Goal: Contribute content: Contribute content

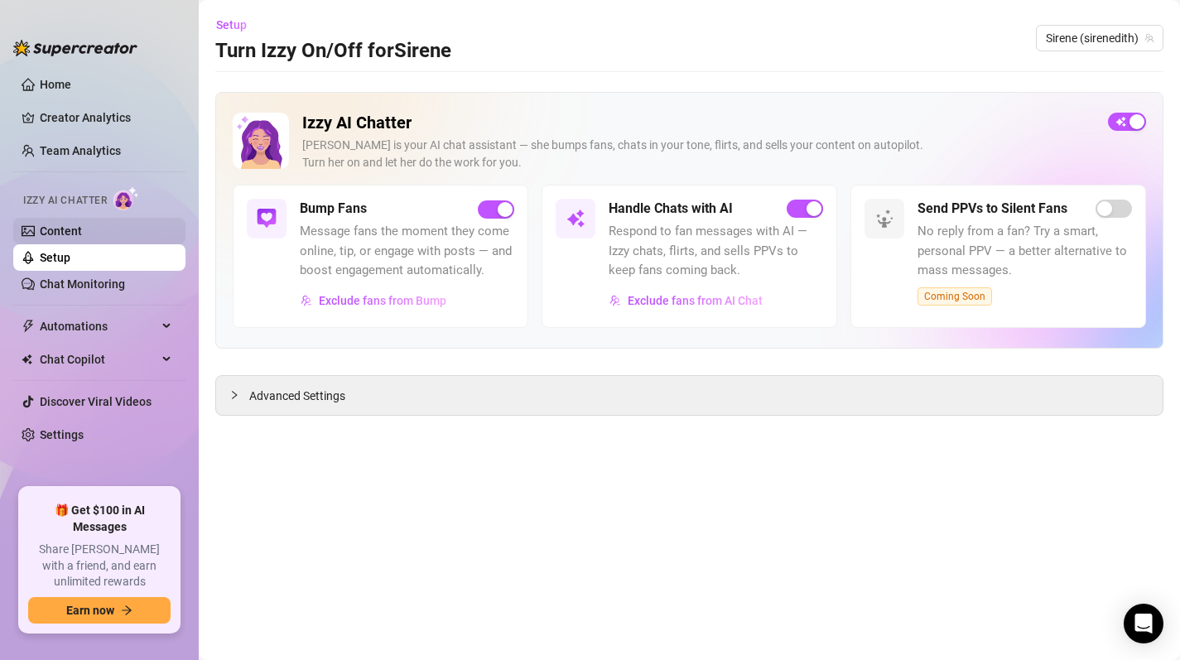
click at [53, 224] on link "Content" at bounding box center [61, 230] width 42 height 13
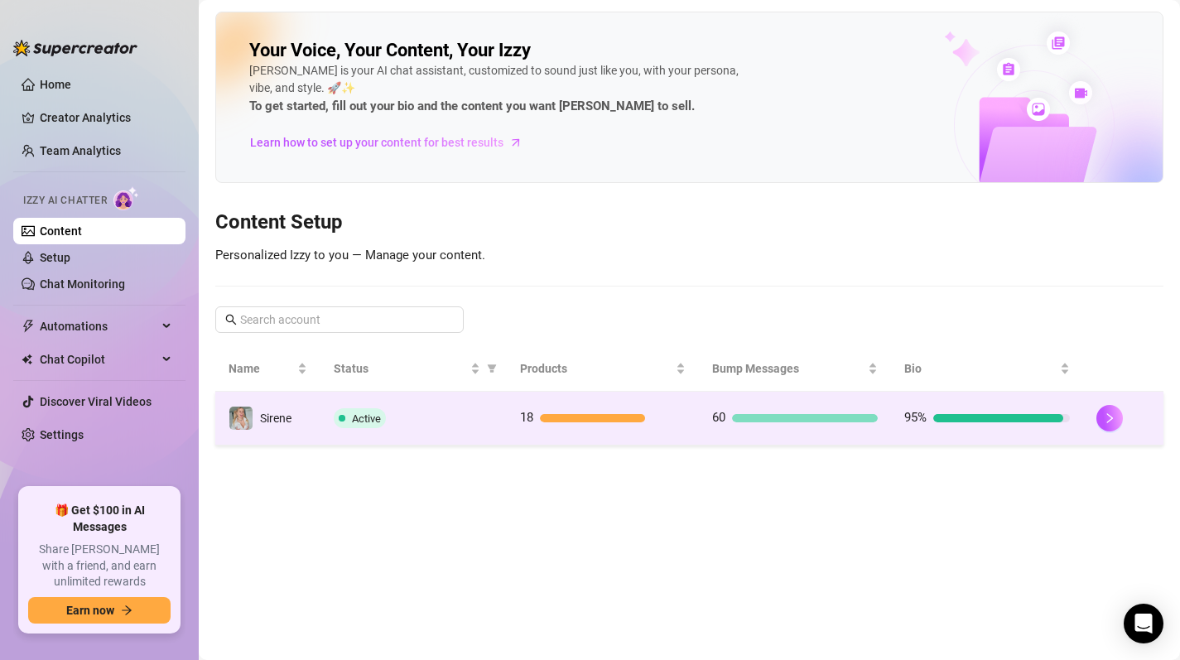
click at [632, 417] on div at bounding box center [592, 418] width 105 height 8
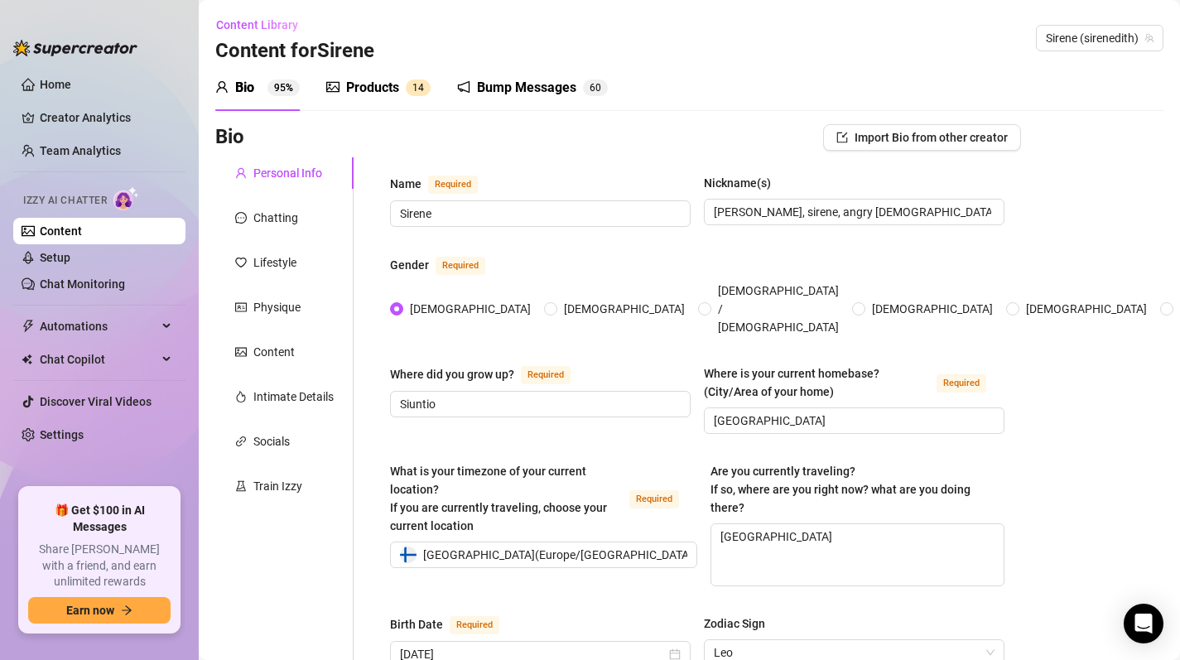
click at [366, 85] on div "Products" at bounding box center [372, 88] width 53 height 20
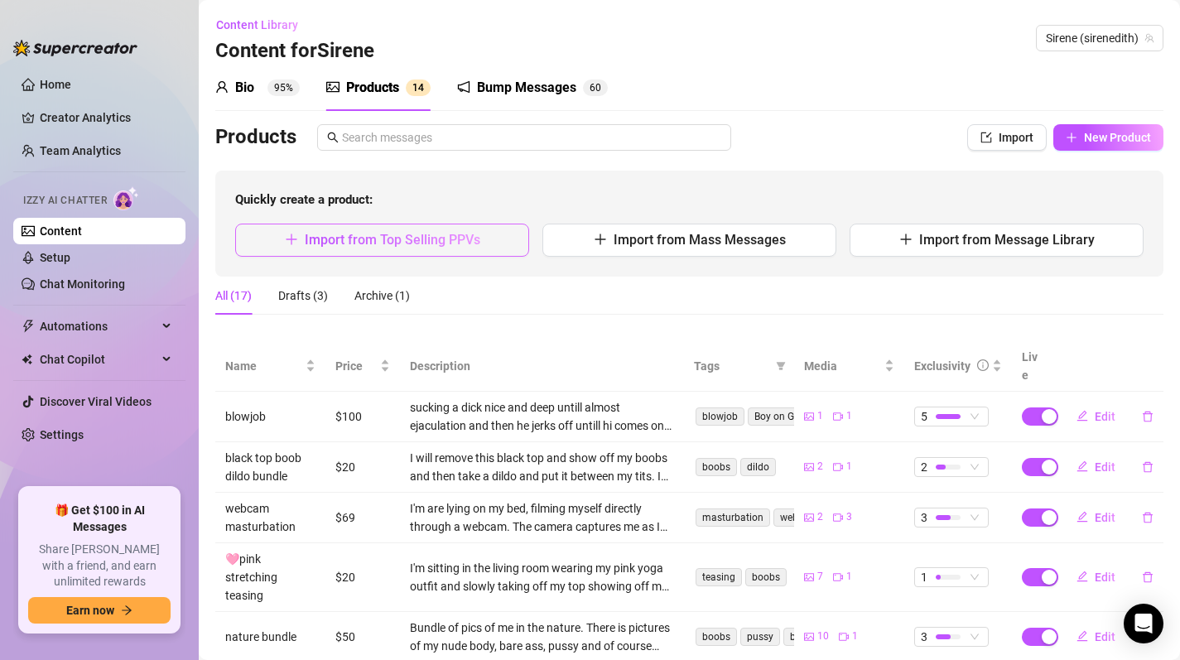
click at [391, 248] on span "Import from Top Selling PPVs" at bounding box center [393, 240] width 176 height 16
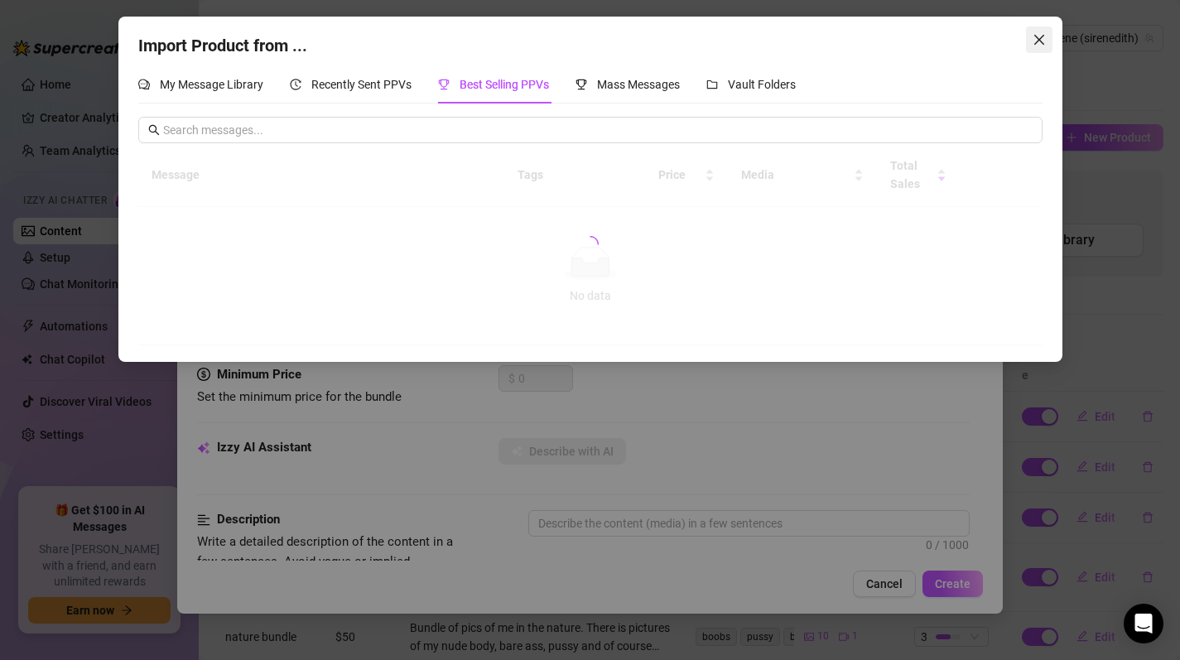
click at [1039, 36] on icon "close" at bounding box center [1039, 39] width 13 height 13
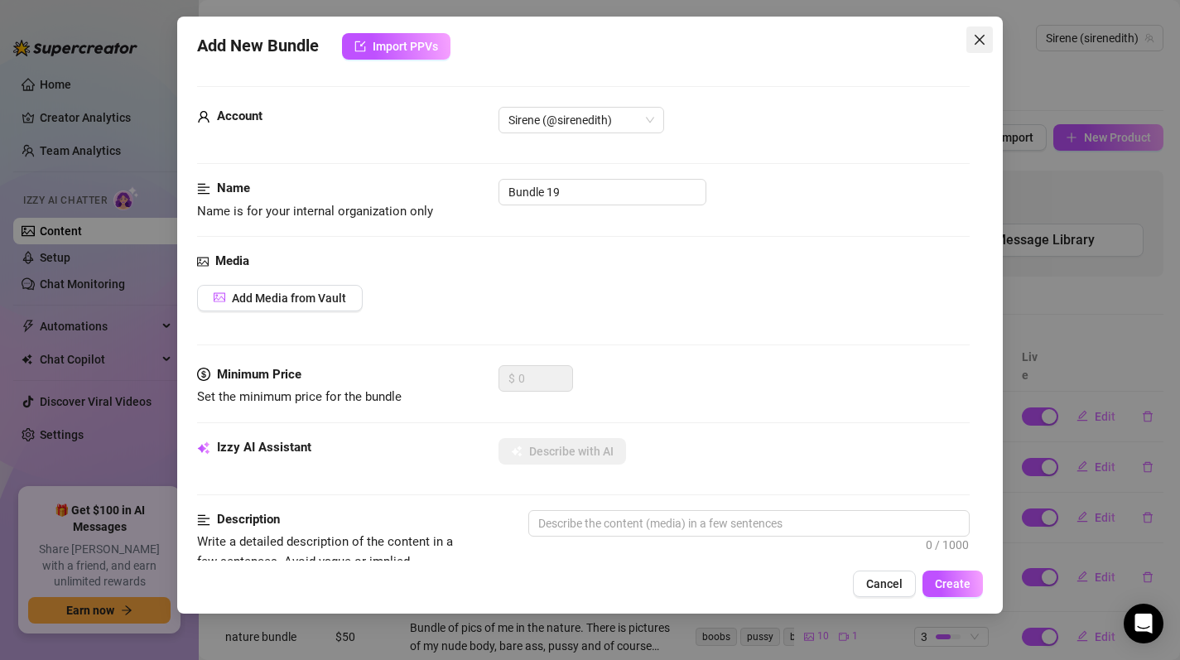
click at [978, 39] on icon "close" at bounding box center [979, 39] width 13 height 13
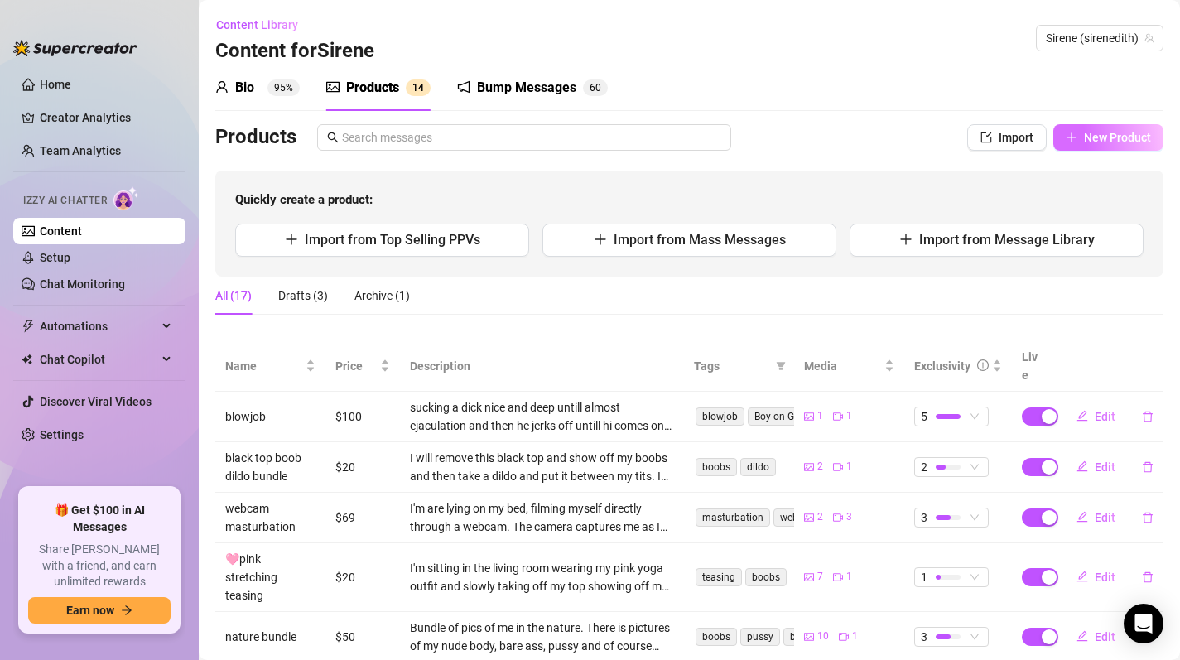
click at [1104, 139] on span "New Product" at bounding box center [1117, 137] width 67 height 13
type textarea "Type your message here..."
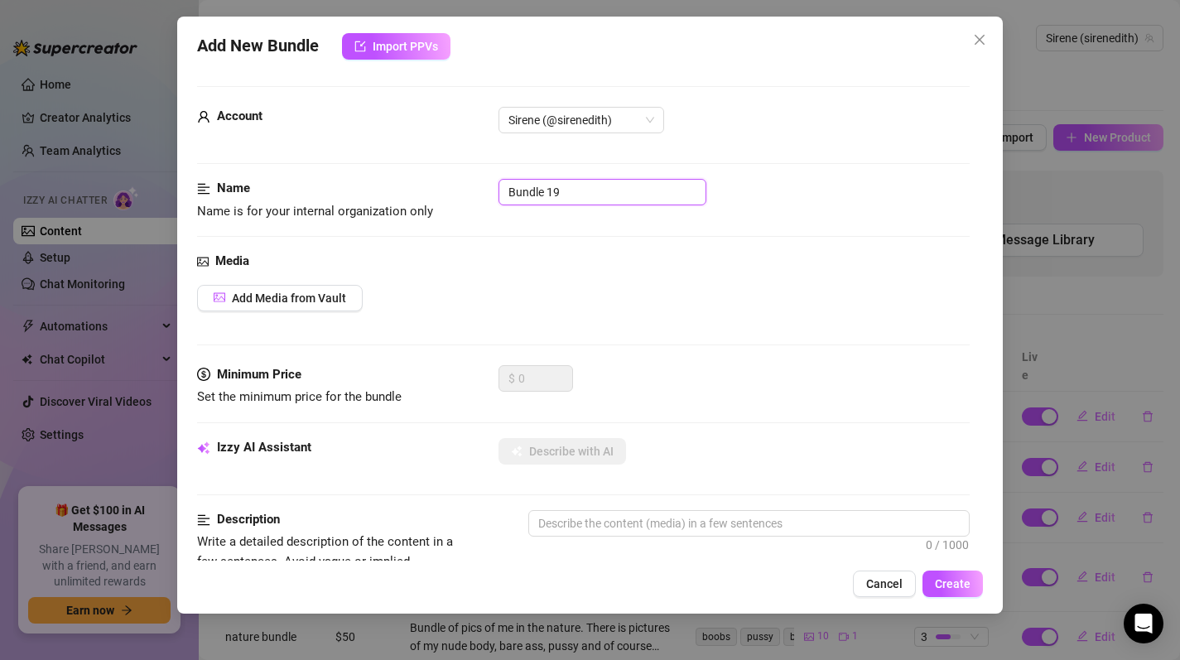
drag, startPoint x: 581, startPoint y: 190, endPoint x: 364, endPoint y: 195, distance: 217.0
click at [364, 195] on div "Name Name is for your internal organization only Bundle 19" at bounding box center [584, 200] width 774 height 42
type input "WEB CAM PART 1"
click at [260, 305] on span "Add Media from Vault" at bounding box center [289, 298] width 114 height 13
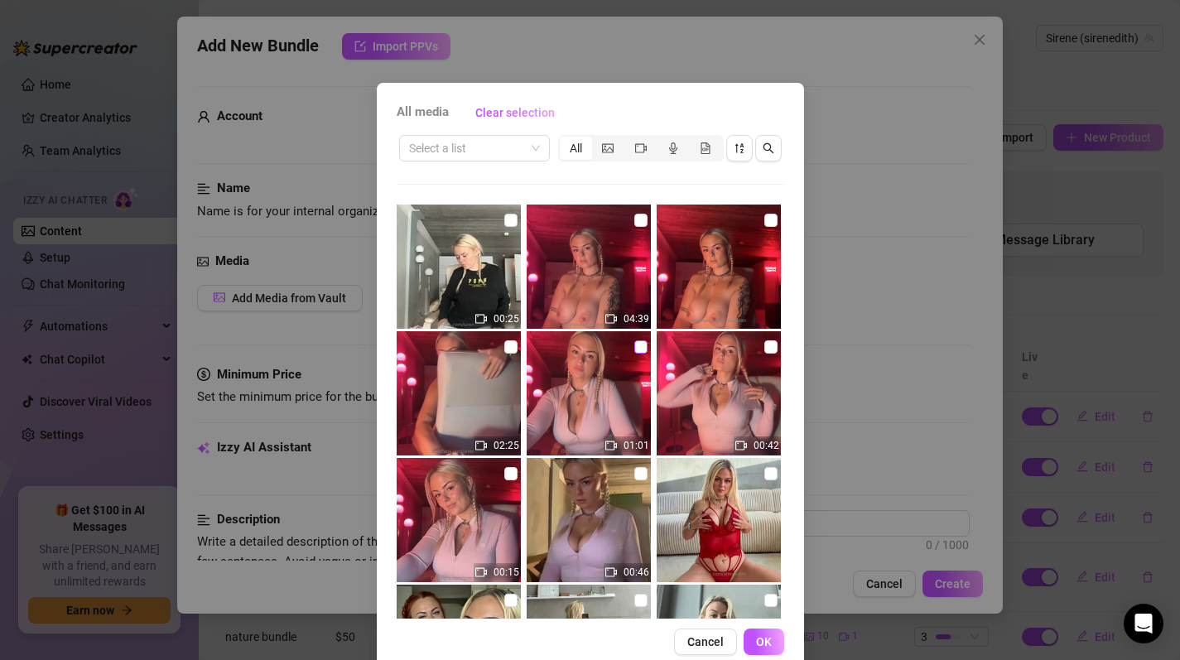
click at [634, 346] on input "checkbox" at bounding box center [640, 346] width 13 height 13
checkbox input "true"
click at [504, 346] on input "checkbox" at bounding box center [510, 346] width 13 height 13
checkbox input "true"
click at [756, 647] on span "OK" at bounding box center [764, 641] width 16 height 13
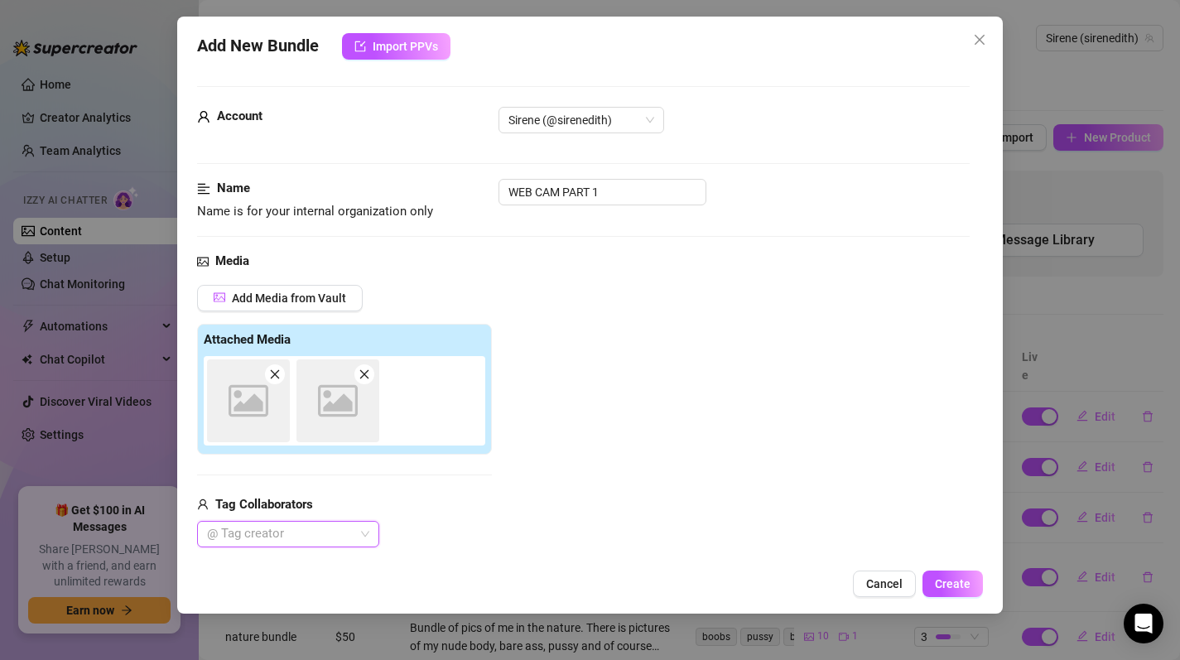
scroll to position [186, 0]
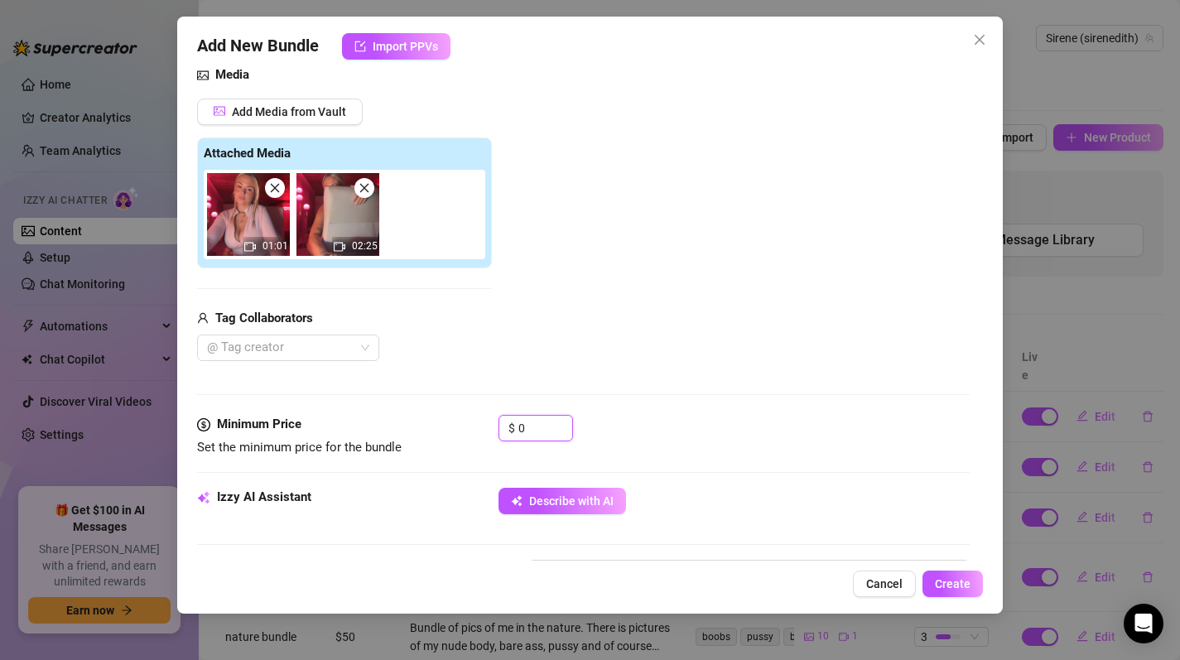
drag, startPoint x: 551, startPoint y: 432, endPoint x: 440, endPoint y: 431, distance: 111.0
click at [440, 431] on div "Minimum Price Set the minimum price for the bundle $ 0" at bounding box center [584, 436] width 774 height 42
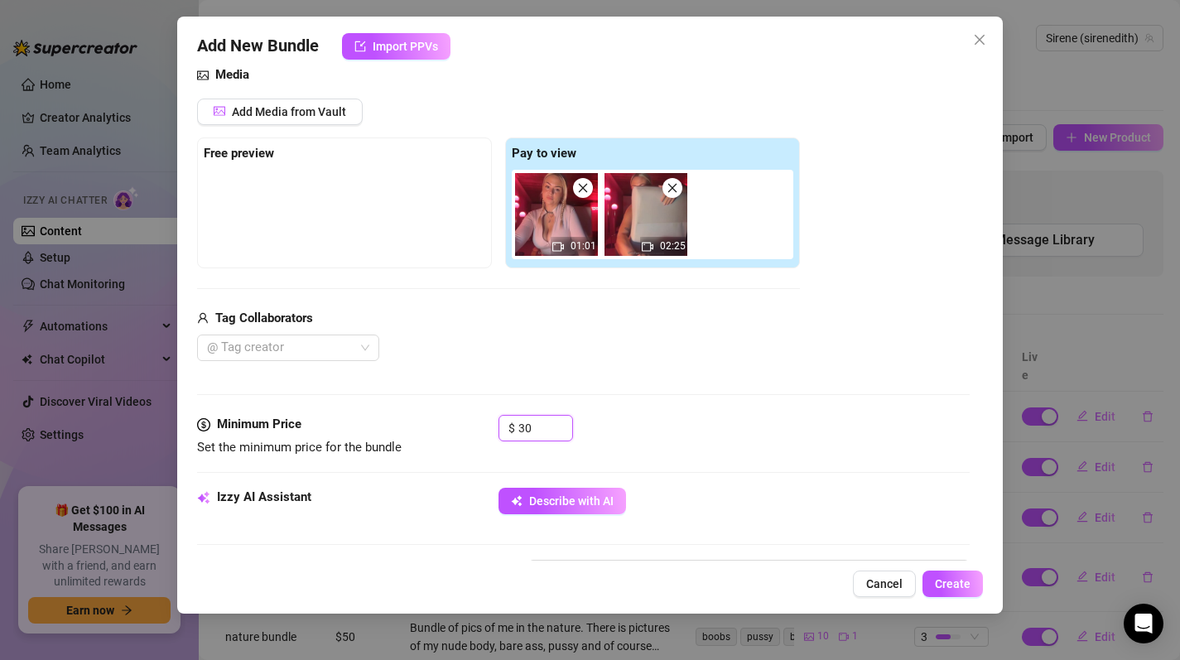
type input "30"
click at [717, 386] on div "Media Add Media from Vault Free preview Pay to view 01:01 02:25 Tag Collaborato…" at bounding box center [584, 240] width 774 height 350
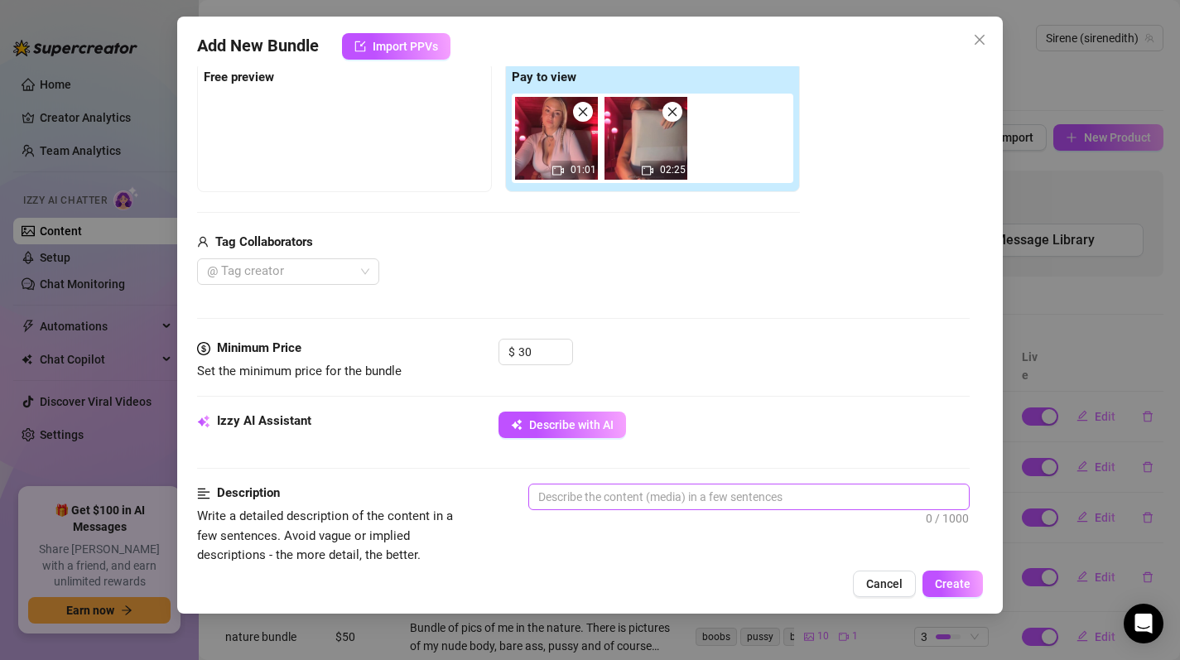
scroll to position [374, 0]
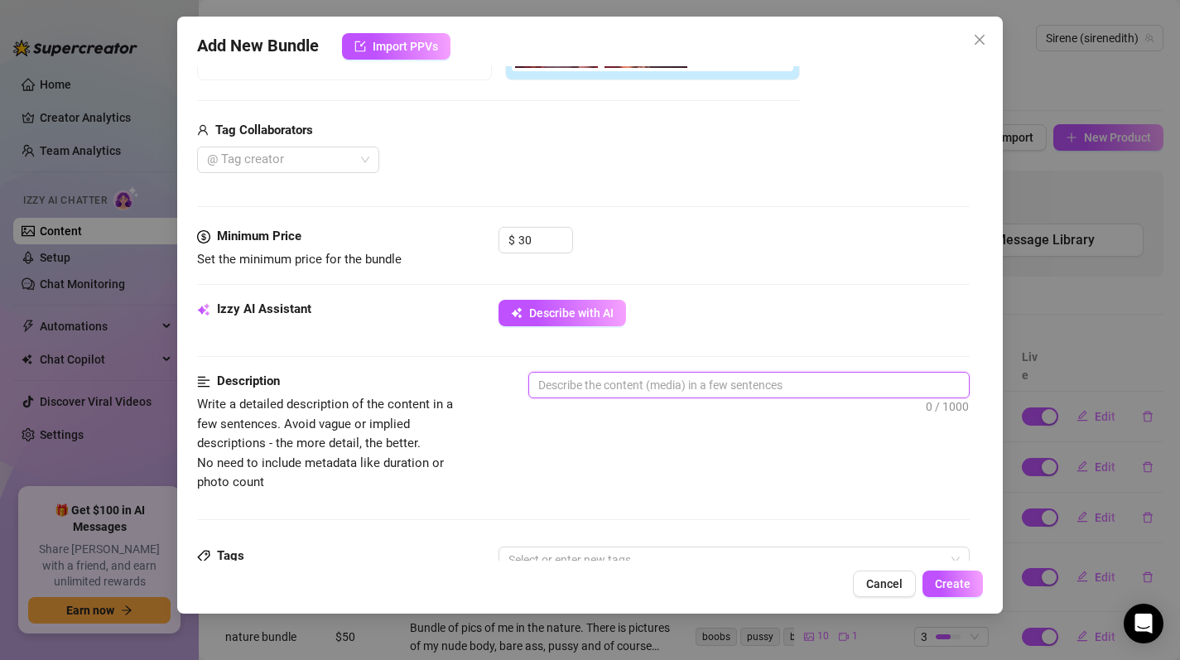
click at [690, 379] on textarea at bounding box center [749, 385] width 441 height 25
type textarea "M"
type textarea "ME"
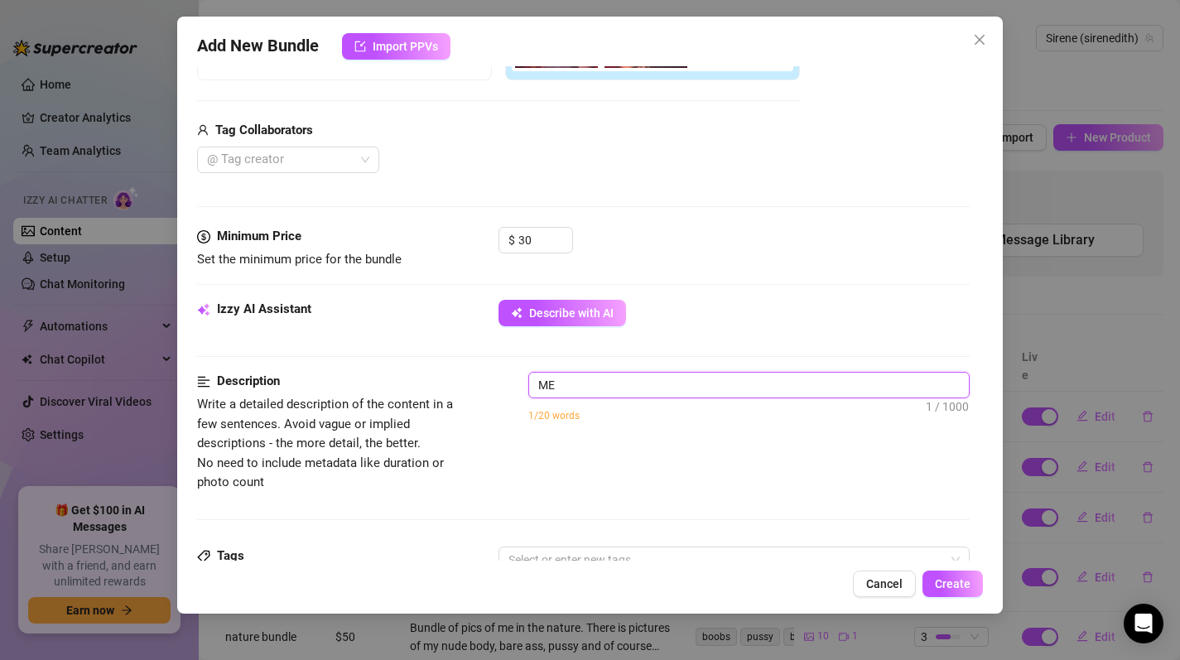
type textarea "ME"
type textarea "ME I"
type textarea "ME"
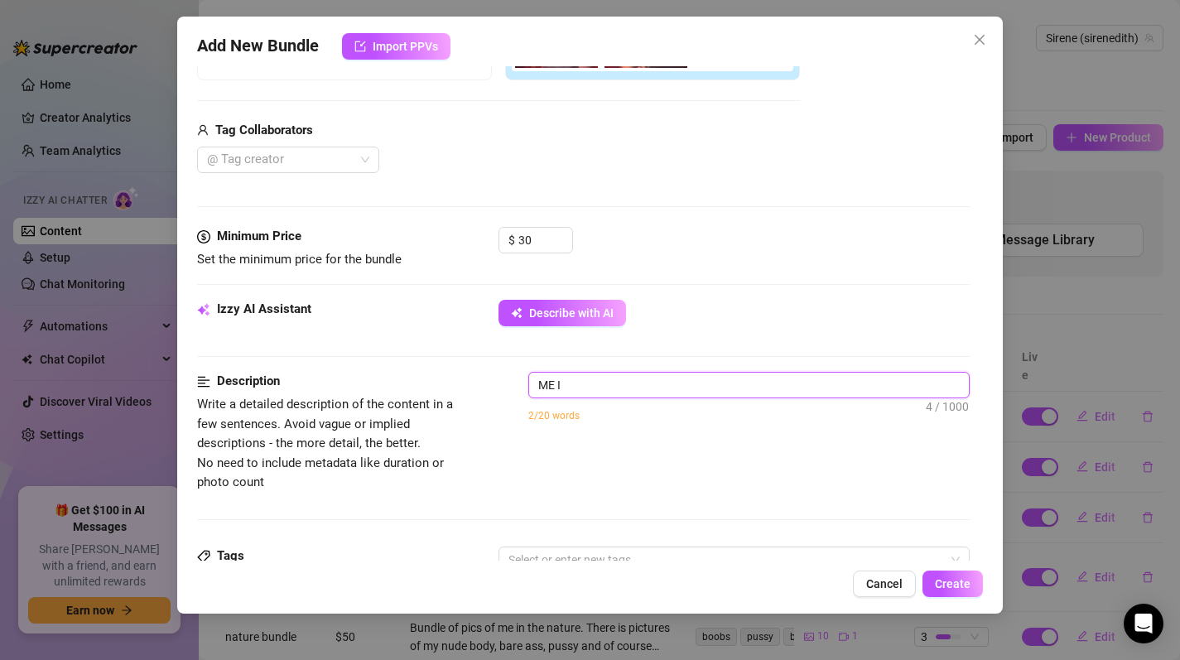
type textarea "ME"
type textarea "M"
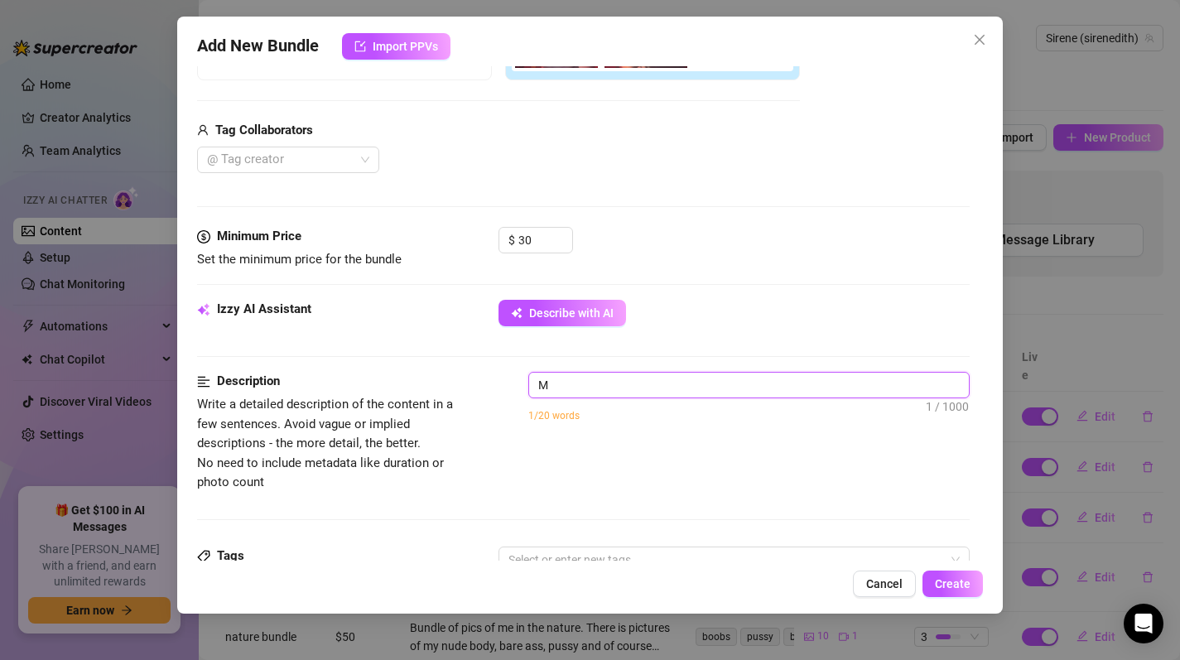
type textarea "Me"
type textarea "Me i"
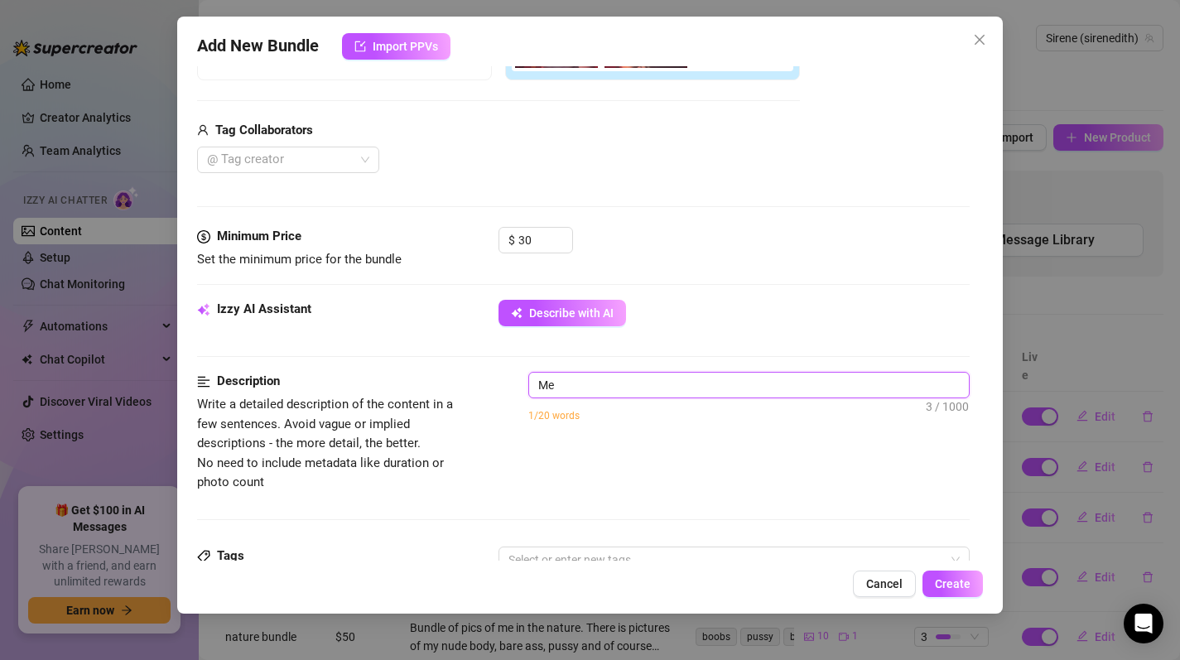
type textarea "Me i"
type textarea "Me in"
type textarea "Me i"
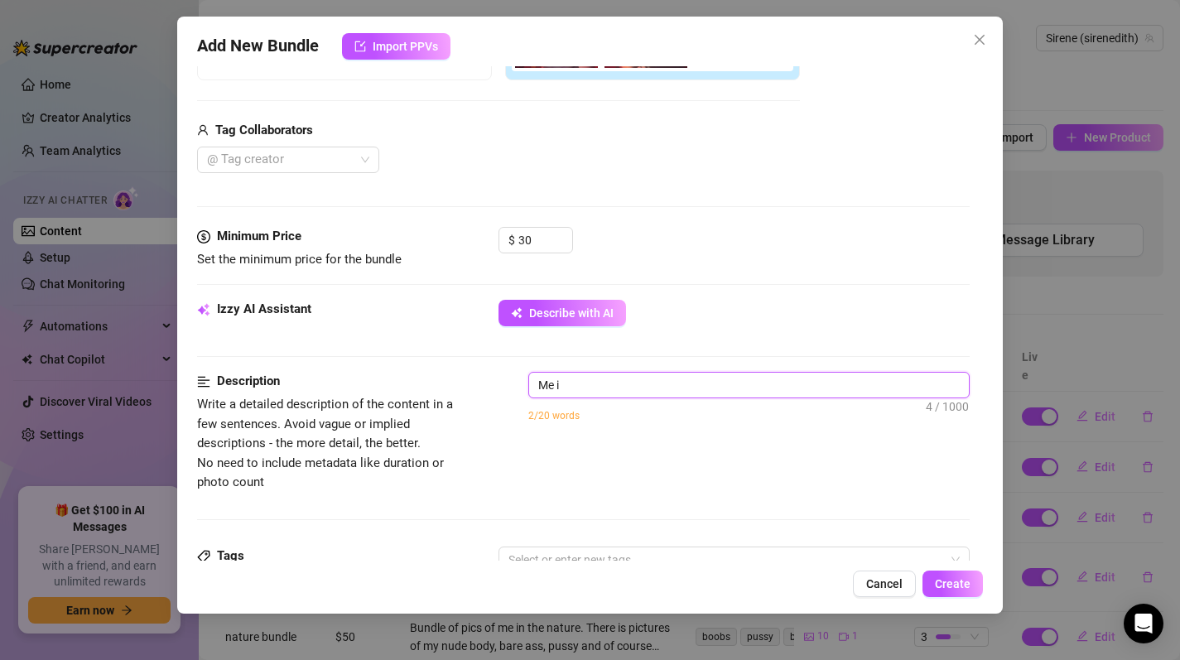
type textarea "Me"
type textarea "Me s"
type textarea "Me si"
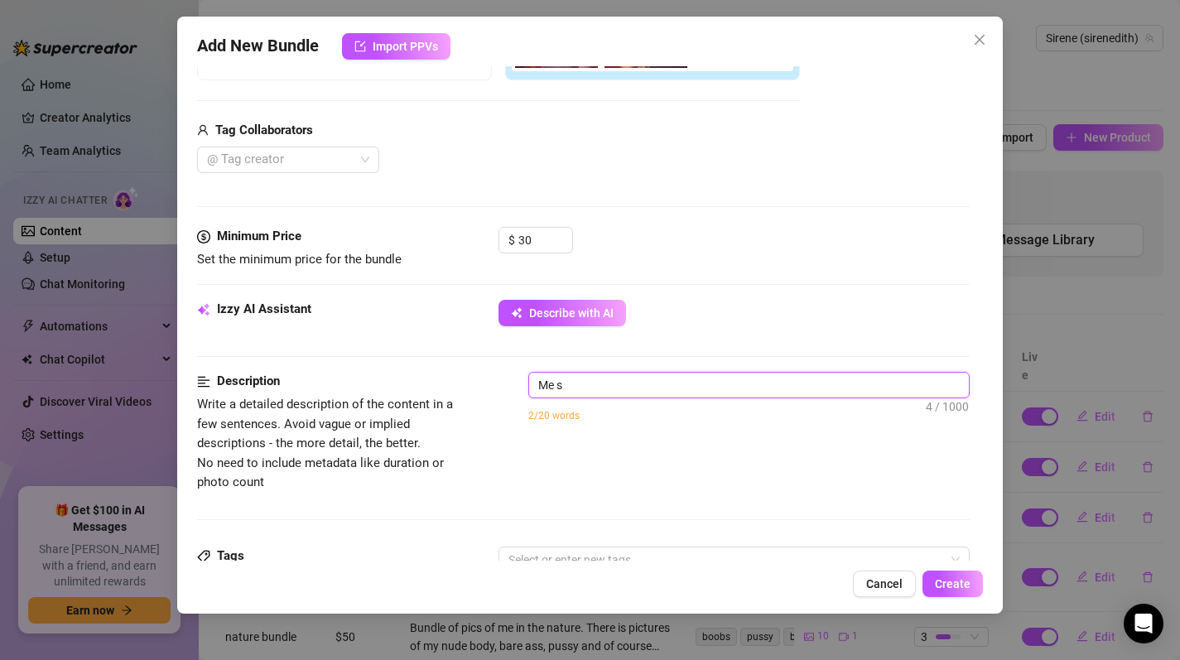
type textarea "Me si"
type textarea "Me sit"
type textarea "Me sitt"
type textarea "Me sitti"
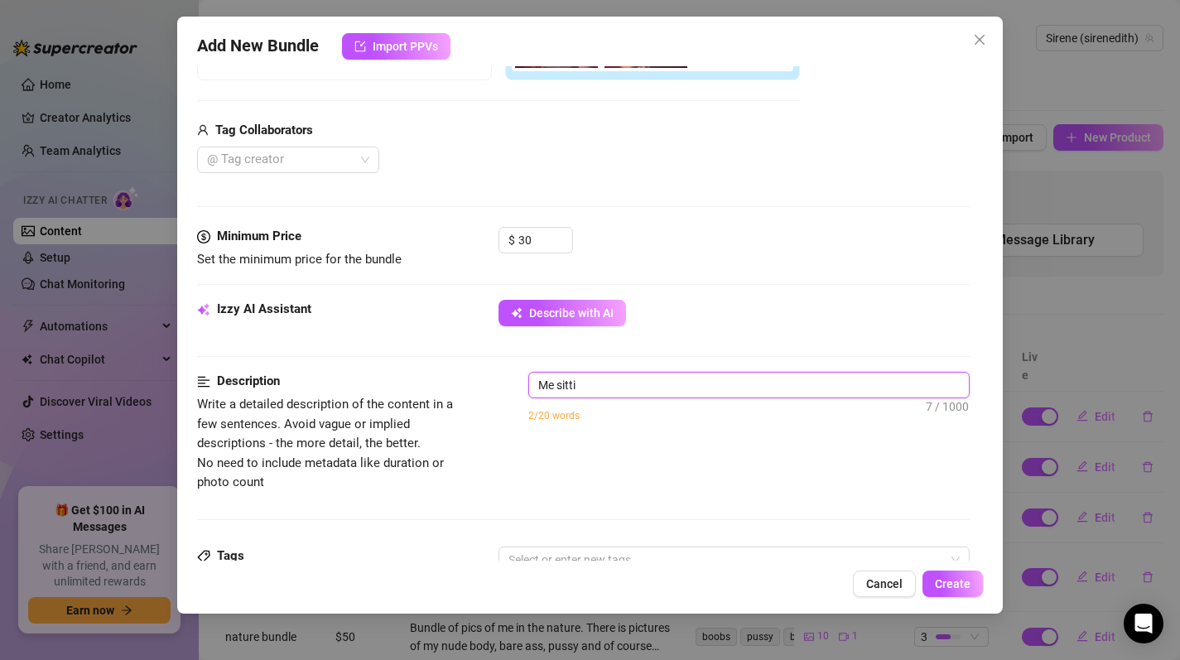
type textarea "Me sittin"
type textarea "Me sitting"
type textarea "Me sitting i"
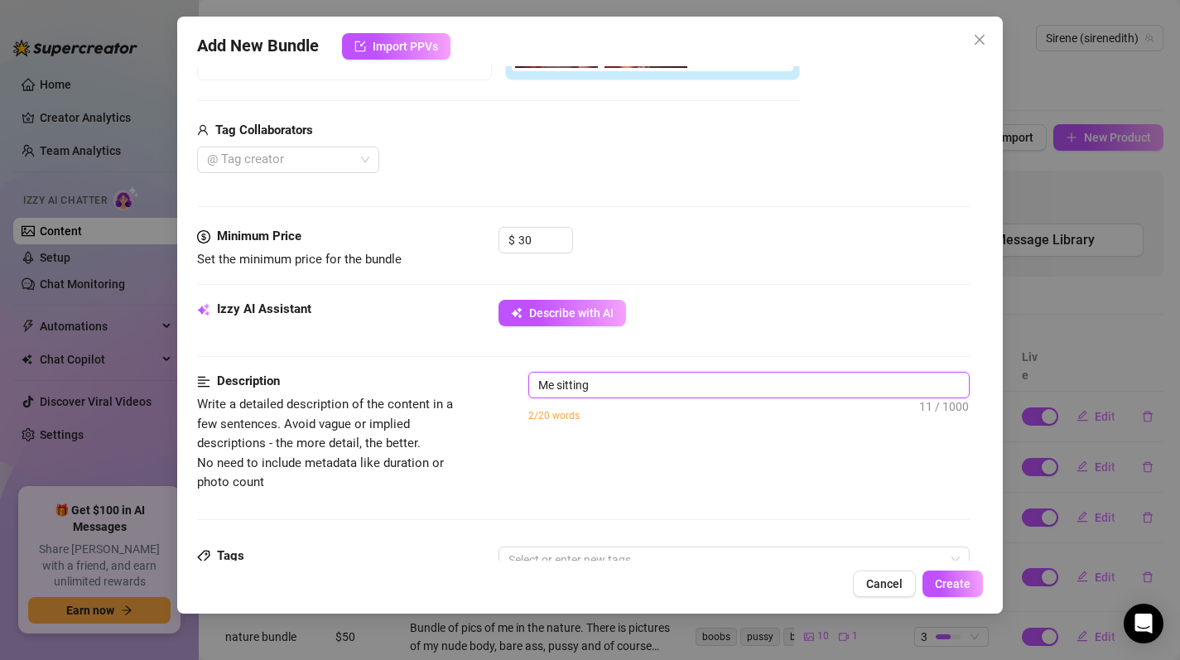
type textarea "Me sitting i"
type textarea "Me sitting in"
type textarea "Me sitting inf"
type textarea "Me sitting infr"
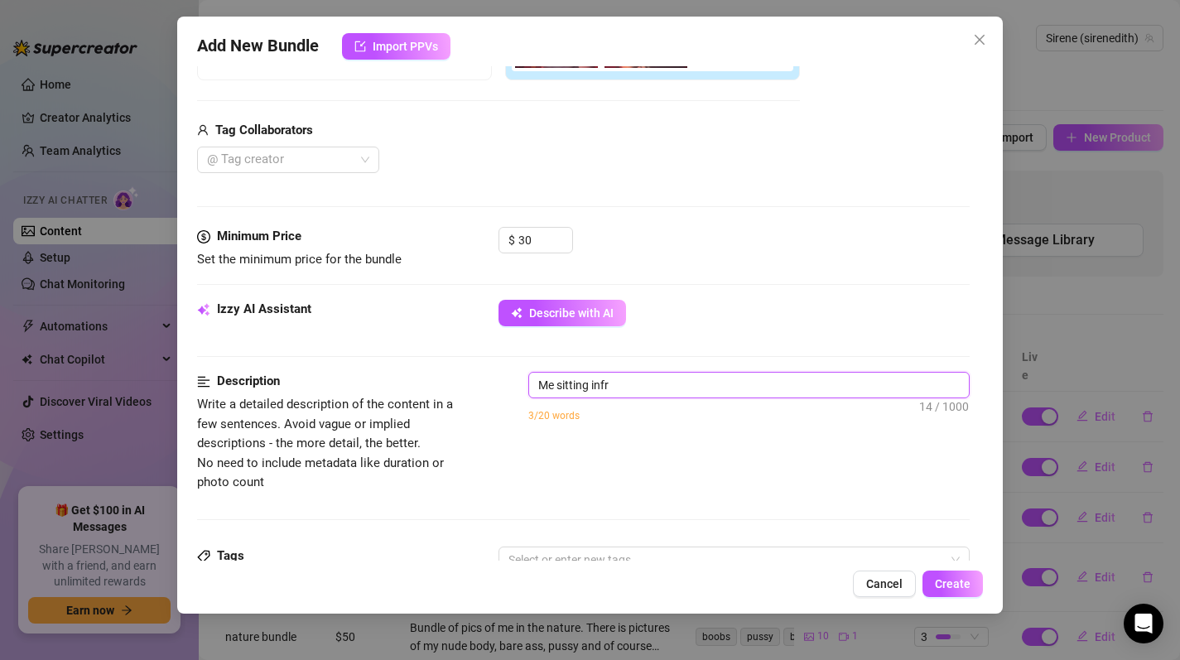
type textarea "Me sitting infro"
type textarea "Me sitting [MEDICAL_DATA]"
type textarea "Me sitting infront"
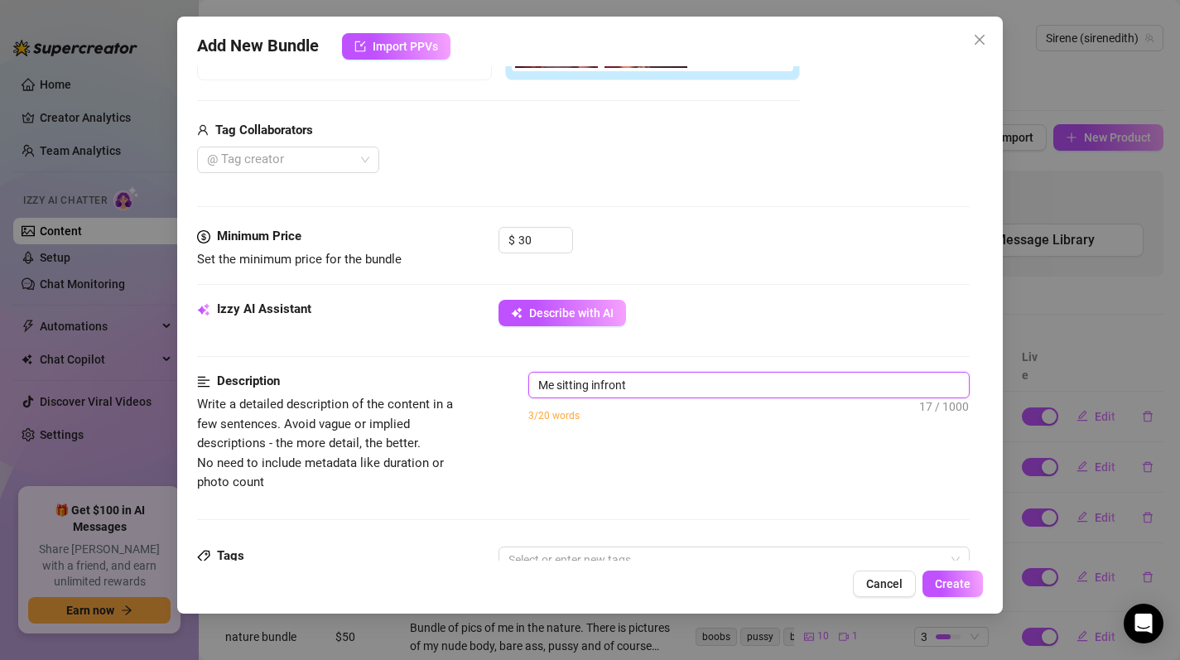
type textarea "Me sitting infront"
type textarea "Me sitting infront o"
type textarea "Me sitting infront of"
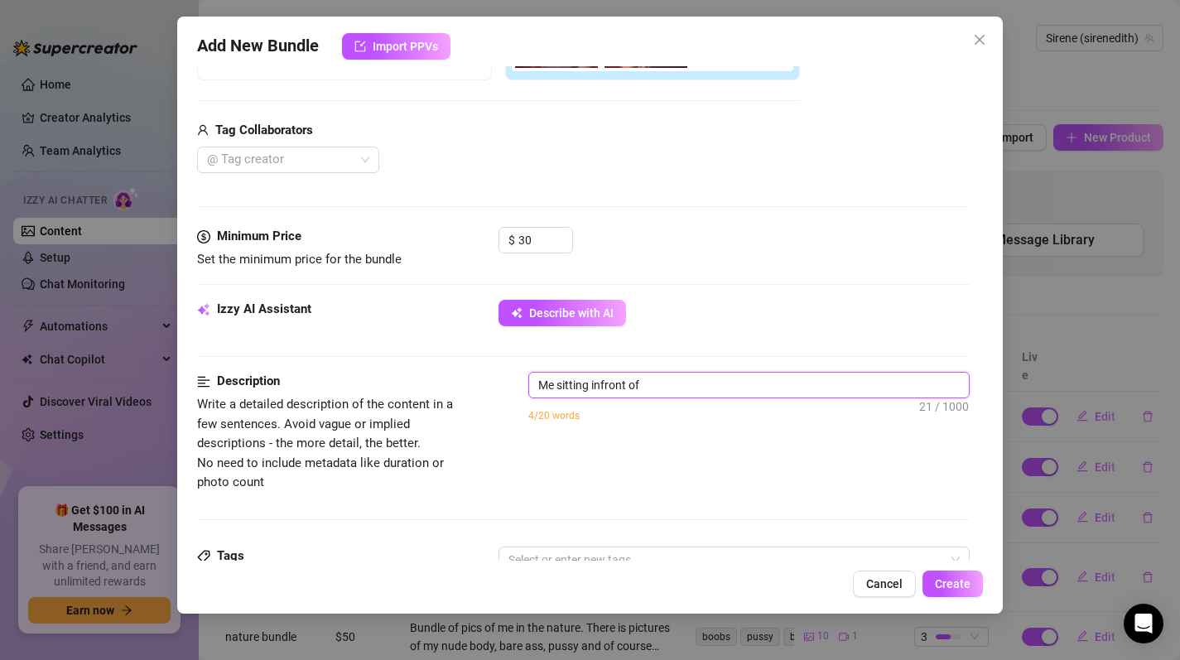
type textarea "Me sitting infront of"
type textarea "Me sitting infront of m"
type textarea "Me sitting infront of my"
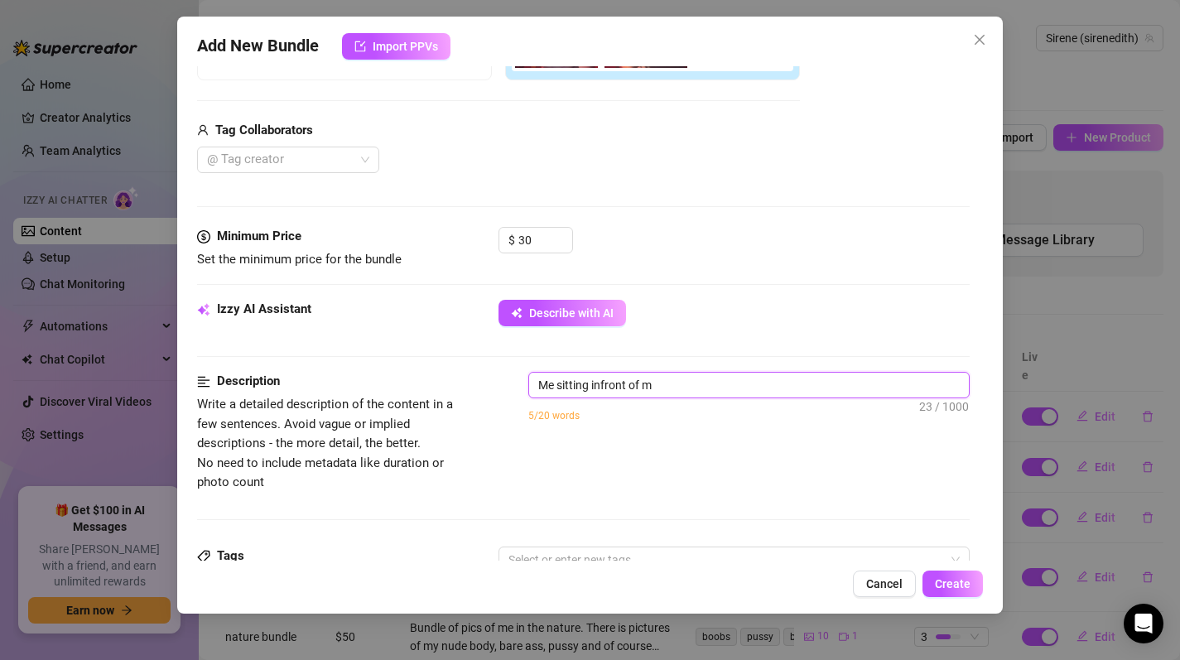
type textarea "Me sitting infront of my"
type textarea "Me sitting infront of my c"
type textarea "Me sitting infront of my cv"
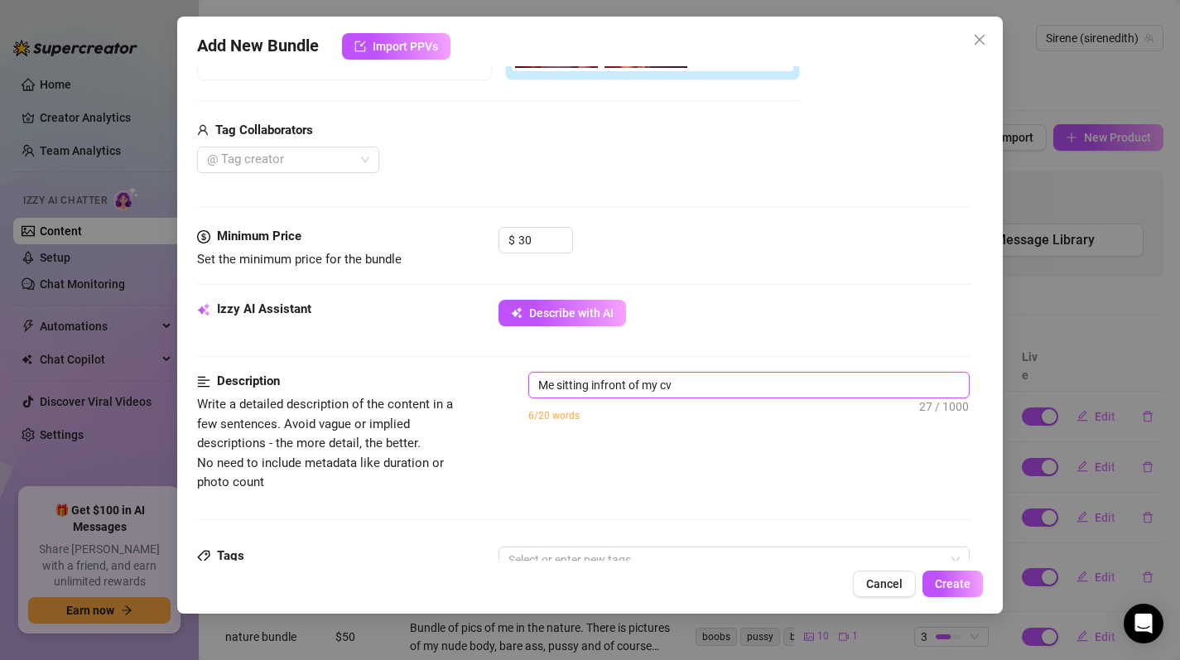
type textarea "Me sitting infront of my cvo"
type textarea "Me sitting infront of my cv"
type textarea "Me sitting infront of my c"
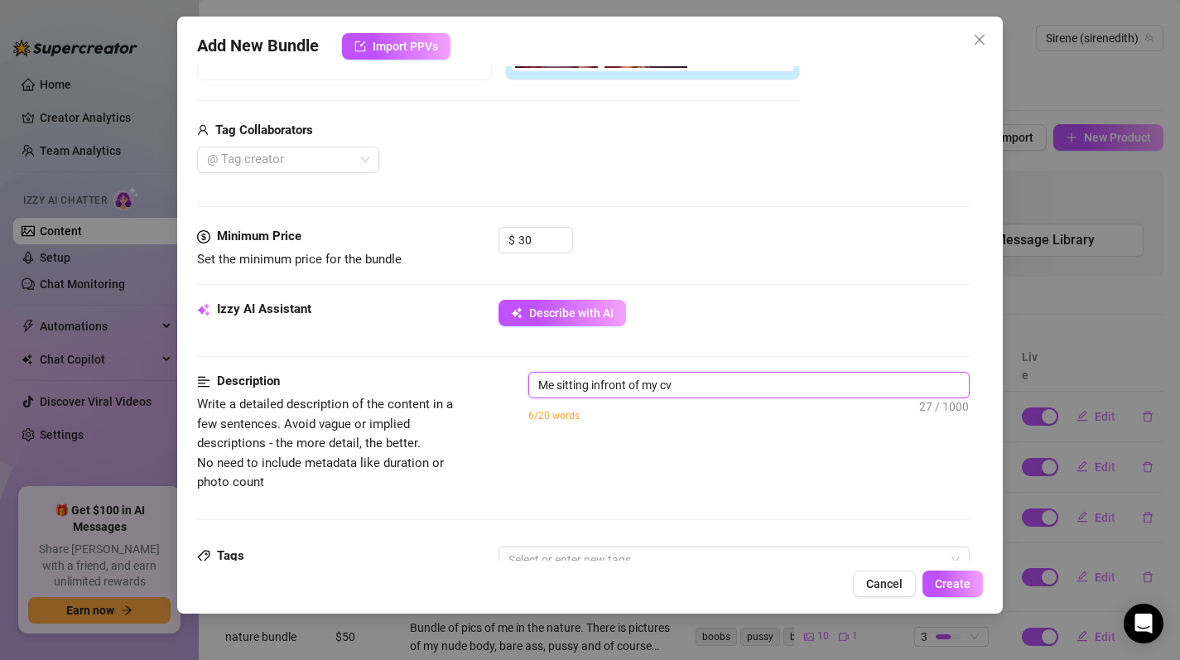
type textarea "Me sitting infront of my c"
type textarea "Me sitting infront of my"
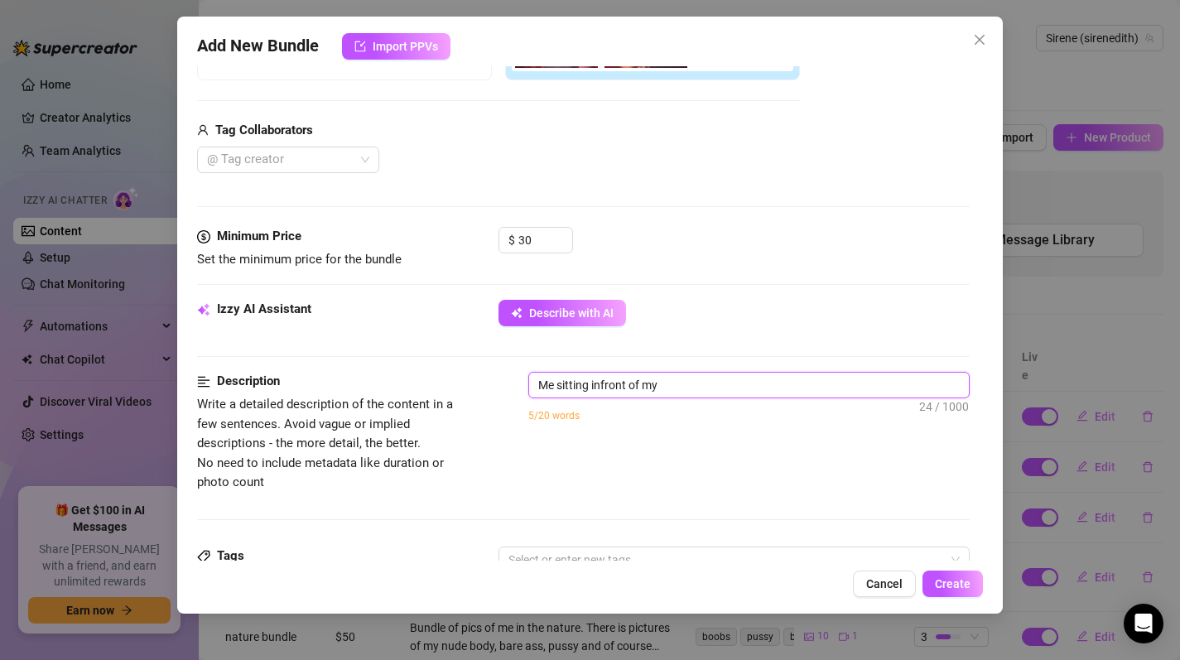
type textarea "Me sitting infront of m"
type textarea "Me sitting infront of"
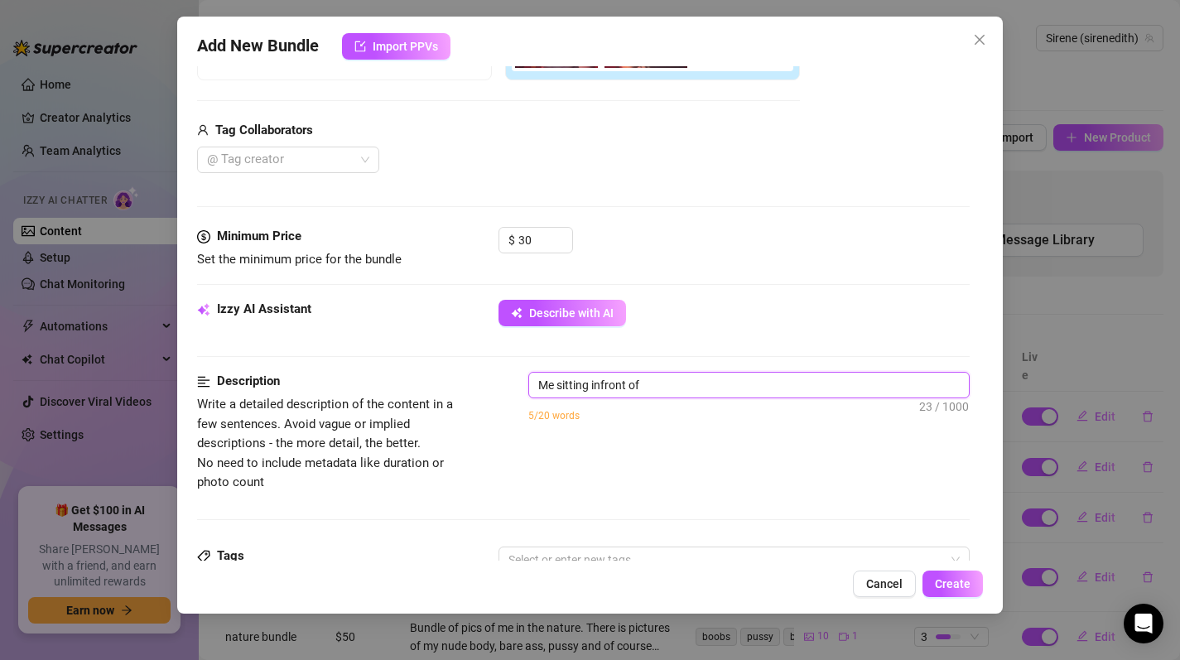
type textarea "Me sitting infront of"
type textarea "Me sitting infront o"
type textarea "Me sitting infront"
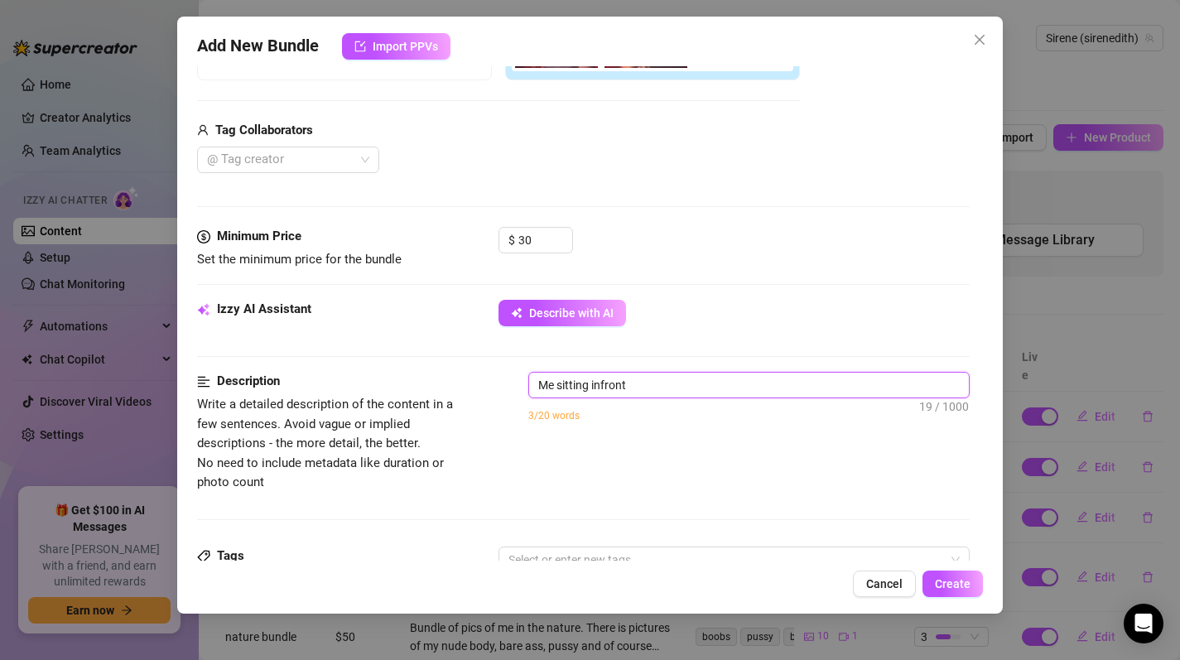
type textarea "Describe the content (media) in a few sentences"
type textarea "m"
type textarea "me"
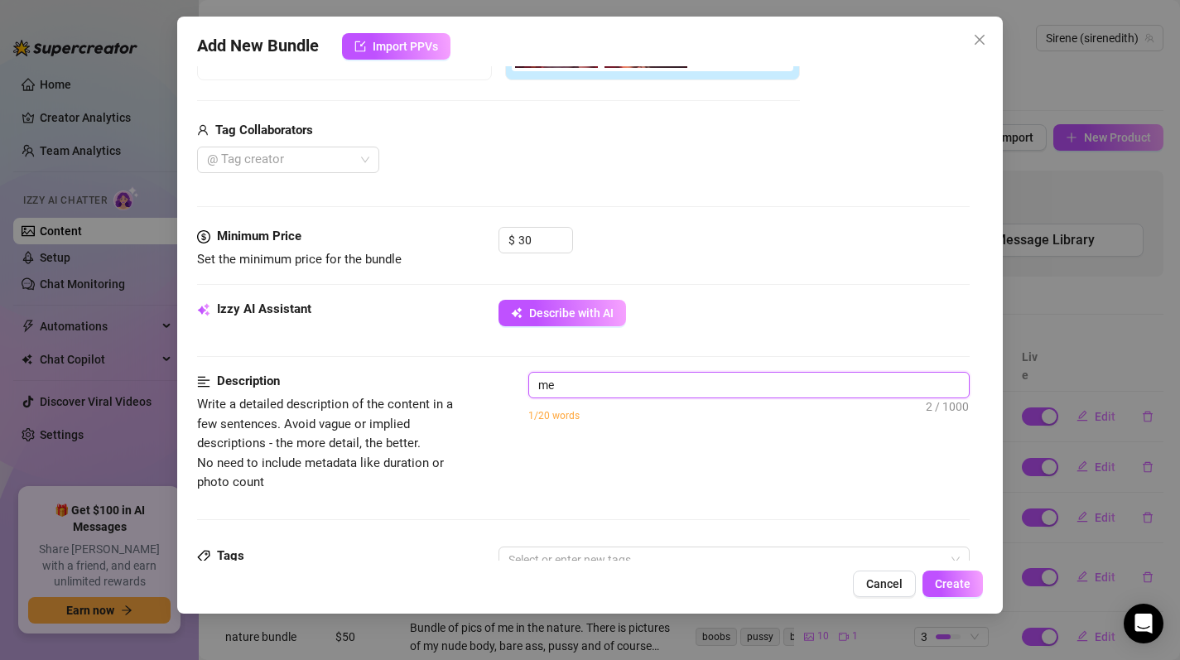
type textarea "me"
type textarea "me s"
type textarea "me si"
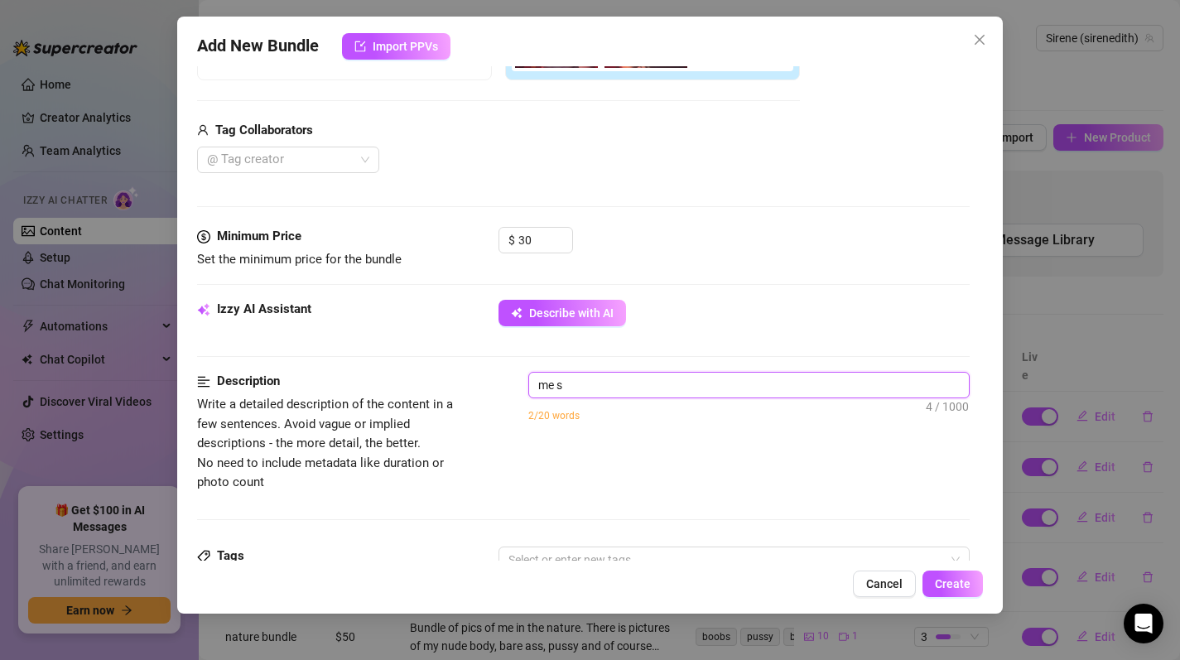
type textarea "me si"
type textarea "me sit"
type textarea "me sitt"
type textarea "me sitti"
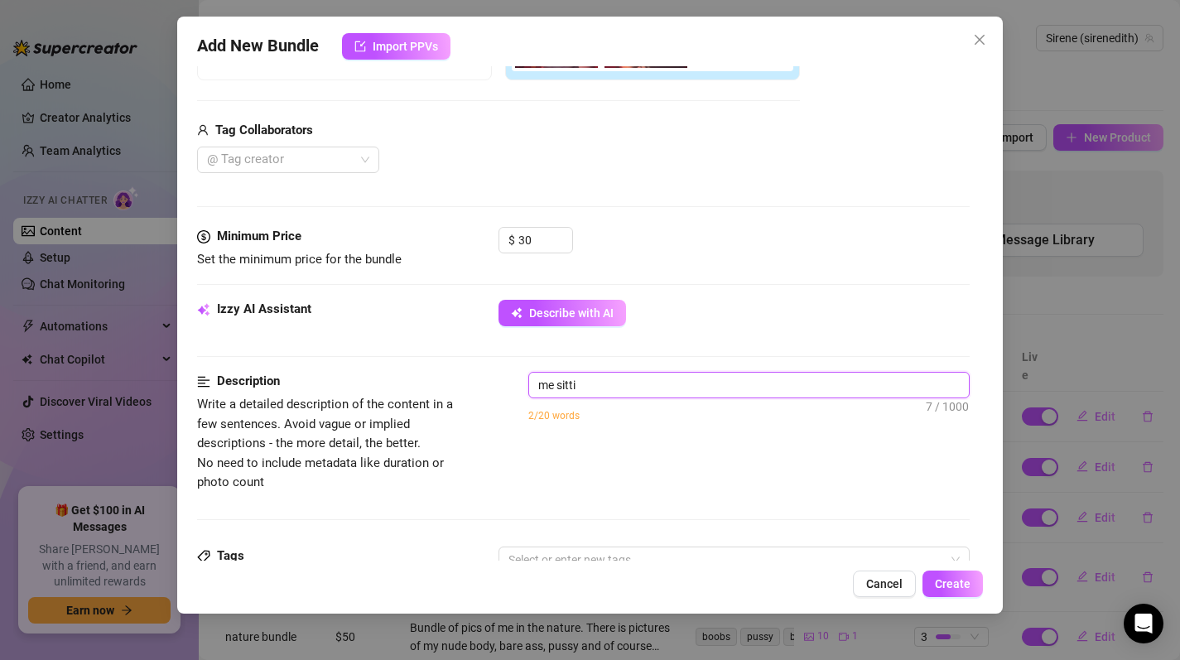
type textarea "me sittin"
type textarea "me sitting"
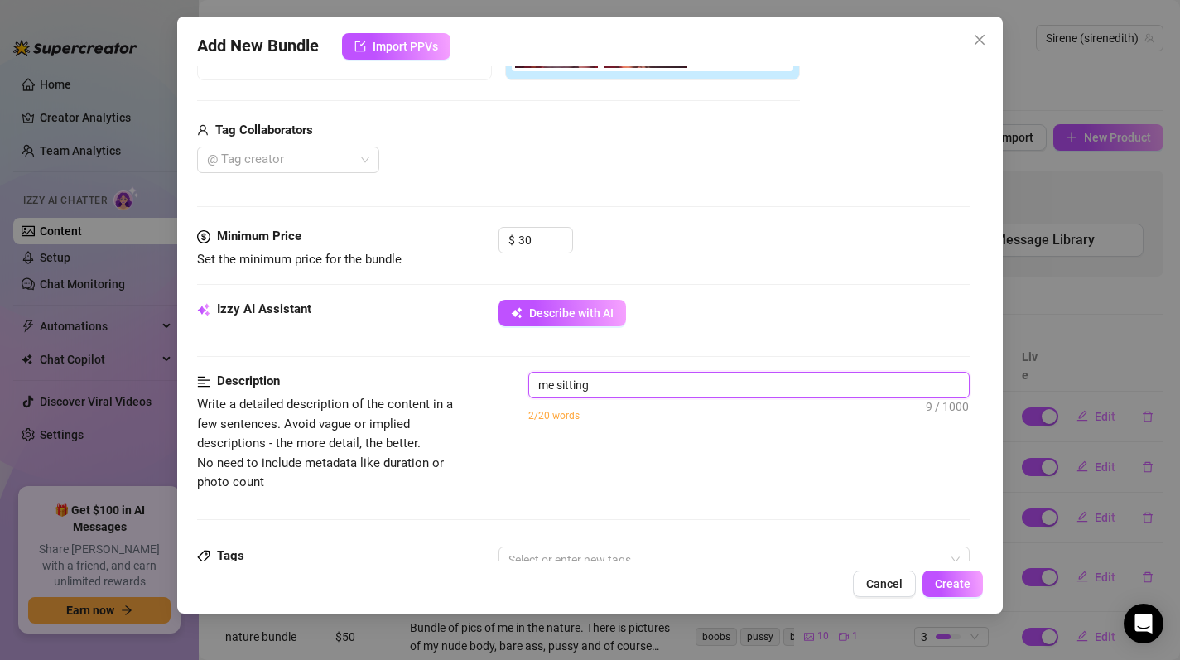
type textarea "me sitting"
type textarea "me sitting i"
type textarea "me sitting in"
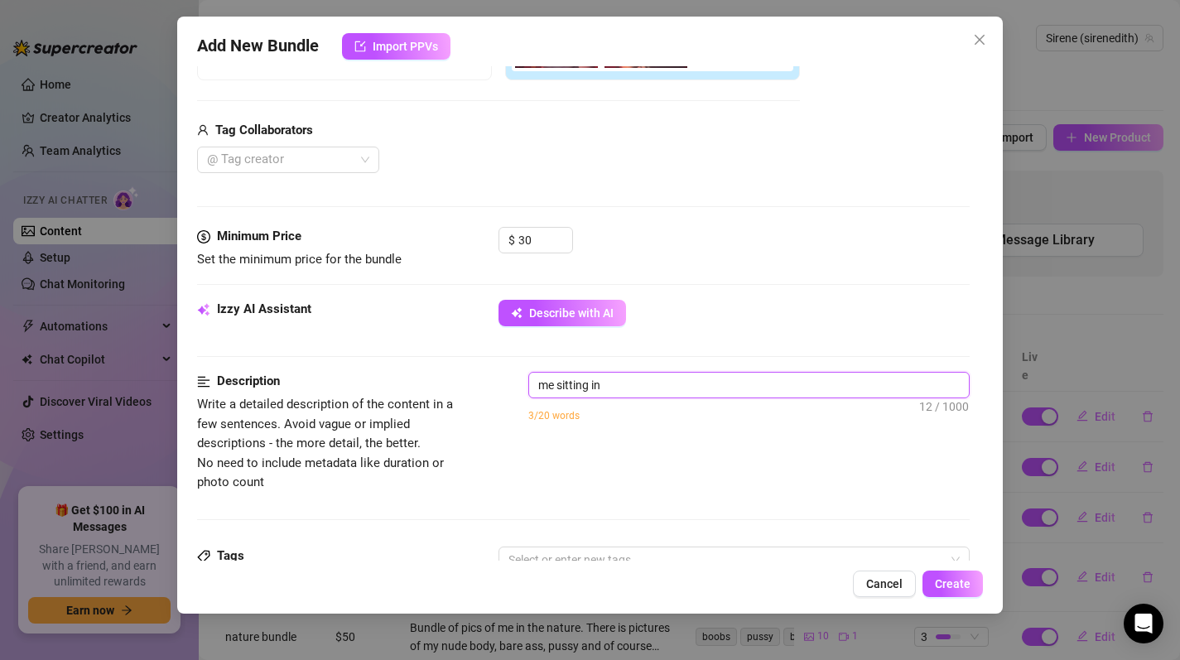
type textarea "me sitting inf"
type textarea "me sitting infr"
type textarea "me sitting infro"
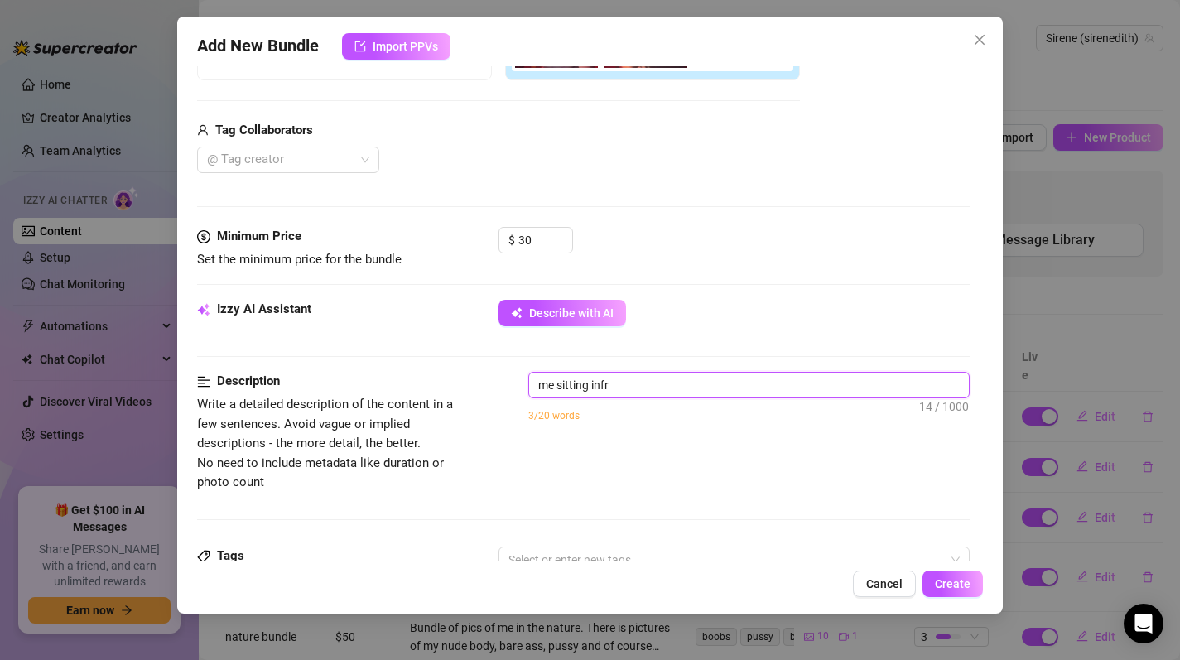
type textarea "me sitting infro"
type textarea "me sitting [MEDICAL_DATA]"
type textarea "me sitting infront"
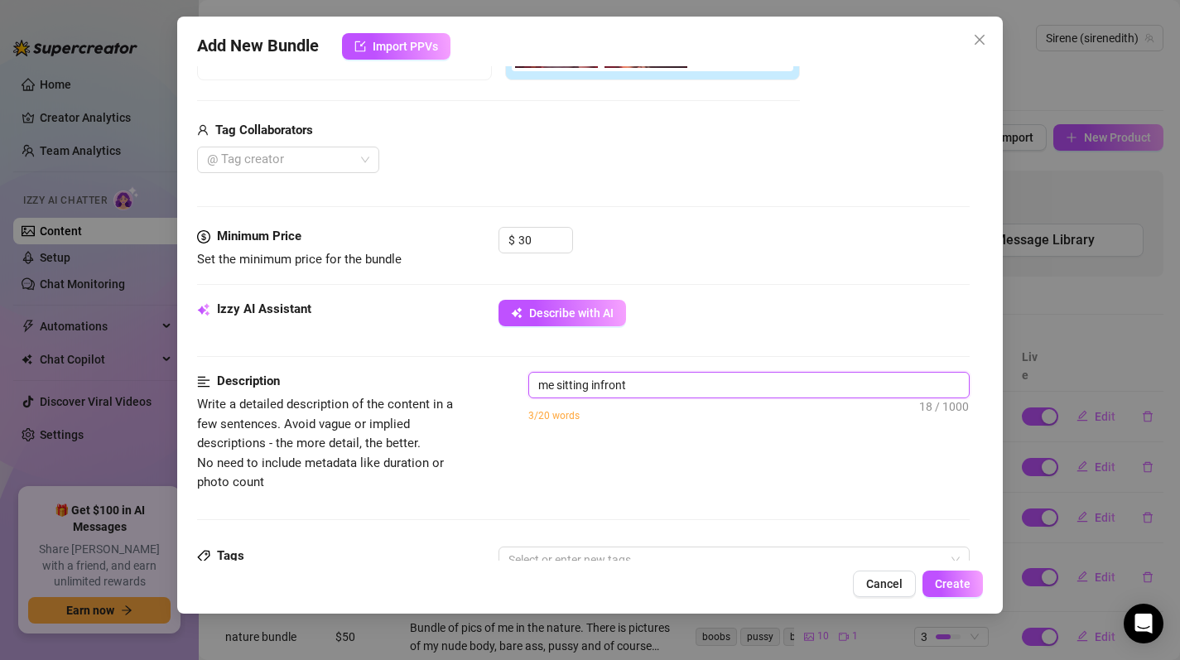
type textarea "me sitting infront"
type textarea "me sitting infront o"
type textarea "me sitting infront of"
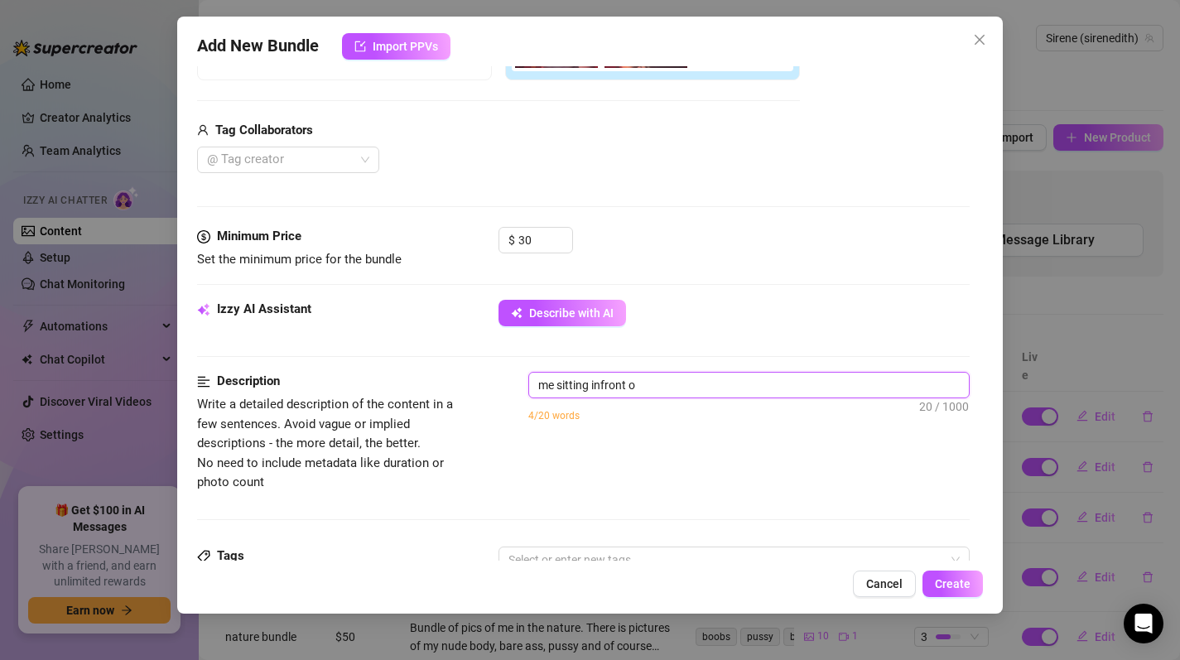
type textarea "me sitting infront of"
type textarea "me sitting infront of m"
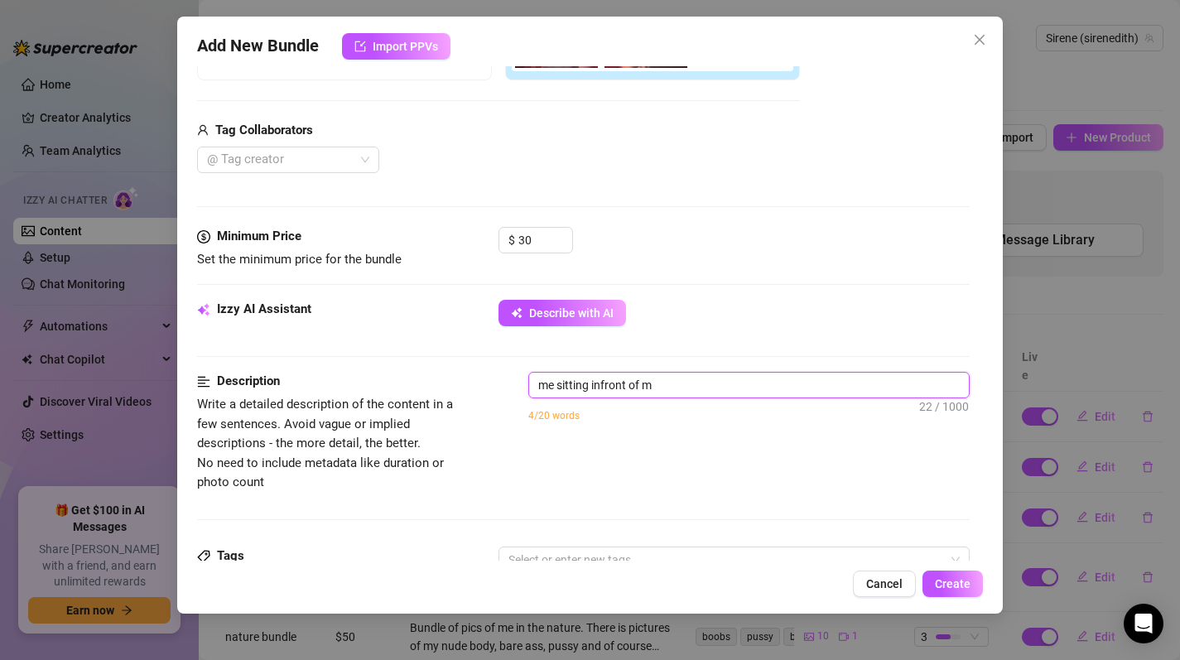
type textarea "me sitting infront of my"
type textarea "me sitting infront of my l"
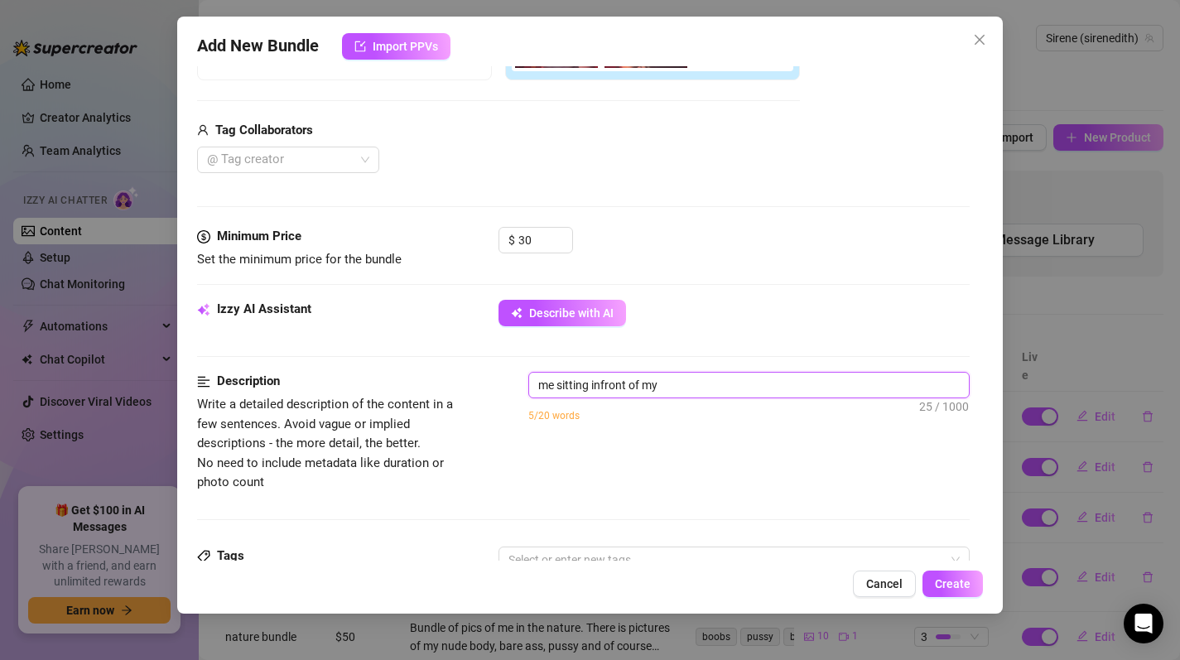
type textarea "me sitting infront of my l"
type textarea "me sitting infront of my la"
type textarea "me sitting infront of my lap"
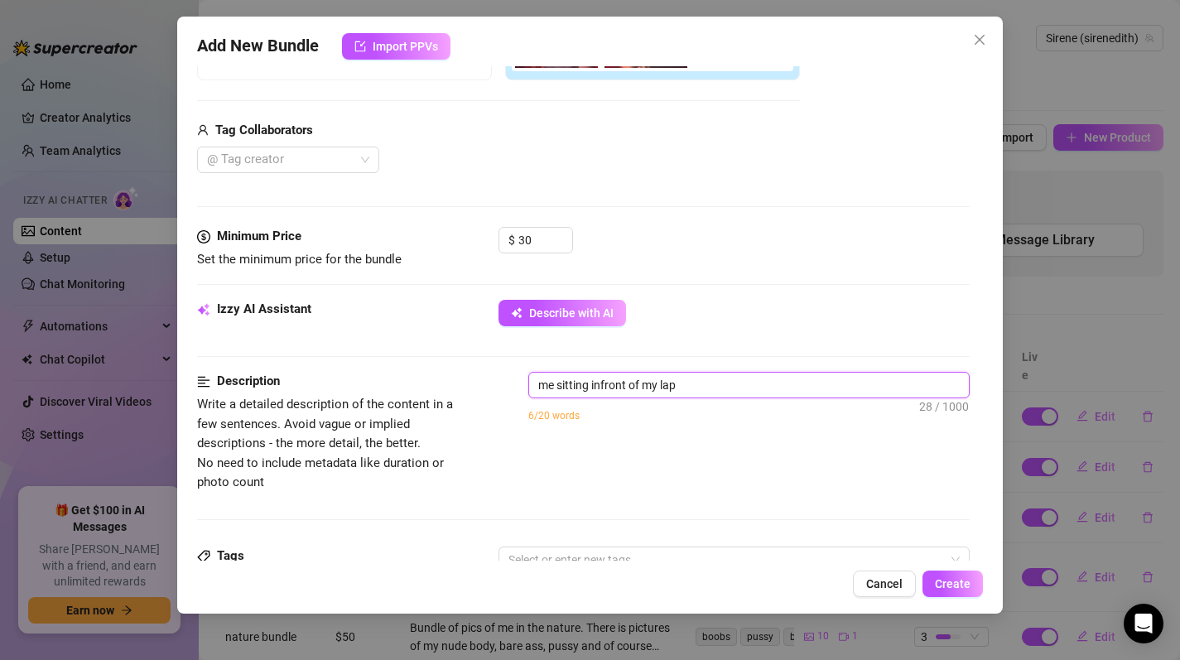
type textarea "me sitting infront of my lapt"
type textarea "me sitting infront of my lapto"
type textarea "me sitting infront of my laptop"
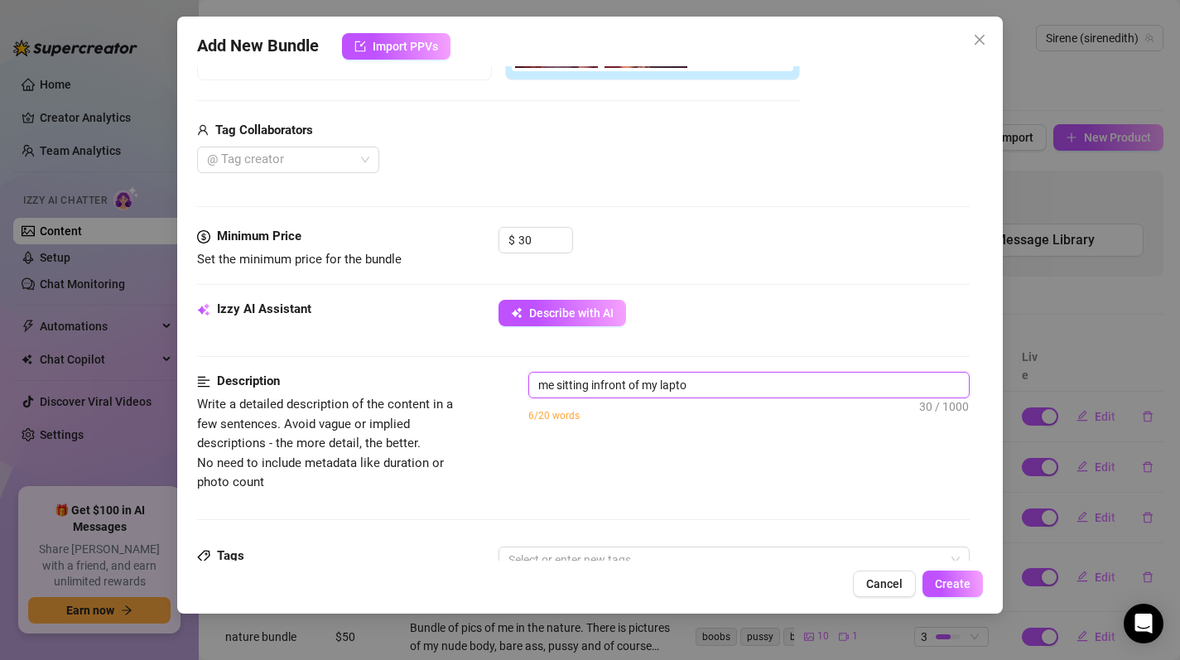
type textarea "me sitting infront of my laptop"
type textarea "me sitting infront of my laptop,"
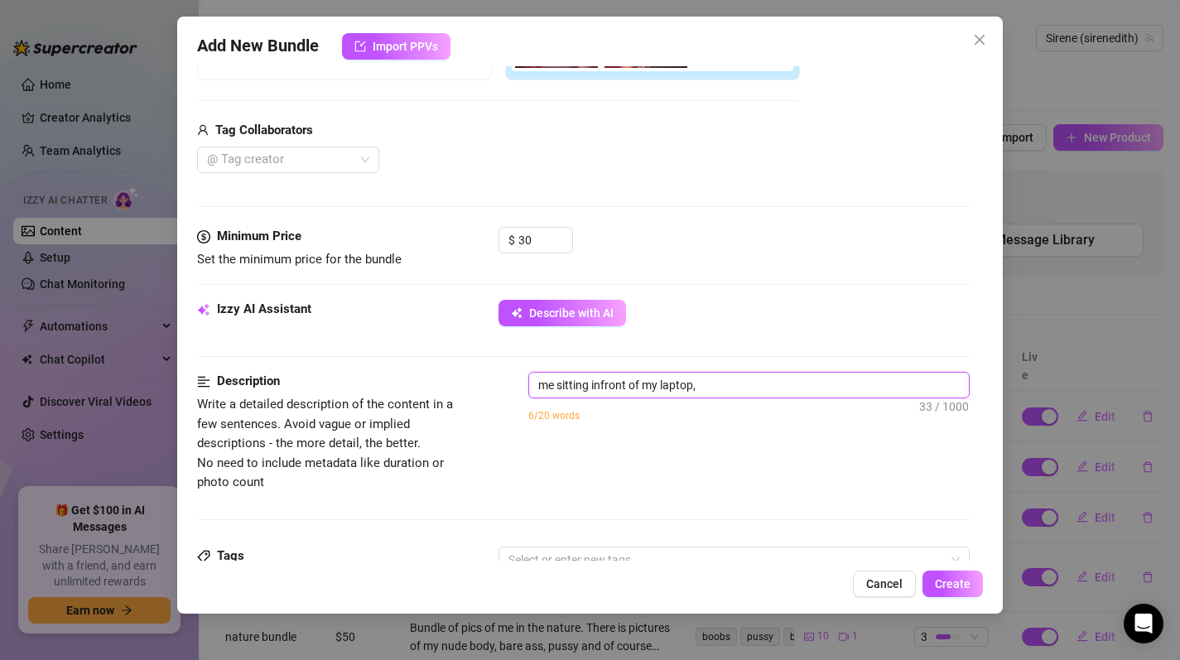
type textarea "me sitting infront of my laptop, s"
type textarea "me sitting infront of my laptop, sl"
type textarea "me sitting infront of my laptop, slo"
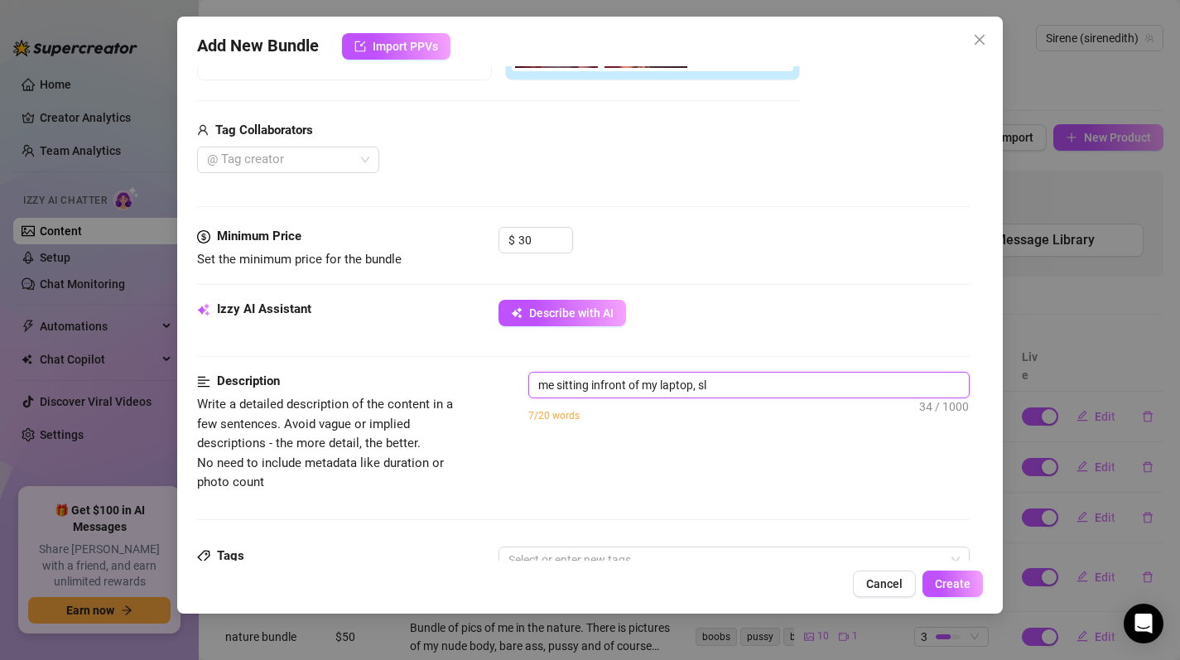
type textarea "me sitting infront of my laptop, slo"
type textarea "me sitting infront of my laptop, slow"
type textarea "me sitting infront of my laptop, slowl"
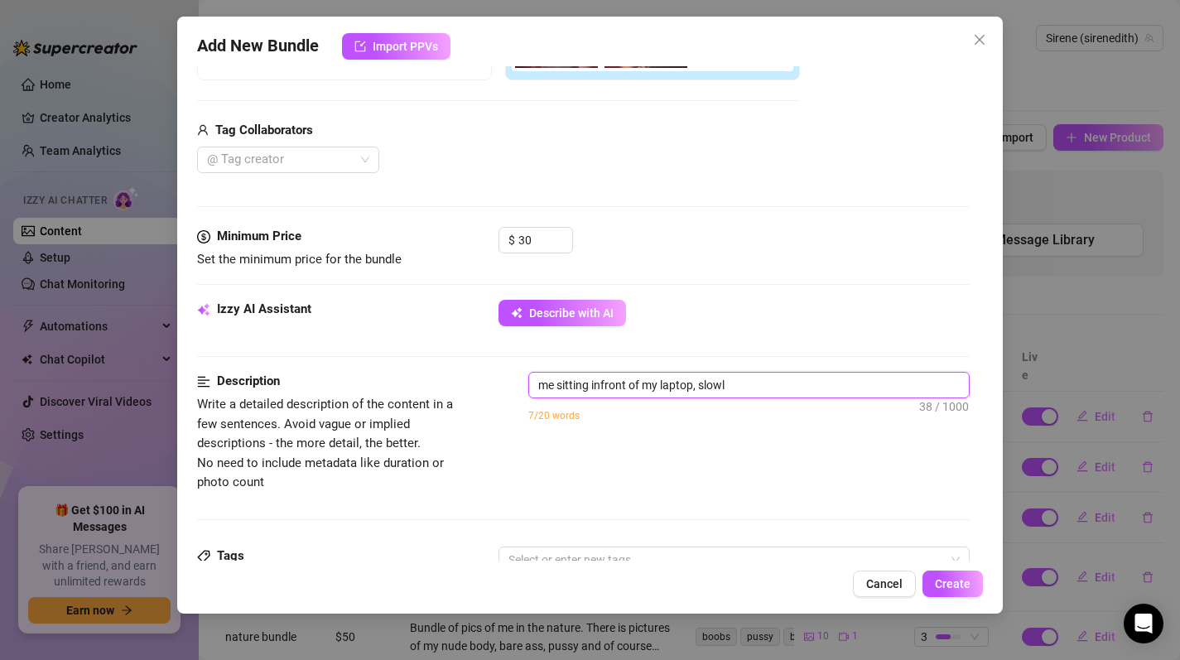
type textarea "me sitting infront of my laptop, slowly"
type textarea "me sitting infront of my laptop, slowly t"
type textarea "me sitting infront of my laptop, slowly ta"
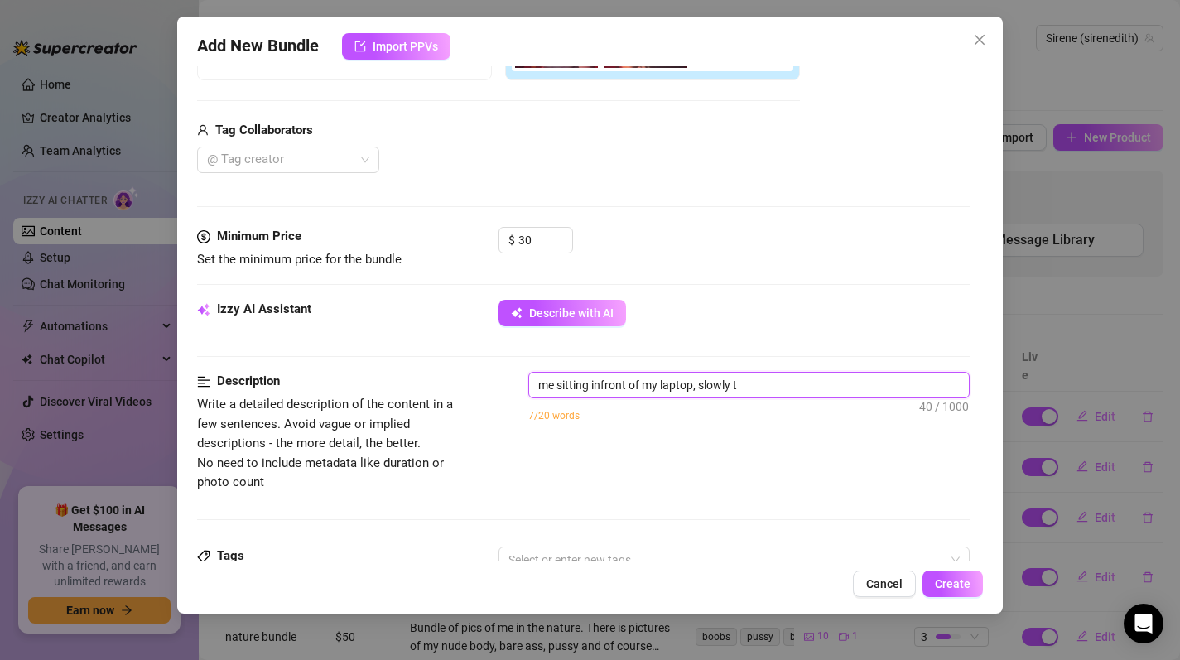
type textarea "me sitting infront of my laptop, slowly ta"
type textarea "me sitting infront of my laptop, slowly tak"
type textarea "me sitting infront of my laptop, slowly taki"
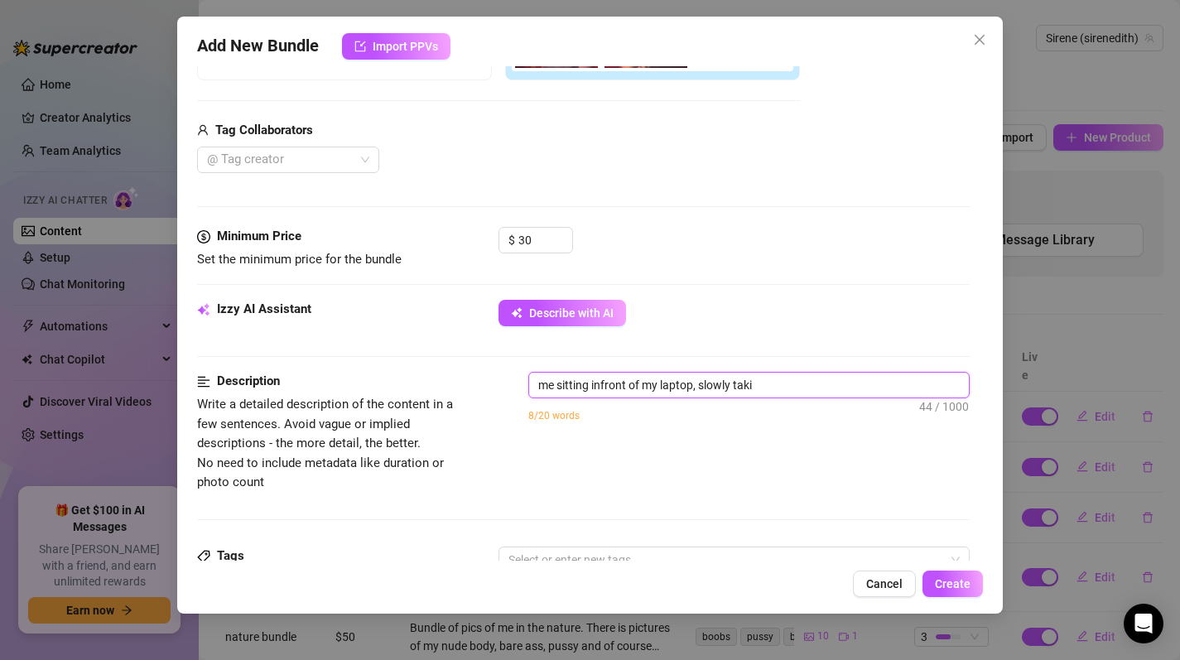
type textarea "me sitting infront of my laptop, slowly takin"
type textarea "me sitting infront of my laptop, slowly taking"
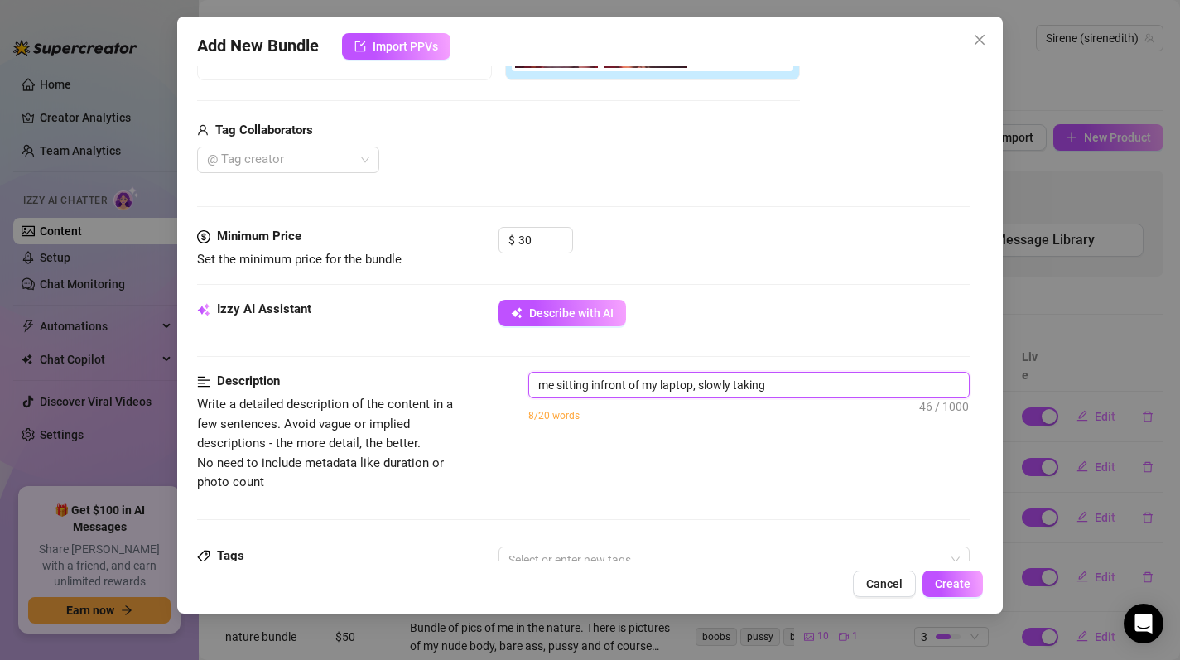
type textarea "me sitting infront of my laptop, slowly taking"
type textarea "me sitting infront of my laptop, slowly taking o"
type textarea "me sitting infront of my laptop, slowly taking of"
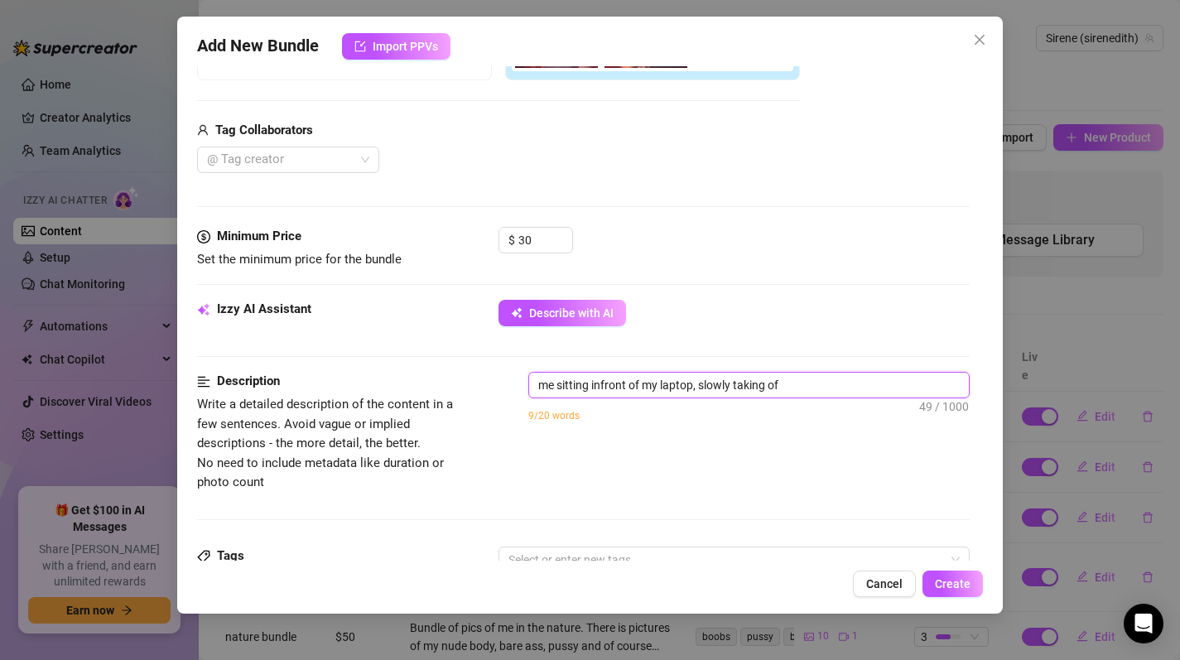
type textarea "me sitting infront of my laptop, slowly taking off"
type textarea "me sitting infront of my laptop, slowly taking off m"
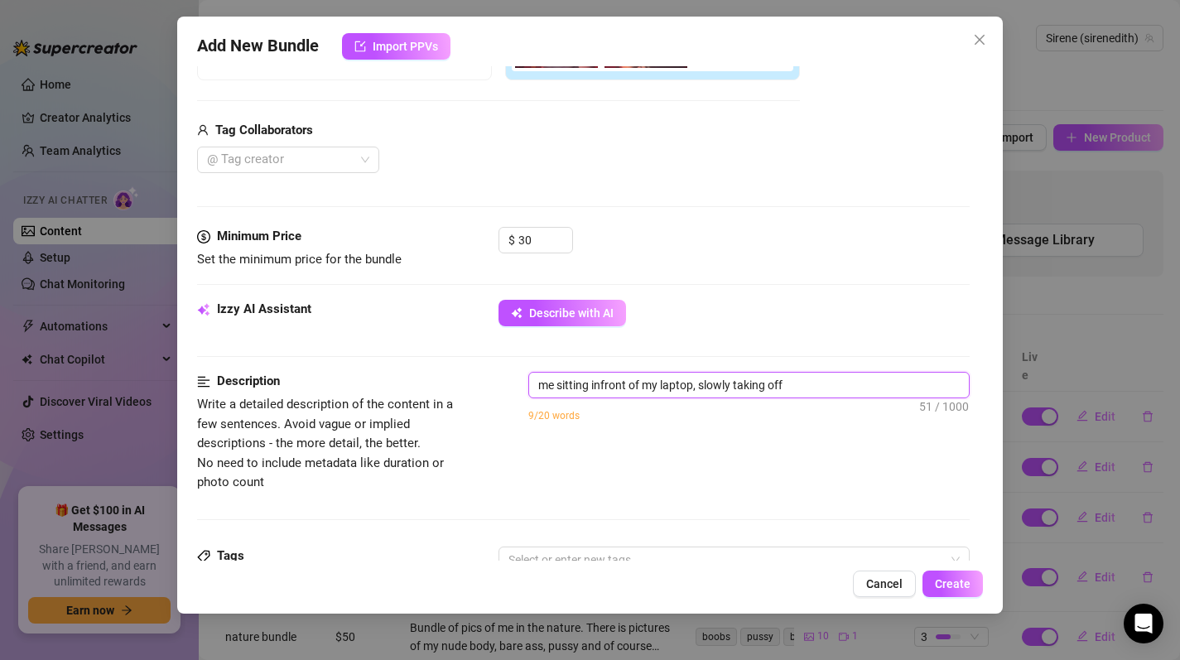
type textarea "me sitting infront of my laptop, slowly taking off m"
type textarea "me sitting infront of my laptop, slowly taking off my"
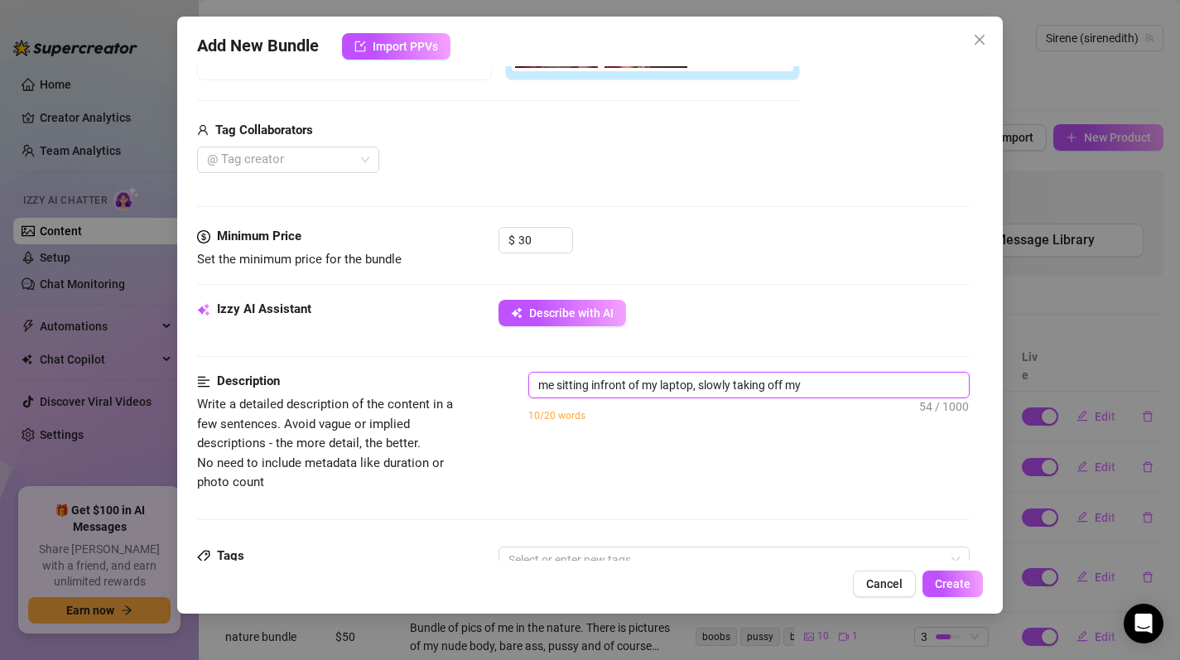
type textarea "me sitting infront of my laptop, slowly taking off my c"
type textarea "me sitting infront of my laptop, slowly taking off my cl"
type textarea "me sitting infront of my laptop, slowly taking off my clo"
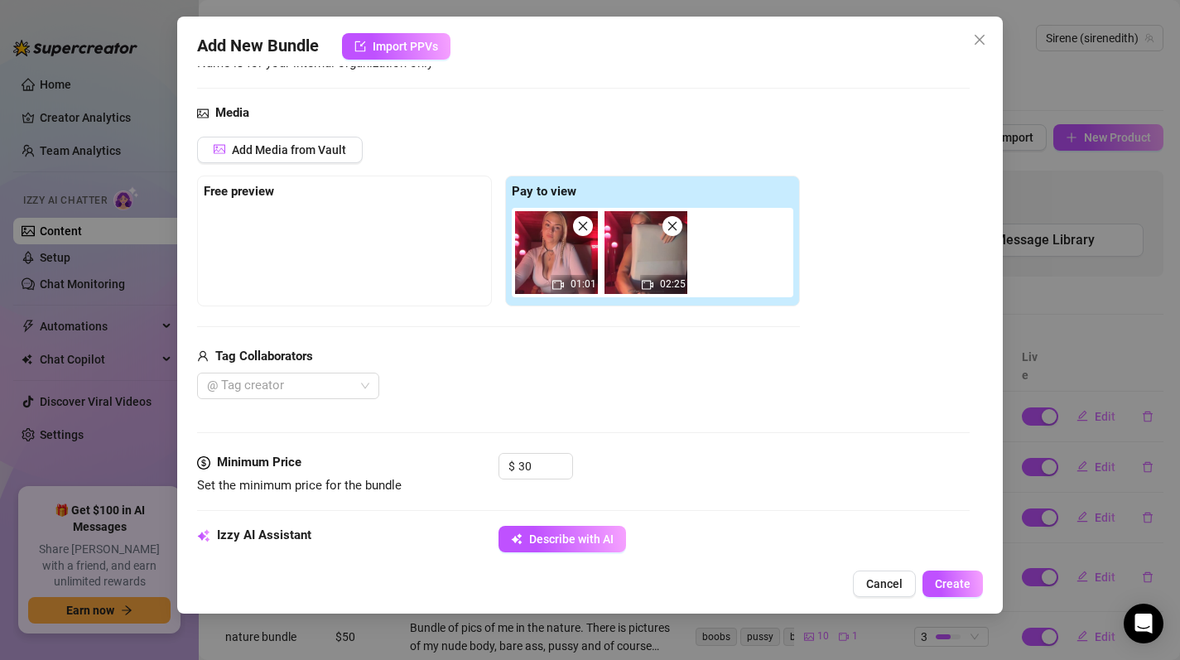
scroll to position [166, 0]
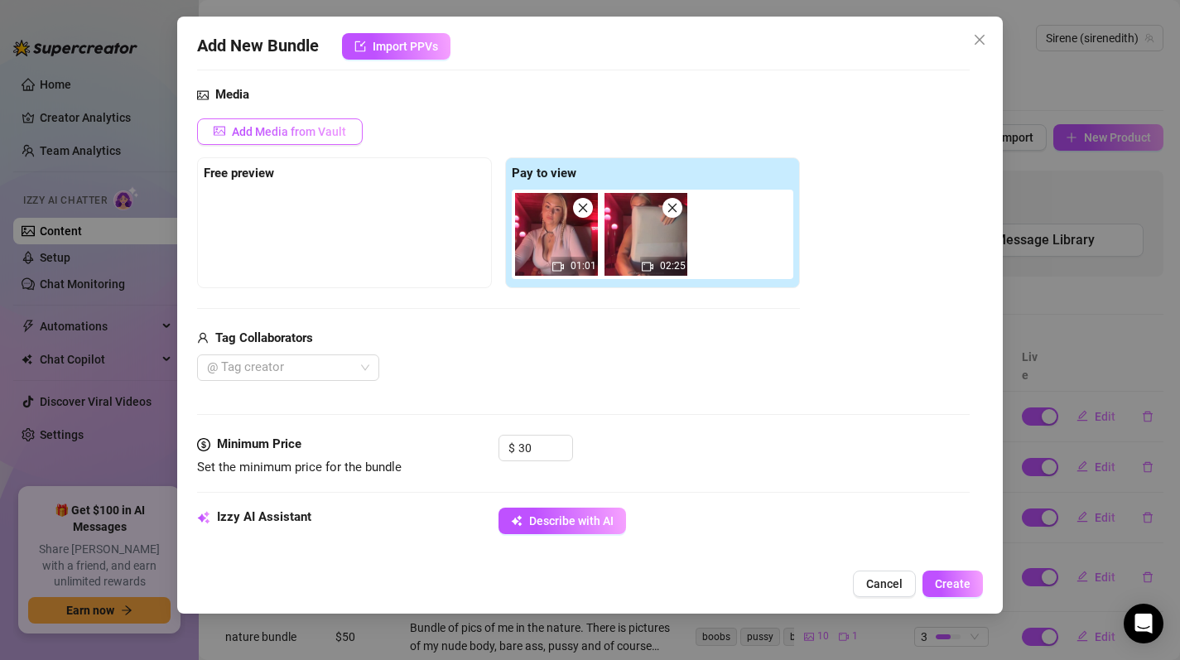
click at [263, 130] on span "Add Media from Vault" at bounding box center [289, 131] width 114 height 13
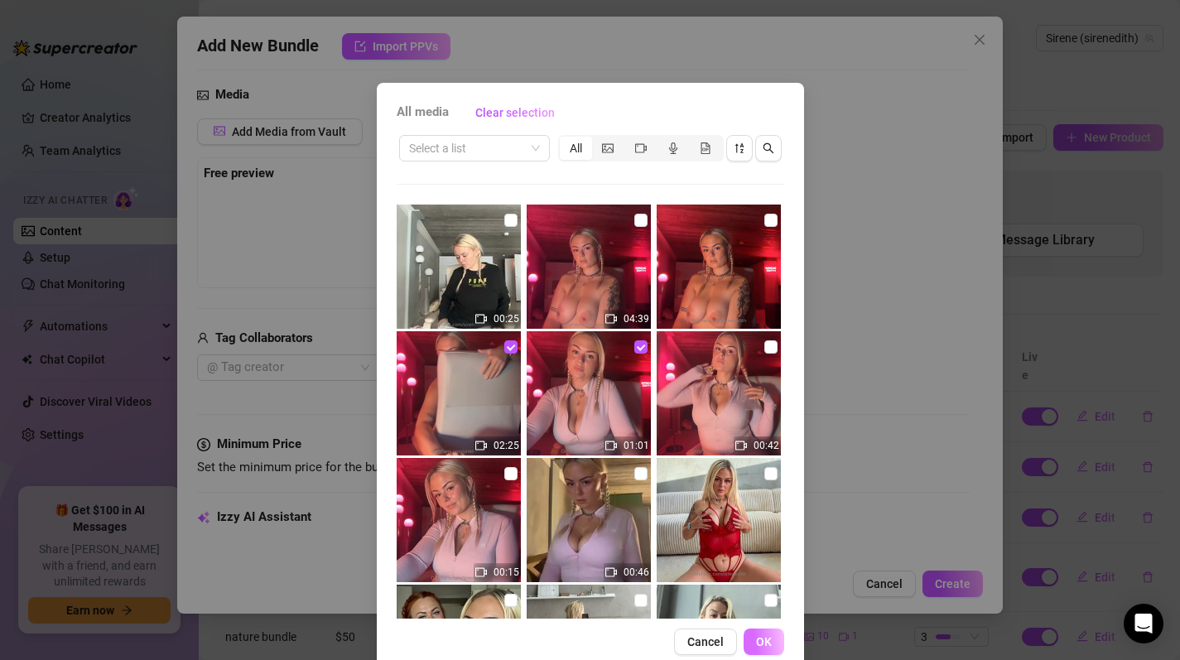
click at [757, 641] on span "OK" at bounding box center [764, 641] width 16 height 13
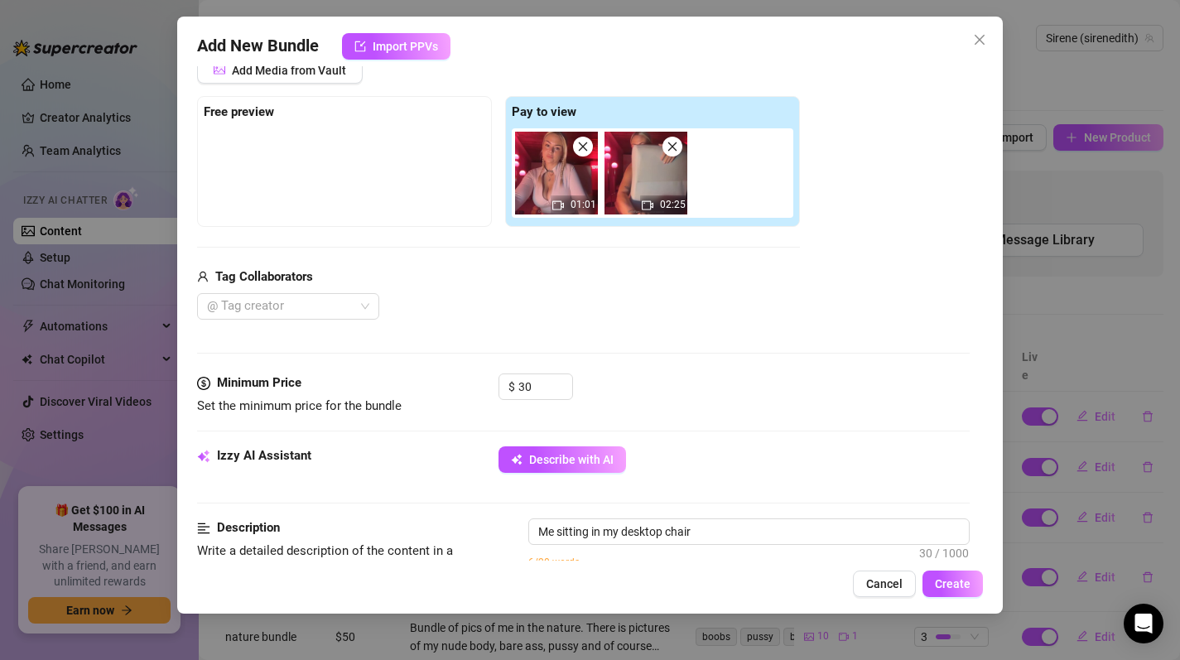
scroll to position [380, 0]
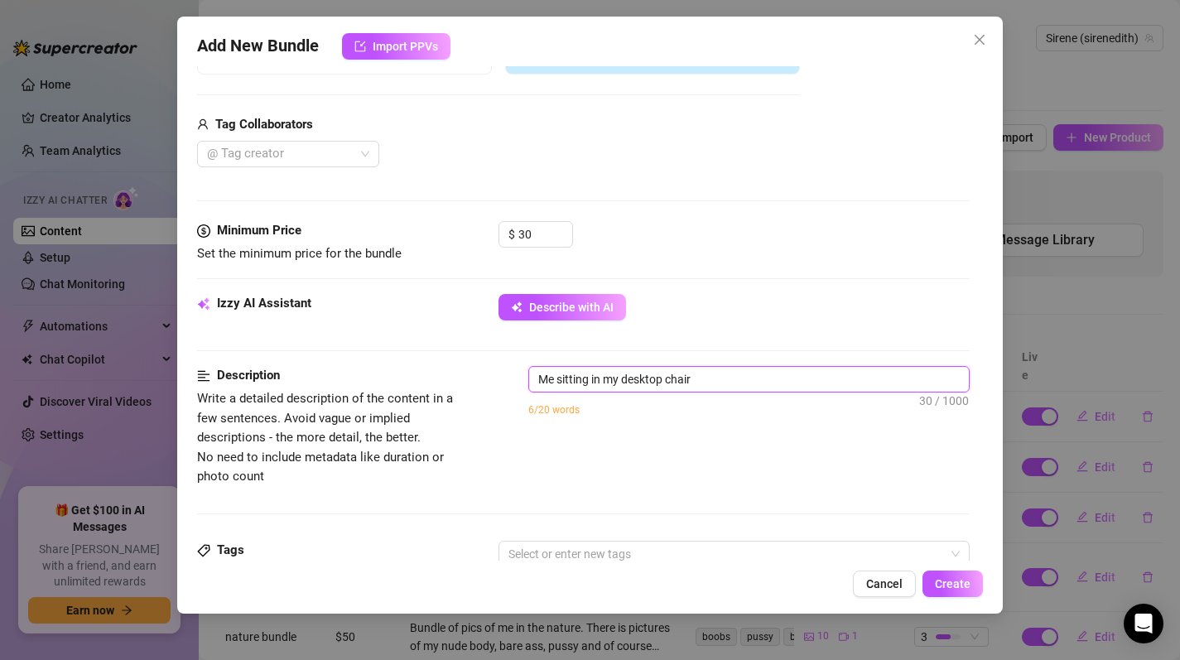
drag, startPoint x: 728, startPoint y: 379, endPoint x: 473, endPoint y: 385, distance: 255.2
click at [474, 384] on div "Description Write a detailed description of the content in a few sentences. Avo…" at bounding box center [584, 426] width 774 height 120
paste textarea "Sitting right here at my computer, I start to slowly play with my outfit just f…"
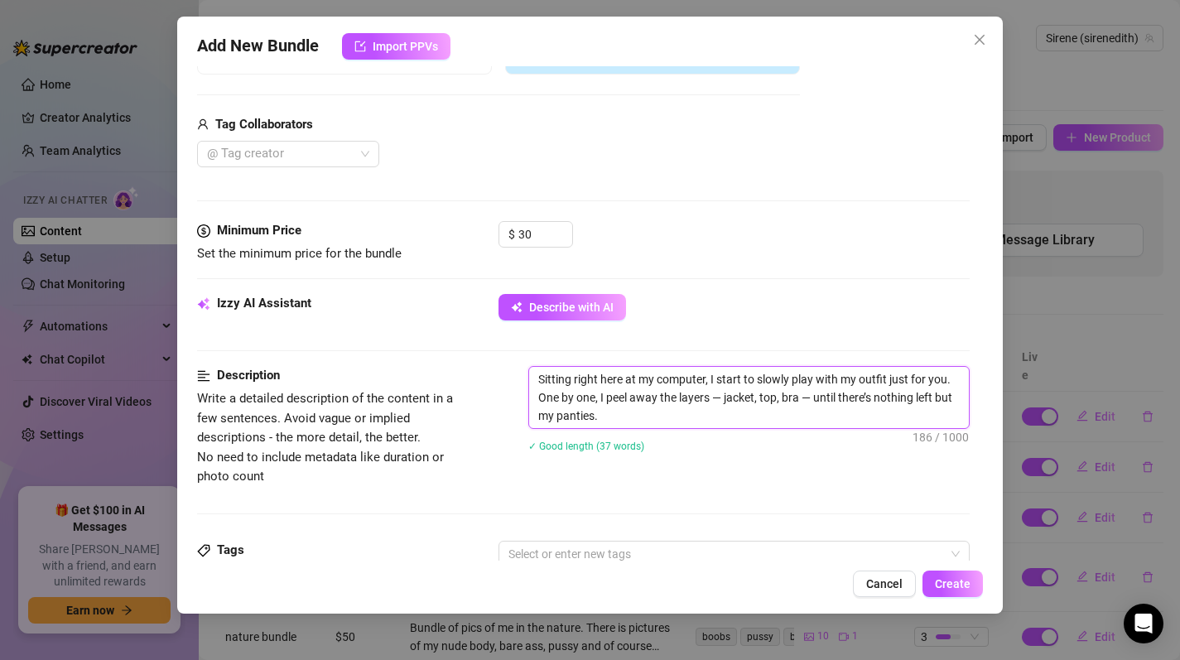
scroll to position [0, 0]
drag, startPoint x: 794, startPoint y: 382, endPoint x: 824, endPoint y: 379, distance: 29.9
click at [824, 379] on textarea "Sitting right here at my computer, I start to slowly play with my outfit just f…" at bounding box center [749, 397] width 441 height 61
drag, startPoint x: 566, startPoint y: 402, endPoint x: 709, endPoint y: 378, distance: 145.1
click at [709, 378] on textarea "Sitting right here at my computer, I start to slowly play with my outfit just f…" at bounding box center [749, 397] width 441 height 61
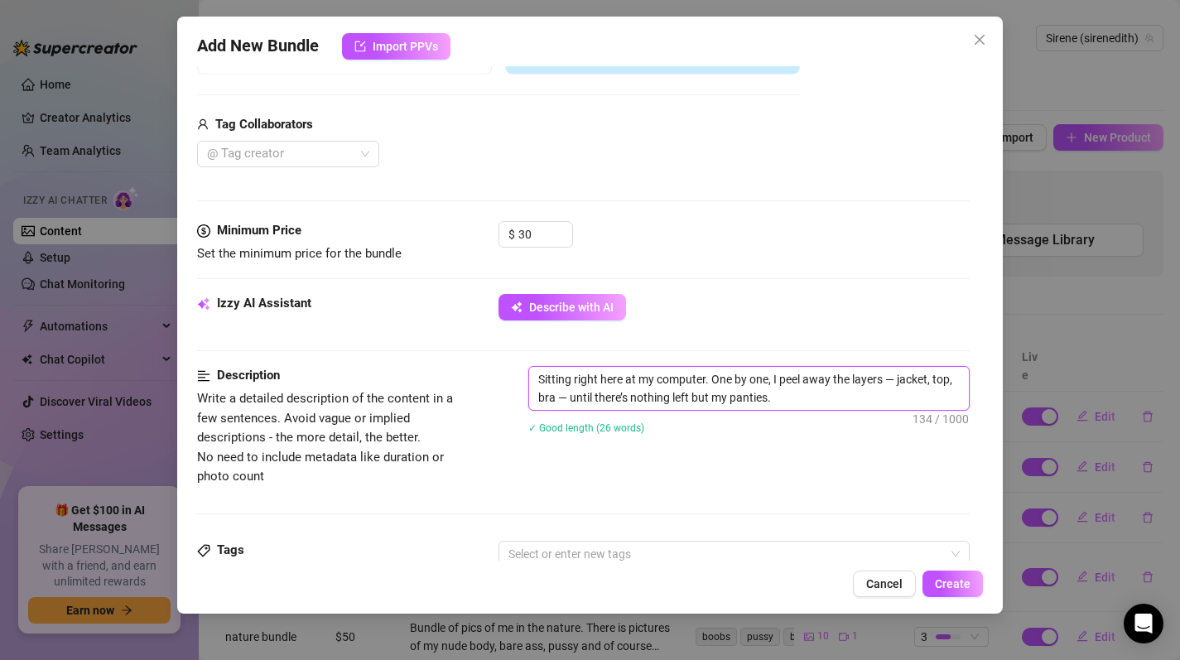
drag, startPoint x: 557, startPoint y: 403, endPoint x: 523, endPoint y: 403, distance: 34.0
click at [523, 403] on div "Description Write a detailed description of the content in a few sentences. Avo…" at bounding box center [584, 426] width 774 height 120
drag, startPoint x: 552, startPoint y: 403, endPoint x: 564, endPoint y: 403, distance: 12.5
click at [557, 404] on textarea "Sitting right here at my computer. One by one, I peel away the layers — jacket,…" at bounding box center [749, 388] width 441 height 43
click at [595, 403] on textarea "Sitting right here at my computer. One by one, I peel away the layers — jacket,…" at bounding box center [749, 388] width 441 height 43
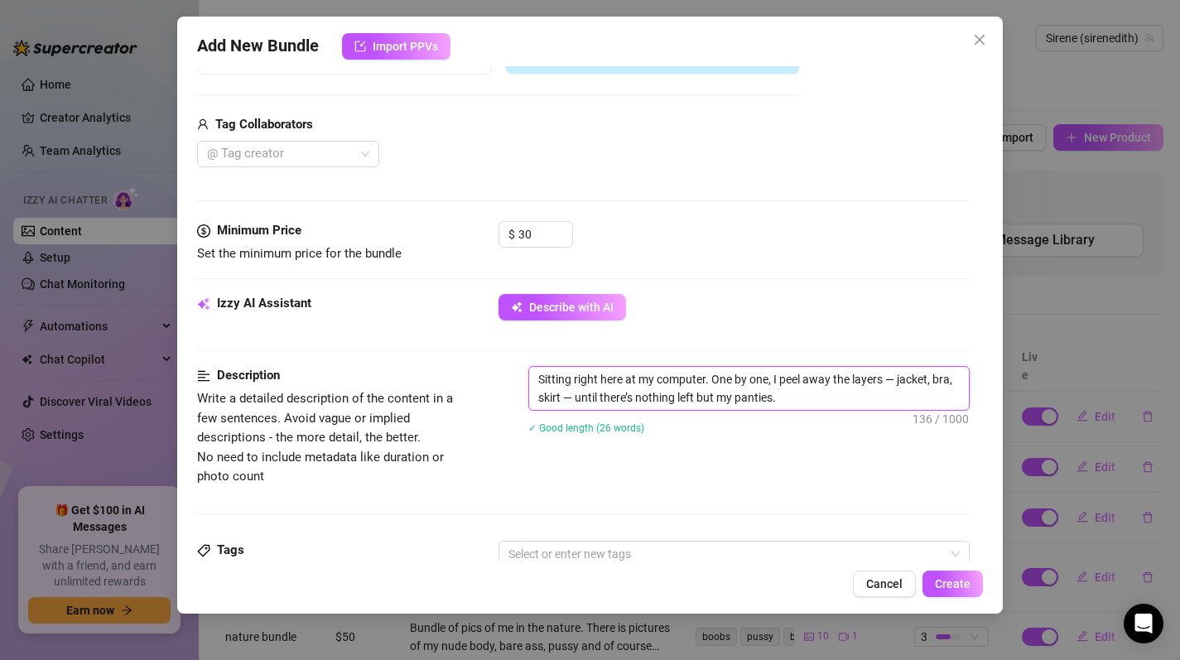
click at [764, 398] on textarea "Sitting right here at my computer. One by one, I peel away the layers — jacket,…" at bounding box center [749, 388] width 441 height 43
click at [753, 402] on textarea "Sitting right here at my computer. One by one, I peel away the layers — jacket,…" at bounding box center [749, 388] width 441 height 43
click at [888, 396] on textarea "Sitting right here at my computer. One by one, I peel away the layers — jacket,…" at bounding box center [749, 388] width 441 height 43
click at [870, 406] on textarea "Sitting right here at my computer. One by one, I peel away the layers — jacket,…" at bounding box center [749, 388] width 441 height 43
click at [842, 403] on textarea "Sitting right here at my computer. One by one, I peel away the layers — jacket,…" at bounding box center [749, 388] width 441 height 43
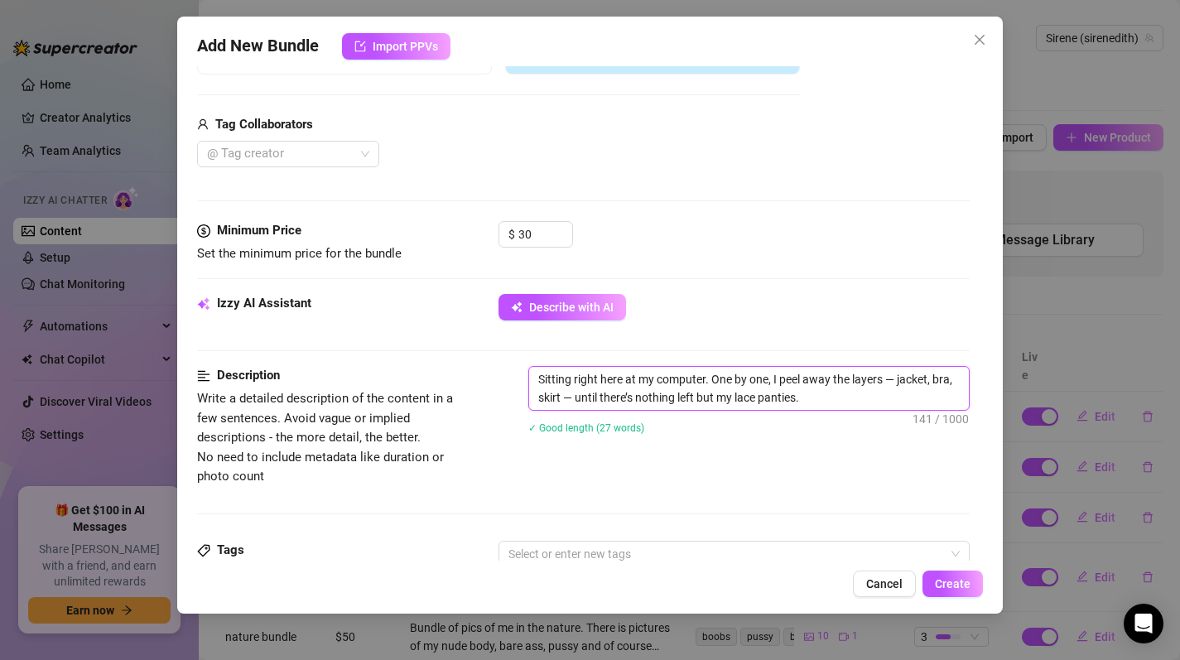
click at [842, 403] on textarea "Sitting right here at my computer. One by one, I peel away the layers — jacket,…" at bounding box center [749, 388] width 441 height 43
click at [842, 402] on textarea "Sitting right here at my computer. One by one, I peel away the layers — jacket,…" at bounding box center [749, 388] width 441 height 43
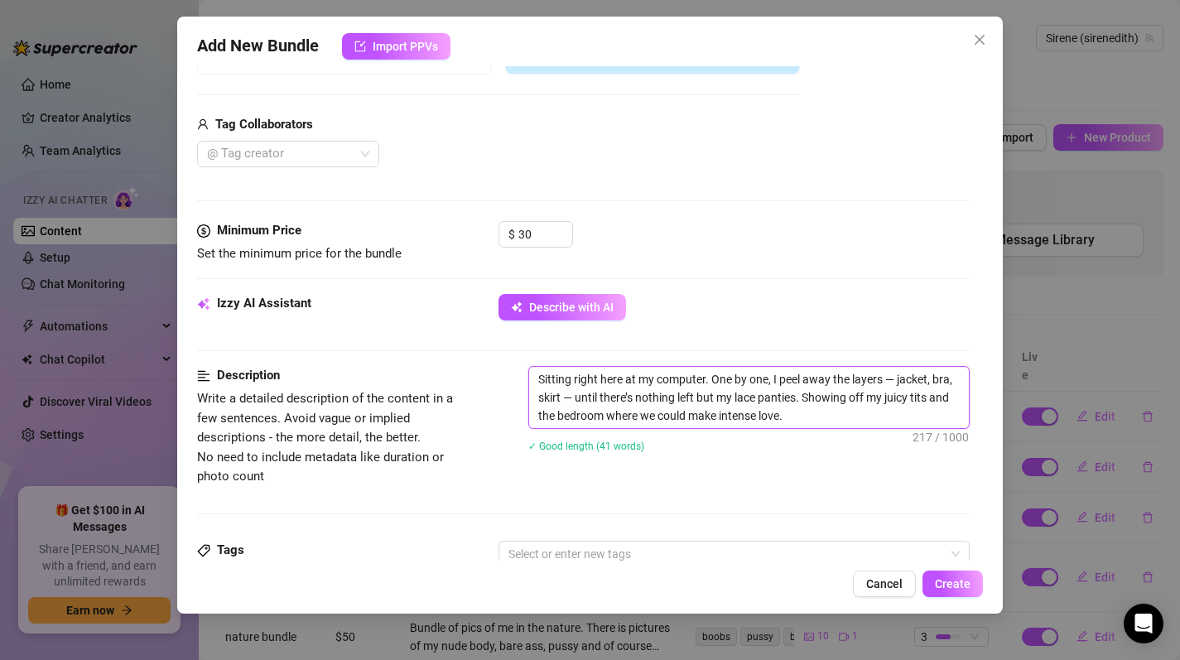
drag, startPoint x: 899, startPoint y: 383, endPoint x: 945, endPoint y: 379, distance: 46.6
click at [899, 384] on textarea "Sitting right here at my computer. One by one, I peel away the layers — jacket,…" at bounding box center [749, 397] width 441 height 61
click at [845, 418] on textarea "Sitting right here at my computer. One by one, I peel away the layers.. jacket,…" at bounding box center [749, 397] width 441 height 61
click at [559, 417] on textarea "Sitting right here at my computer. One by one, I peel away the layers.. jacket,…" at bounding box center [749, 397] width 441 height 61
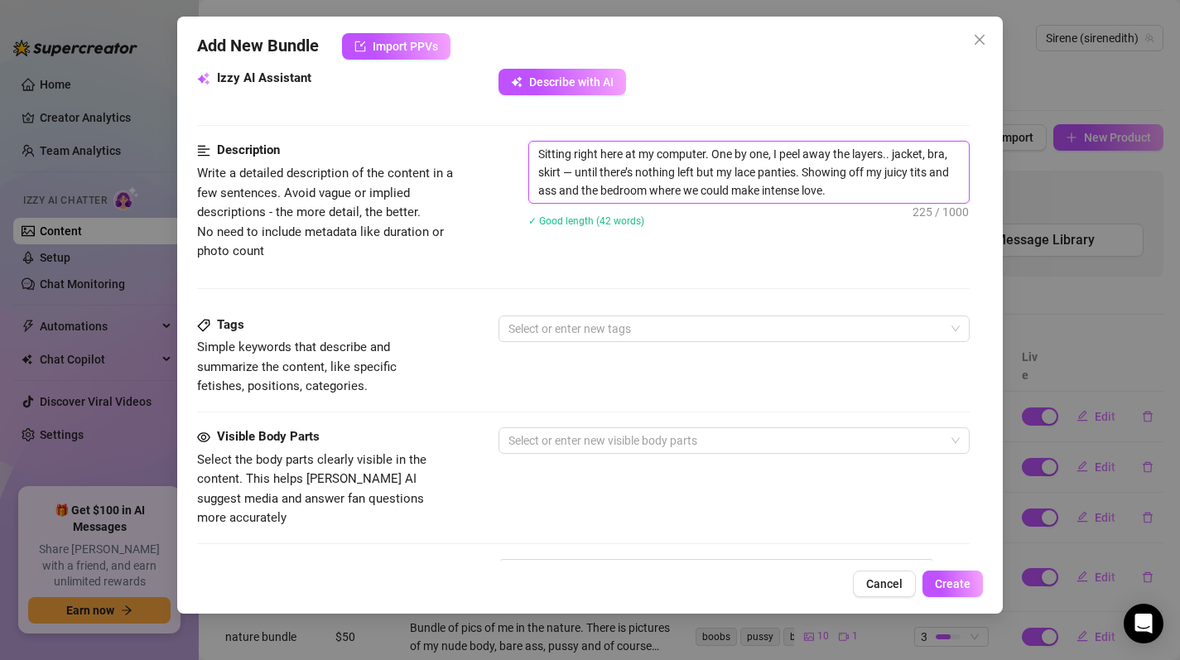
scroll to position [721, 0]
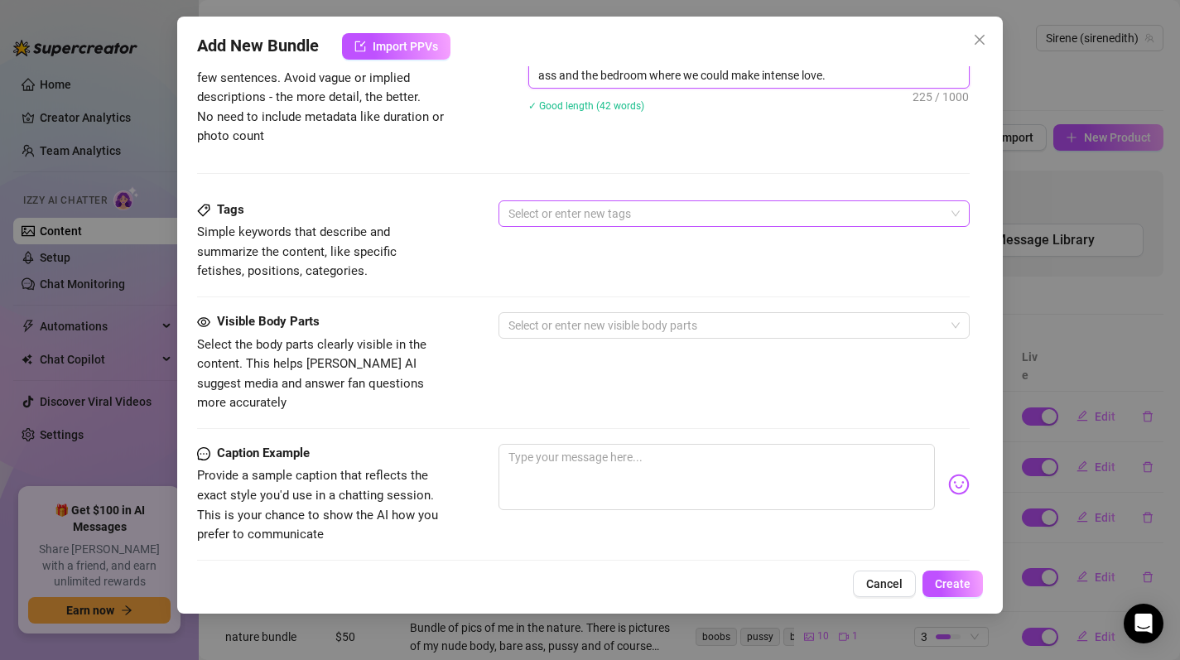
click at [566, 212] on div at bounding box center [726, 213] width 448 height 23
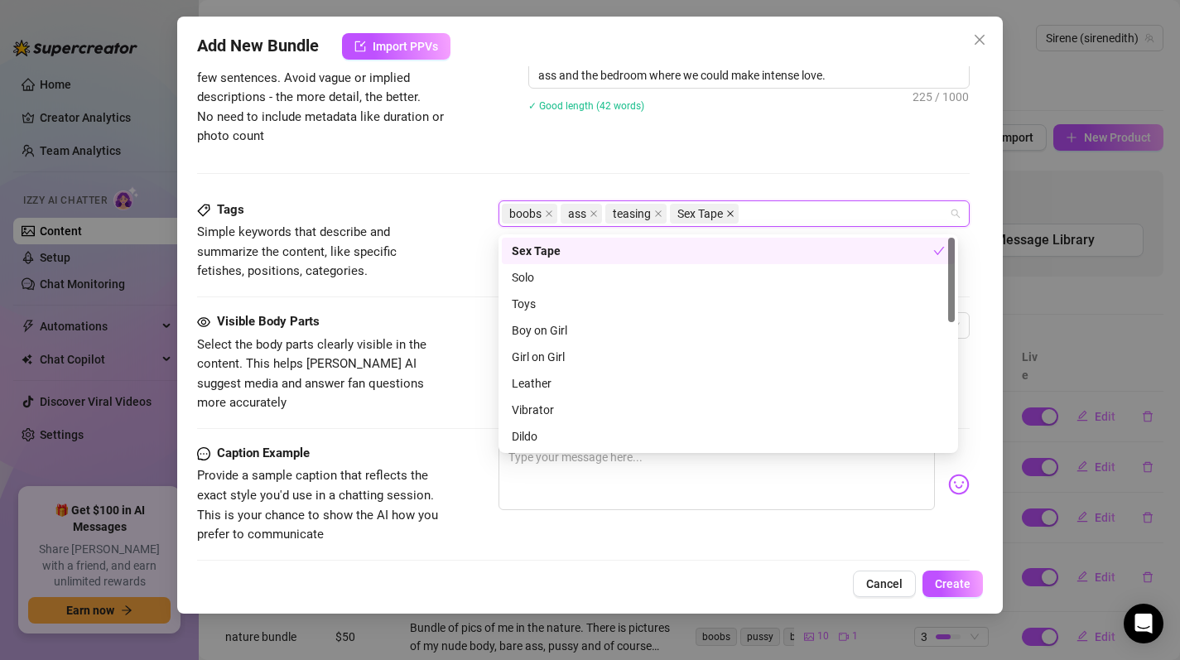
click at [729, 218] on icon "close" at bounding box center [730, 214] width 8 height 8
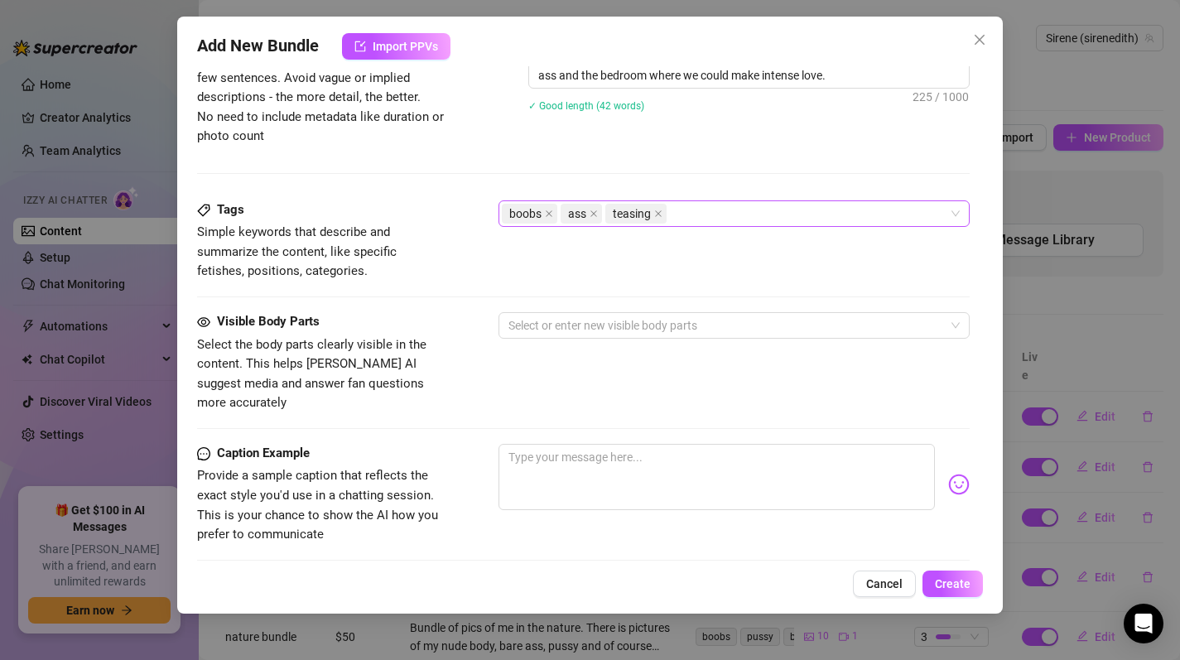
click at [697, 159] on div "Description Write a detailed description of the content in a few sentences. Avo…" at bounding box center [584, 113] width 774 height 174
click at [563, 329] on div at bounding box center [726, 325] width 448 height 23
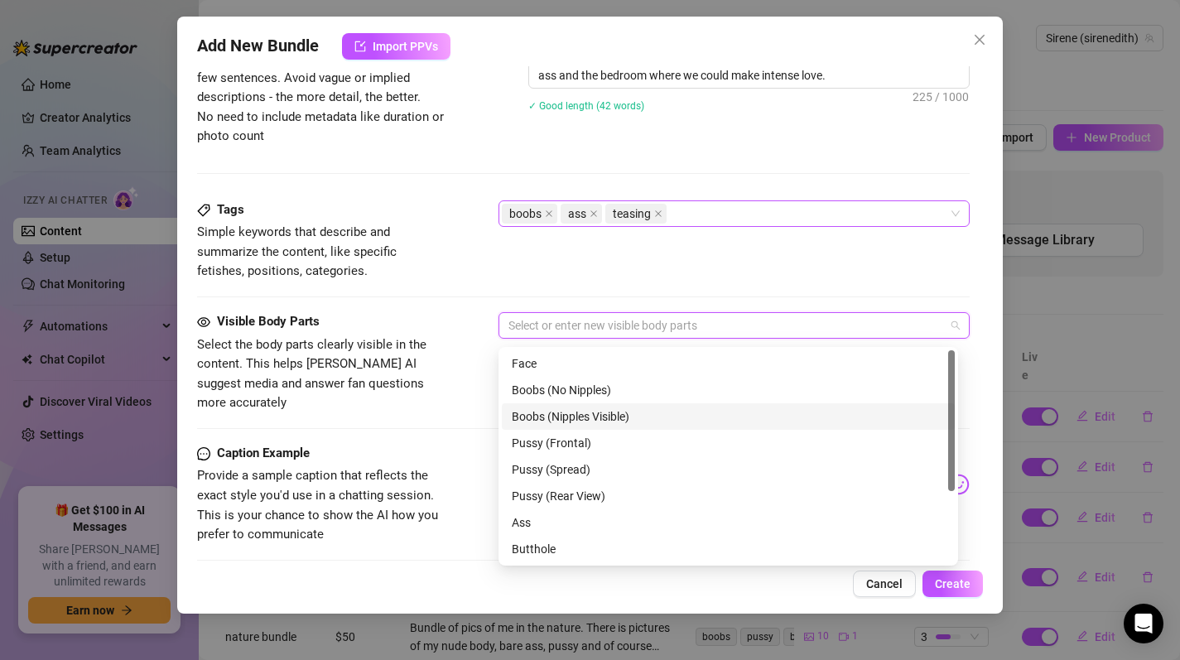
click at [615, 417] on div "Boobs (Nipples Visible)" at bounding box center [728, 416] width 433 height 18
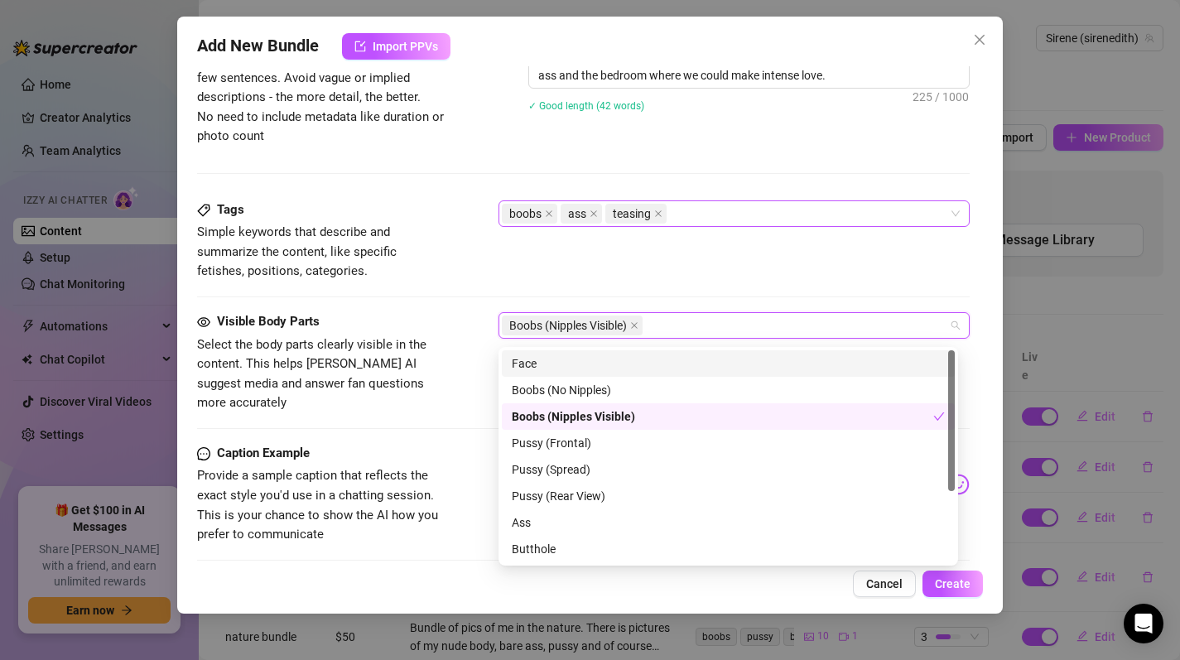
click at [689, 282] on div "Tags Simple keywords that describe and summarize the content, like specific fet…" at bounding box center [584, 240] width 774 height 81
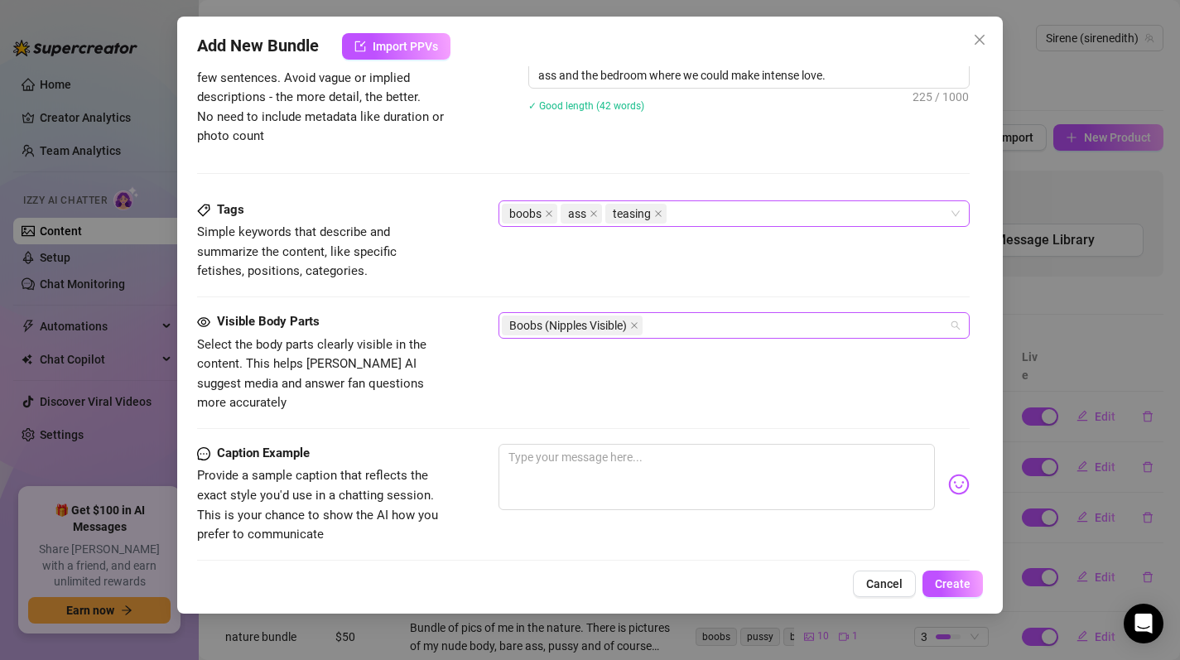
click at [706, 327] on div "Boobs (Nipples Visible)" at bounding box center [726, 325] width 448 height 23
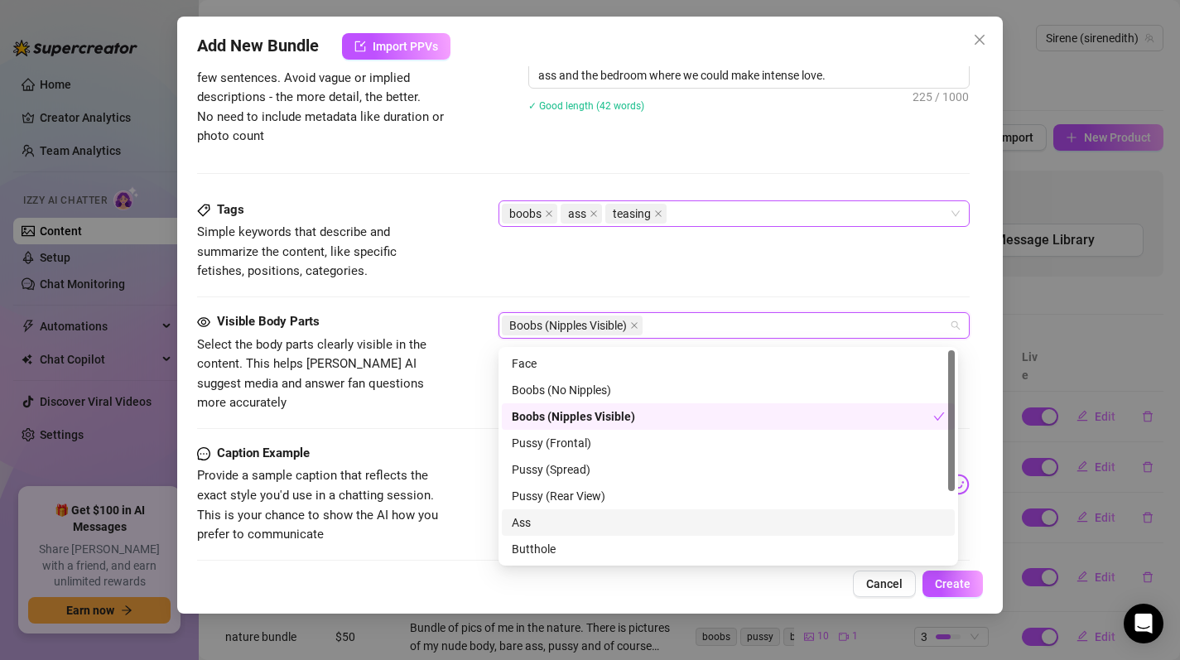
click at [528, 523] on div "Ass" at bounding box center [728, 522] width 433 height 18
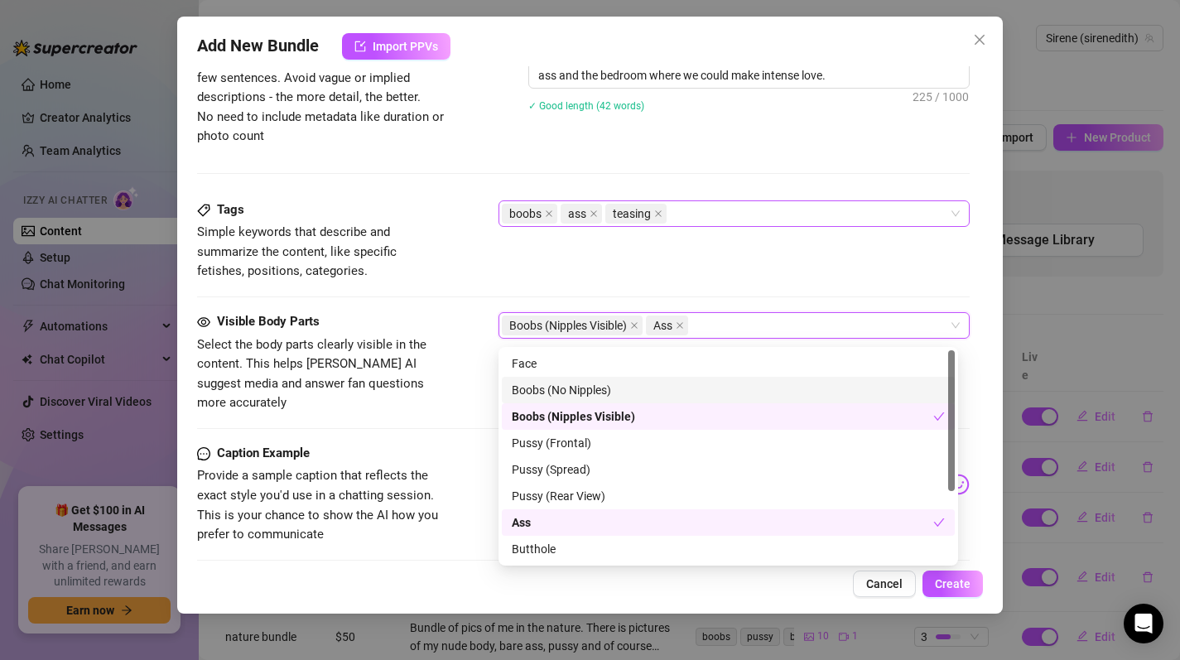
click at [470, 294] on div "Tags Simple keywords that describe and summarize the content, like specific fet…" at bounding box center [584, 256] width 774 height 112
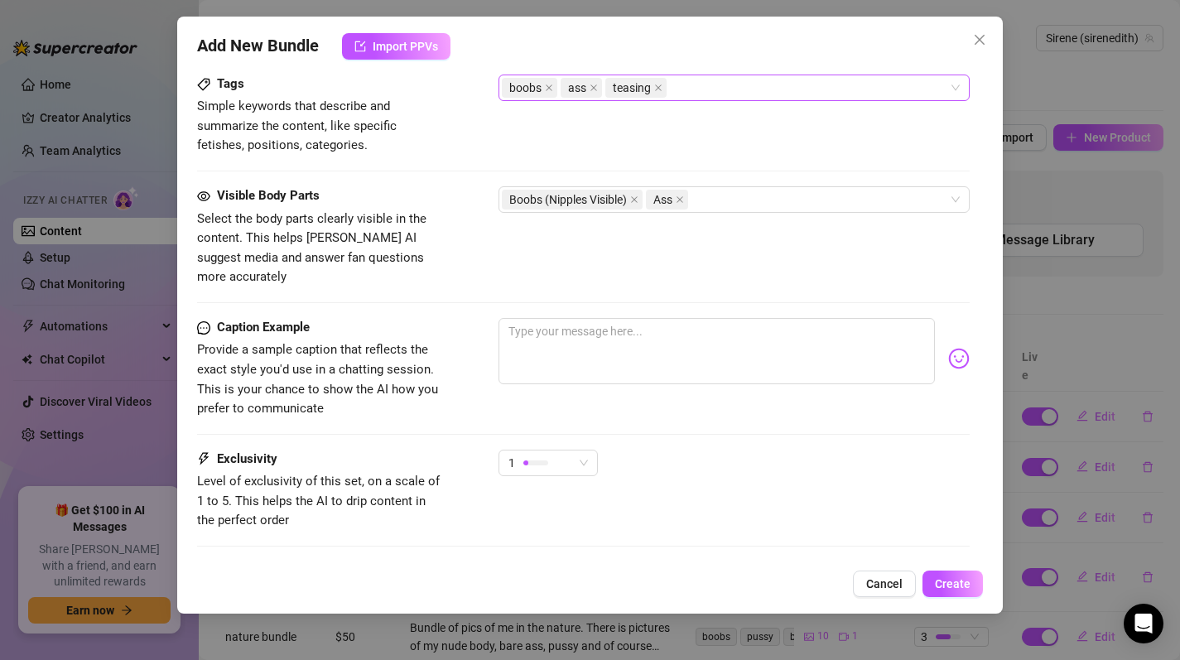
scroll to position [928, 0]
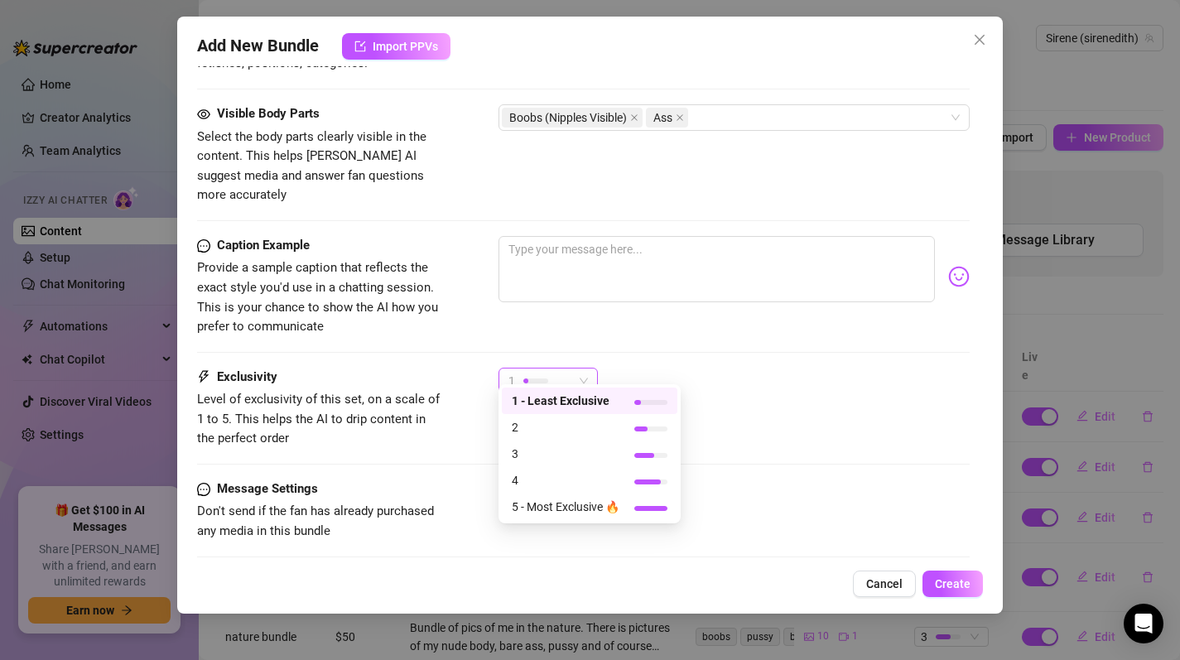
click at [575, 373] on span "1" at bounding box center [549, 381] width 80 height 25
click at [547, 431] on span "2" at bounding box center [566, 427] width 108 height 18
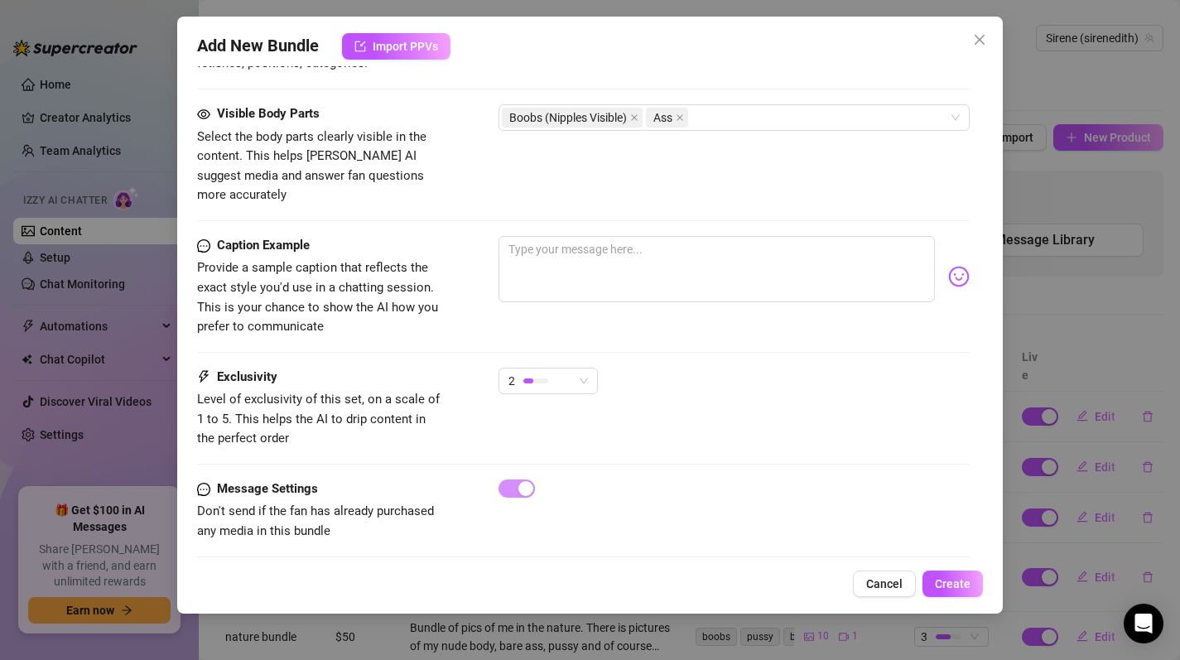
click at [746, 374] on div "2" at bounding box center [735, 388] width 472 height 41
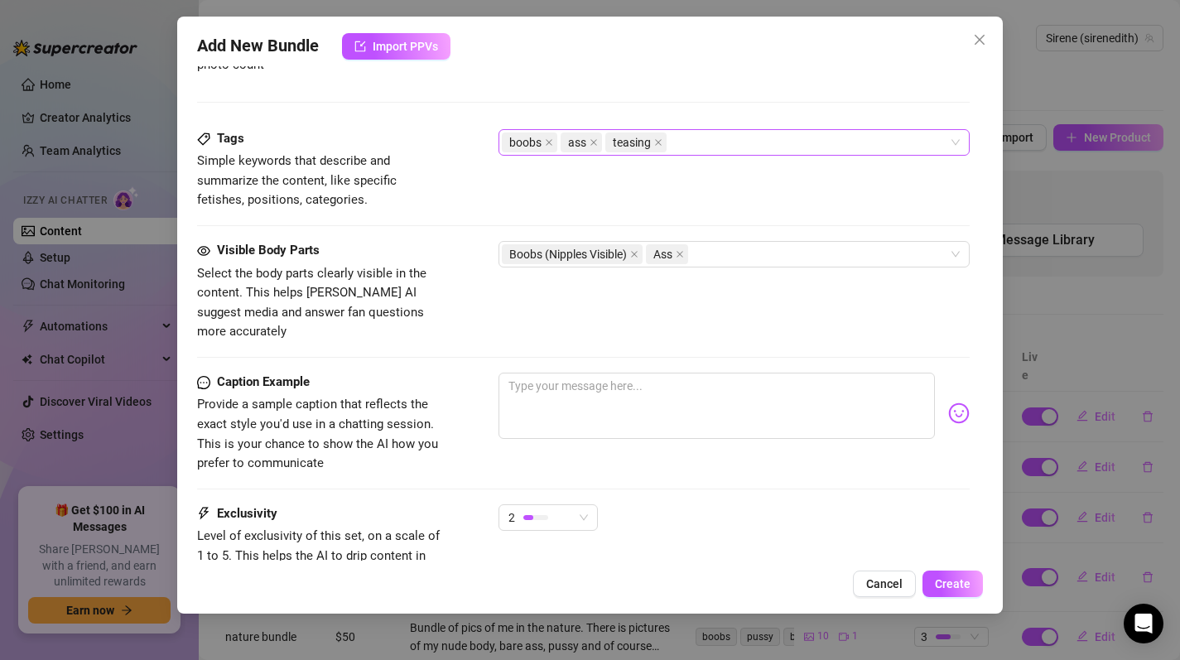
scroll to position [830, 0]
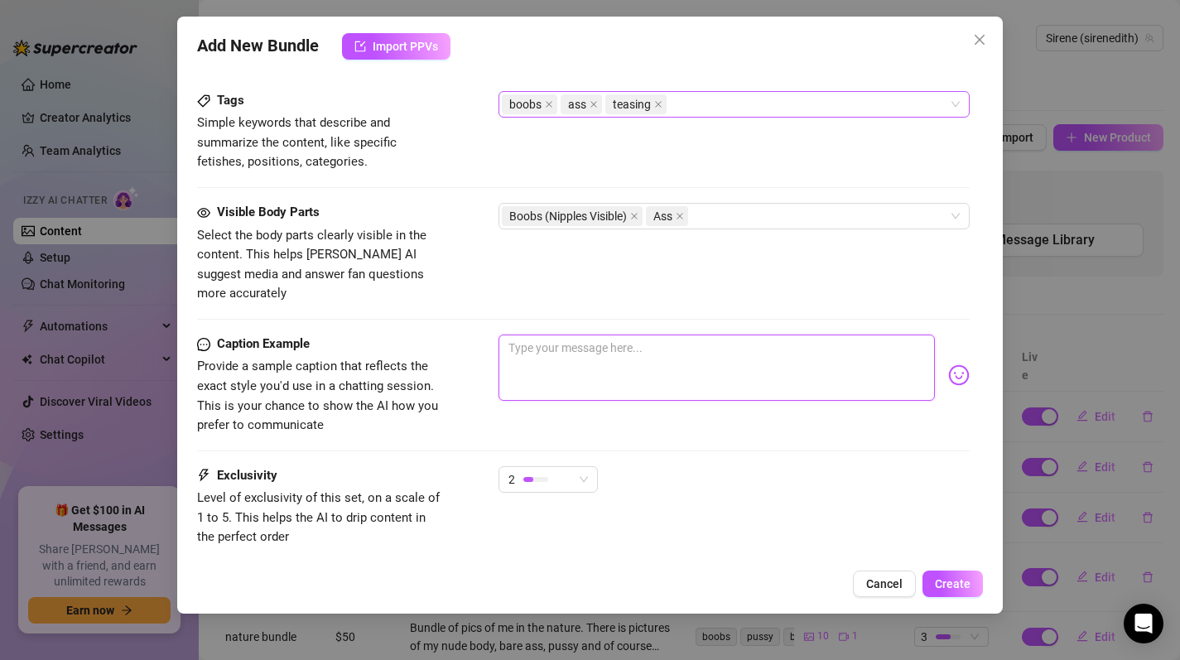
click at [532, 339] on textarea at bounding box center [717, 368] width 437 height 66
paste textarea "I sit at my computer and look straight into the camera, my hands sliding over m…"
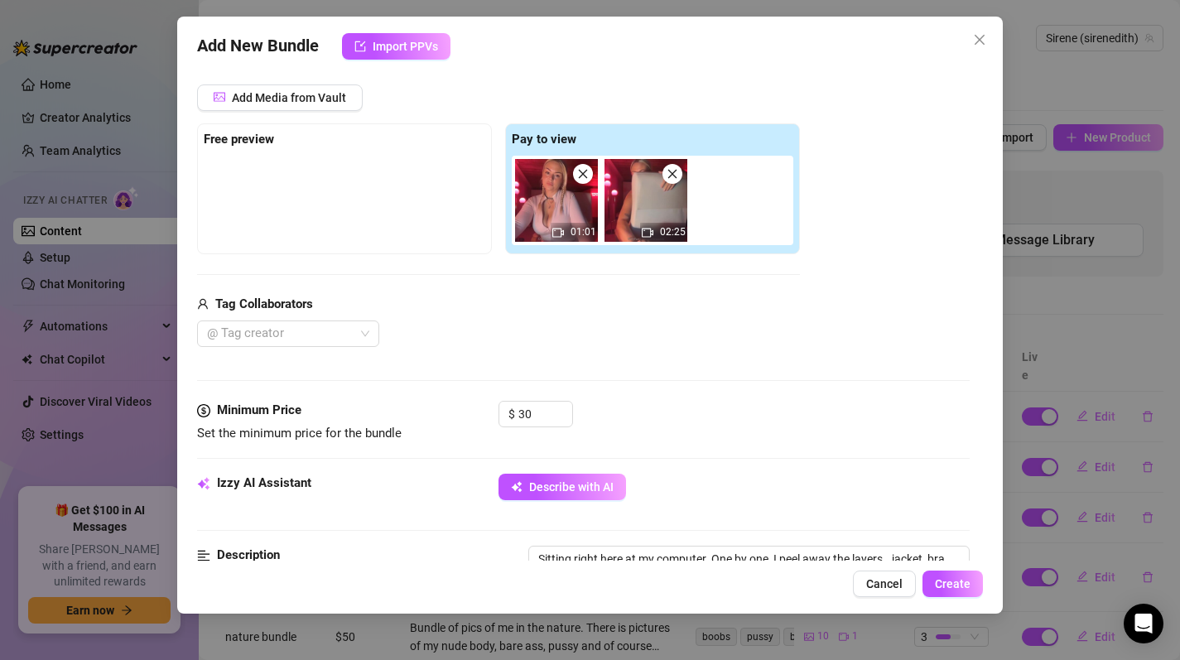
scroll to position [0, 0]
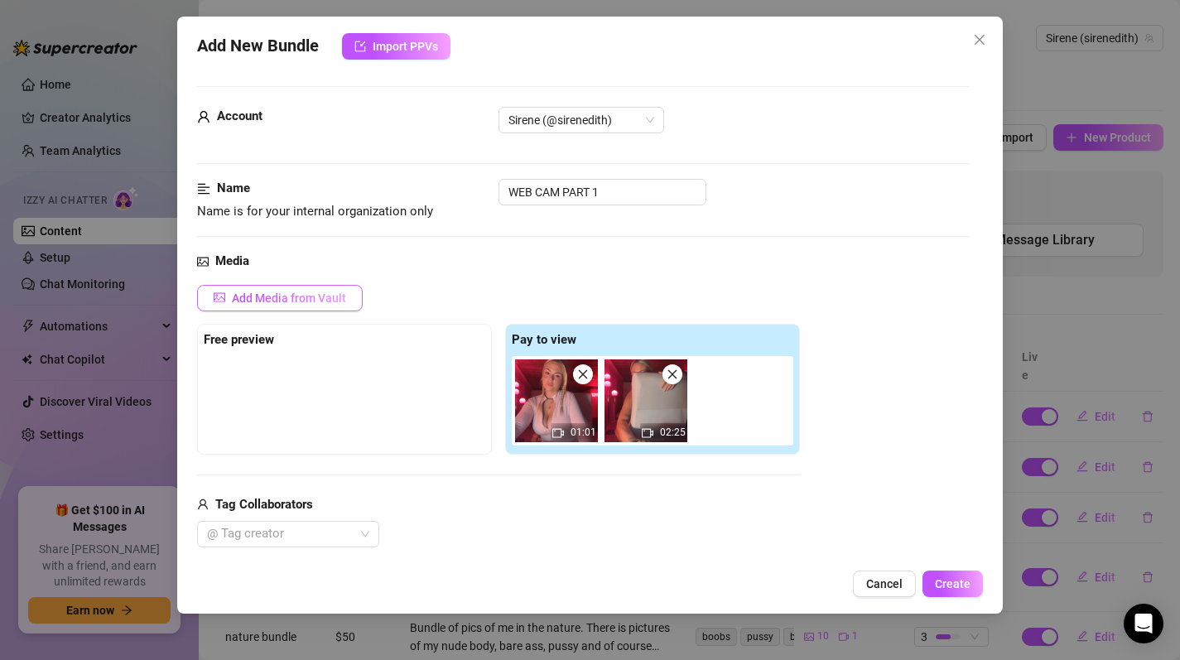
click at [261, 299] on span "Add Media from Vault" at bounding box center [289, 298] width 114 height 13
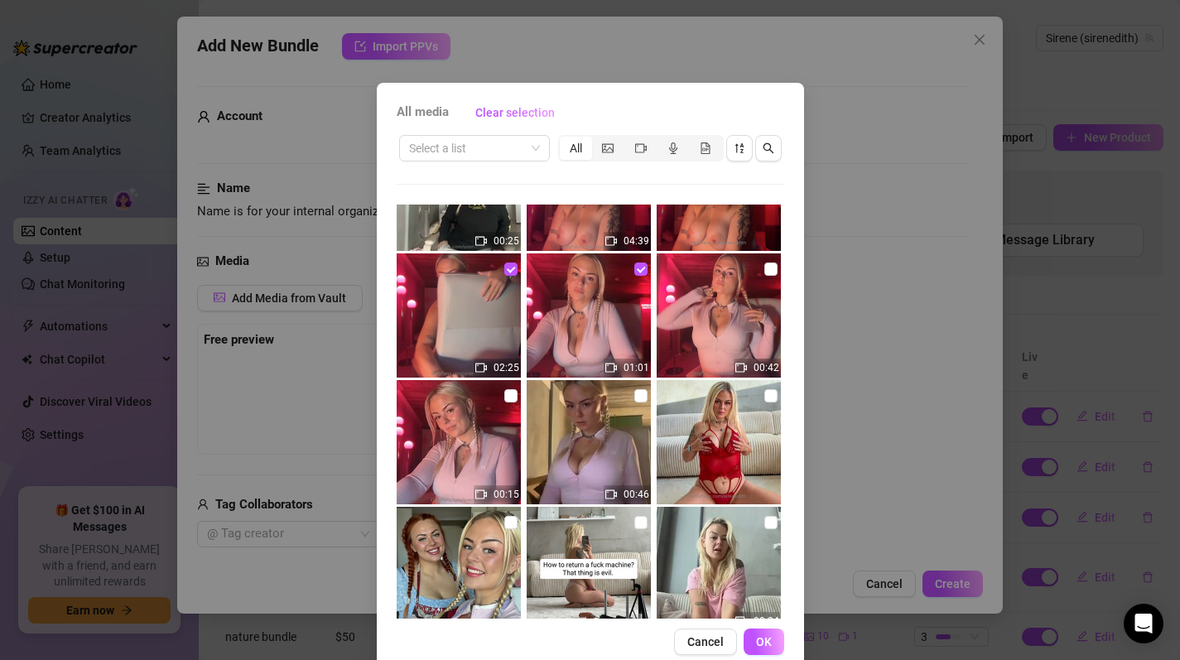
scroll to position [154, 0]
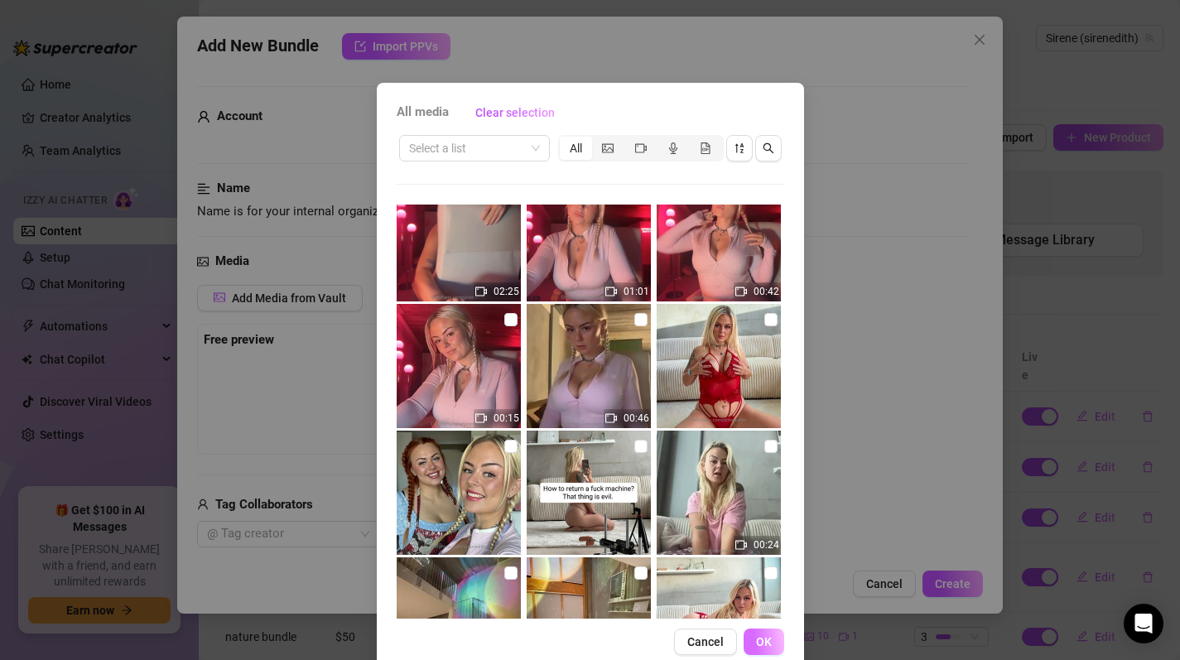
click at [761, 648] on span "OK" at bounding box center [764, 641] width 16 height 13
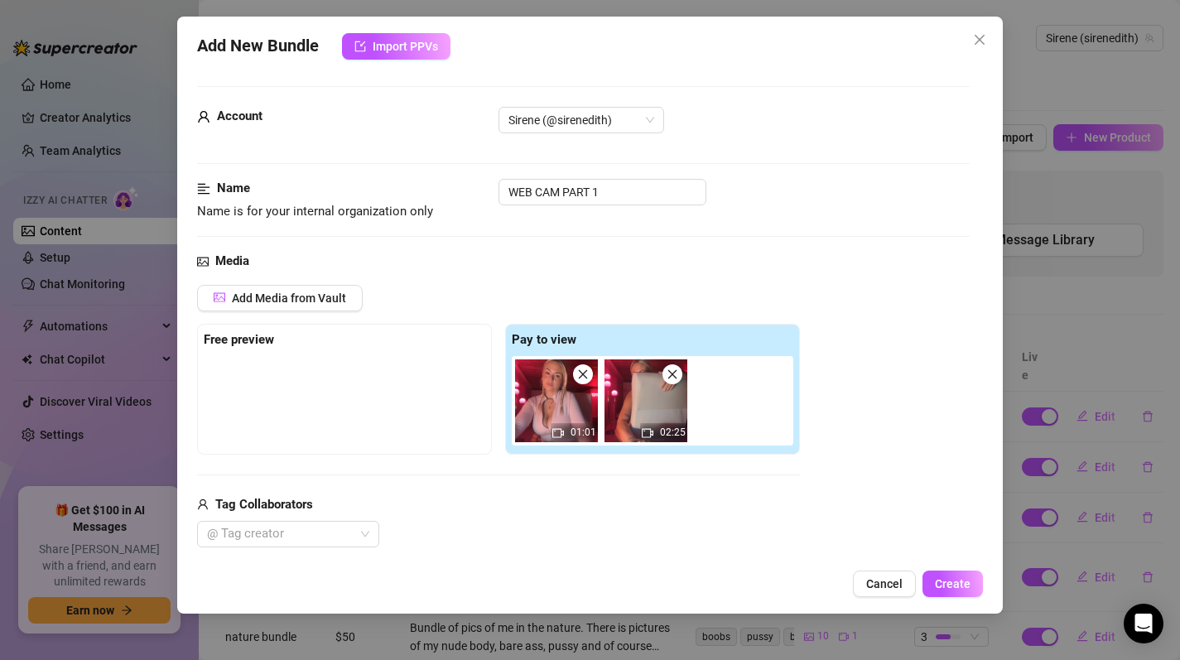
click at [338, 387] on div at bounding box center [345, 397] width 282 height 83
click at [971, 587] on span "Create" at bounding box center [953, 583] width 36 height 13
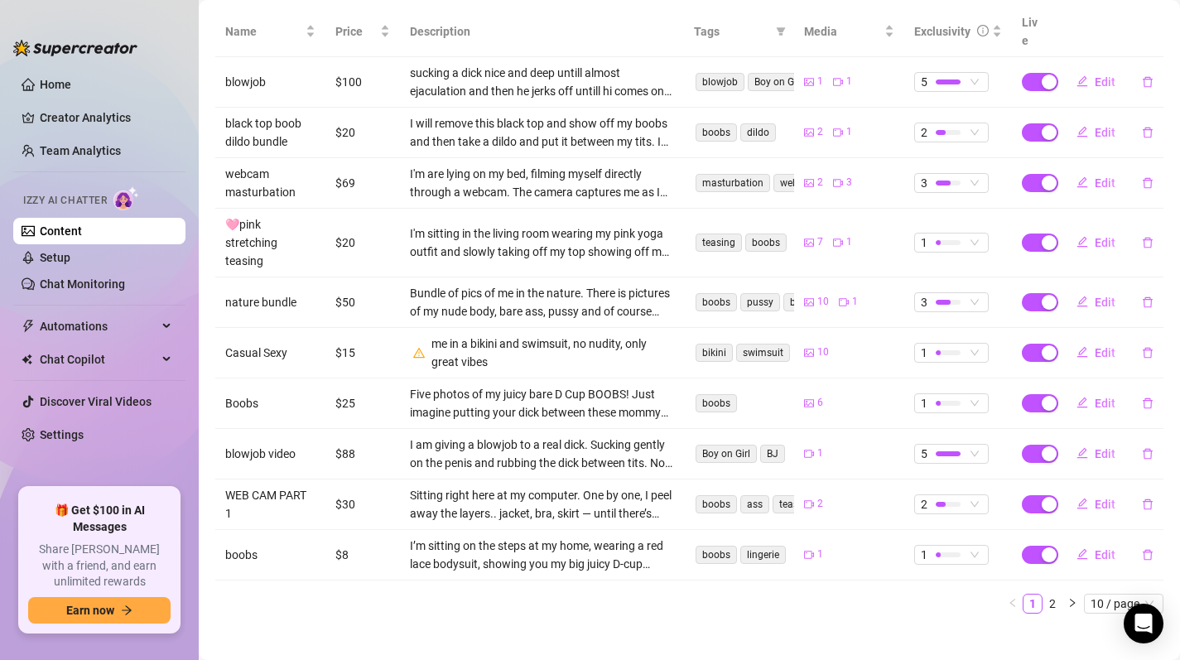
scroll to position [312, 0]
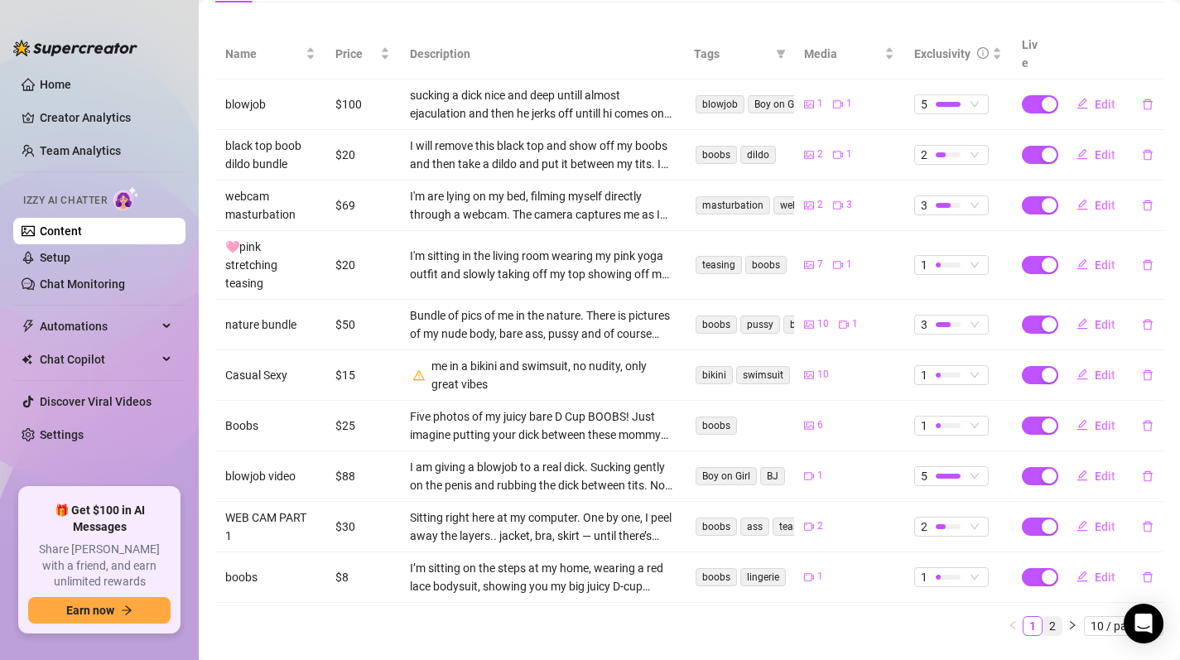
click at [1044, 617] on link "2" at bounding box center [1053, 626] width 18 height 18
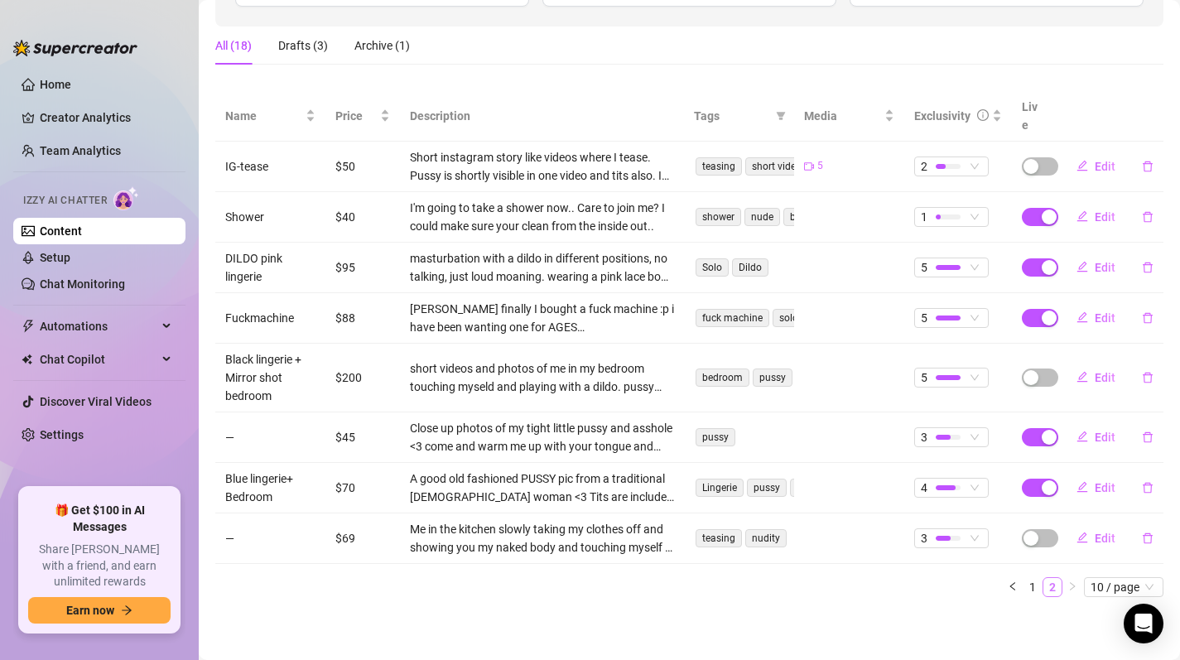
scroll to position [234, 0]
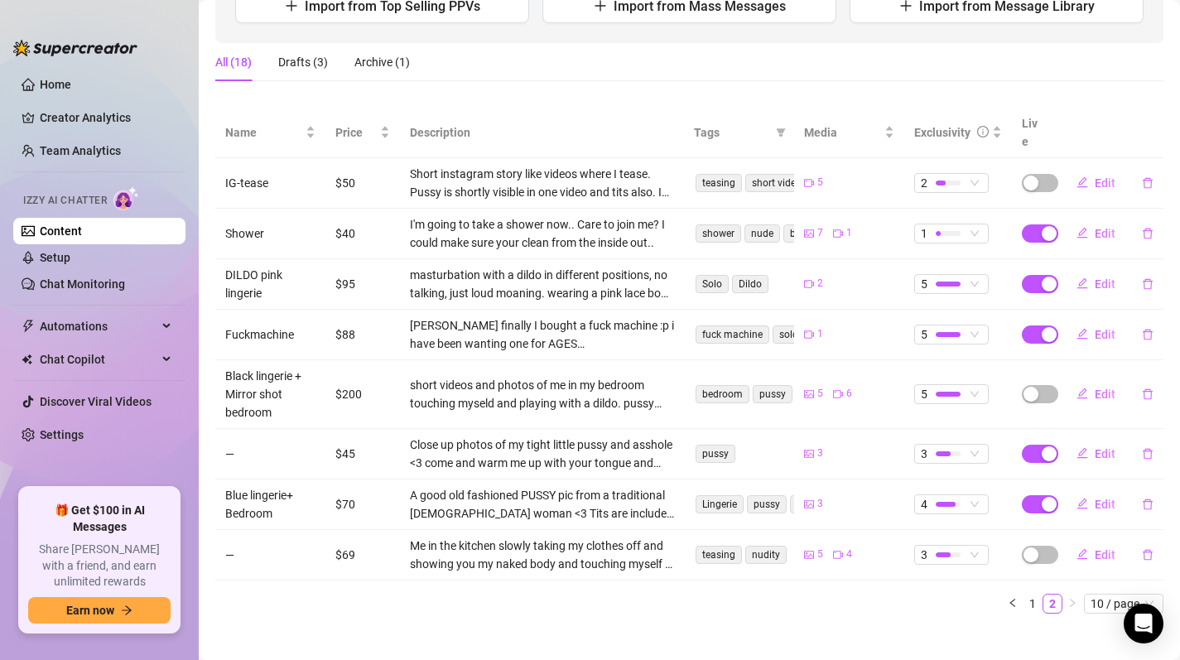
click at [1020, 610] on main "Content Library Content for [PERSON_NAME] (sirenedith) Bio 95% Products 1 5 Bum…" at bounding box center [689, 221] width 981 height 910
click at [1043, 594] on li "2" at bounding box center [1053, 604] width 20 height 20
click at [1024, 595] on link "1" at bounding box center [1033, 604] width 18 height 18
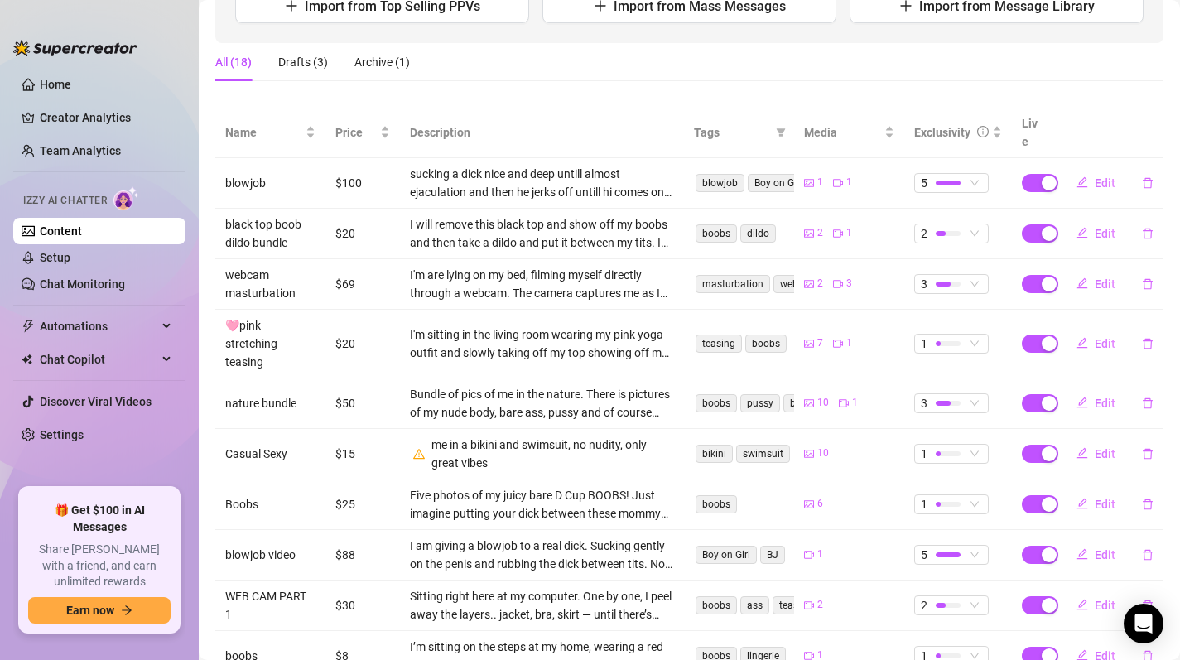
click at [1022, 596] on span "button" at bounding box center [1040, 605] width 36 height 18
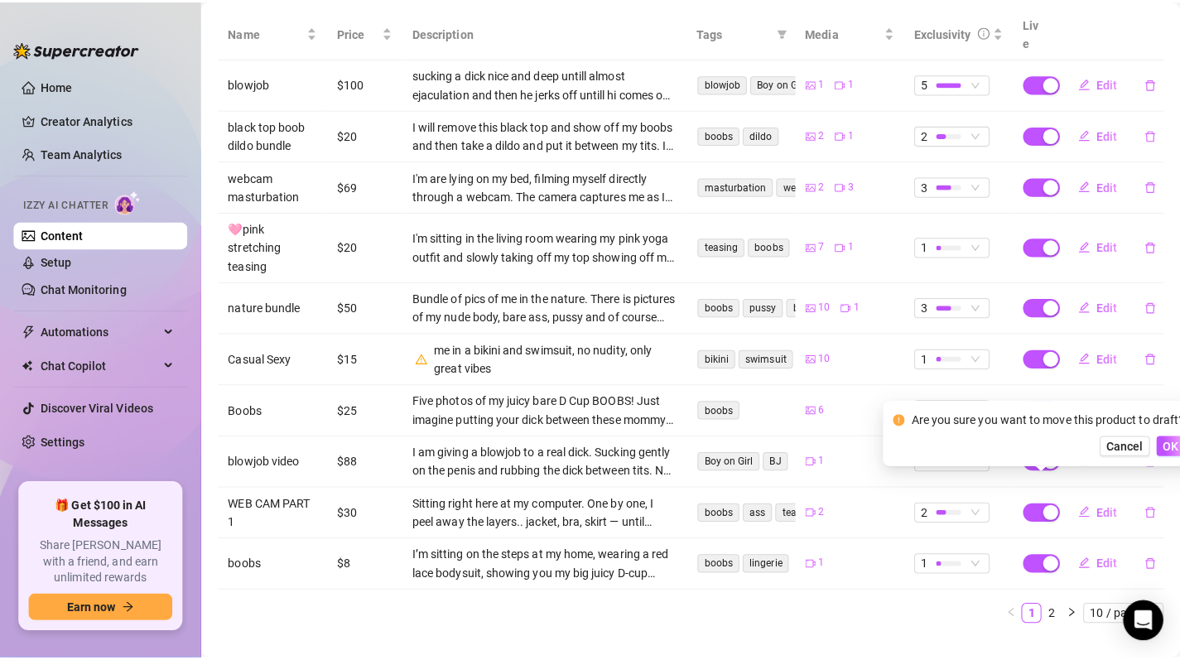
scroll to position [0, 0]
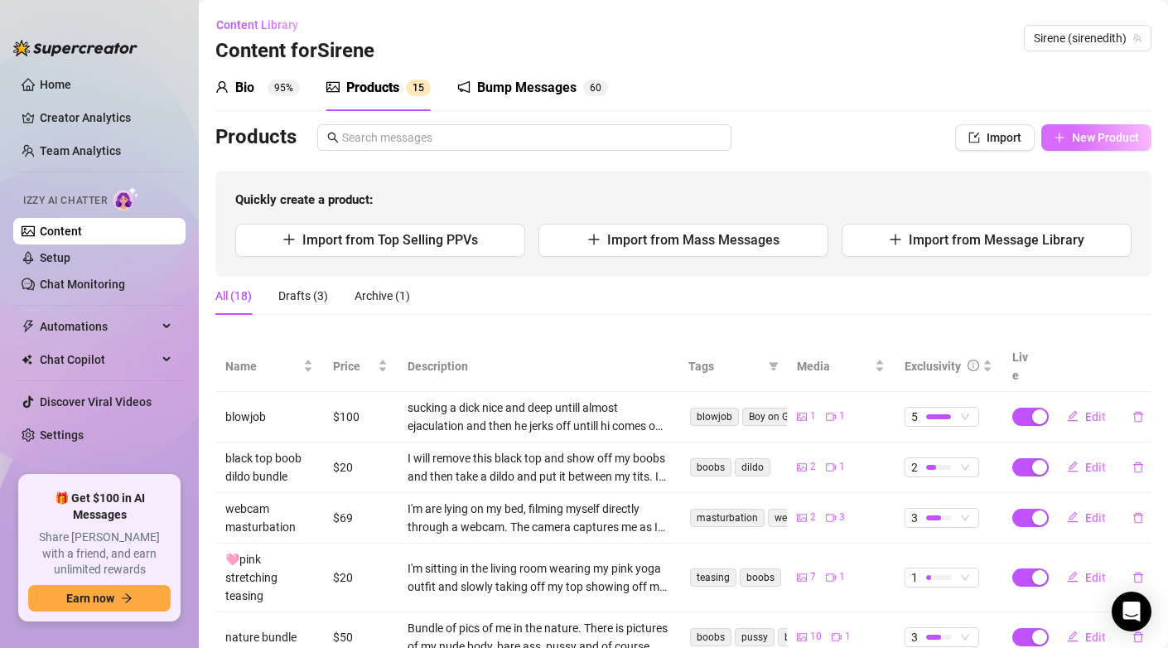
click at [1089, 134] on span "New Product" at bounding box center [1105, 137] width 67 height 13
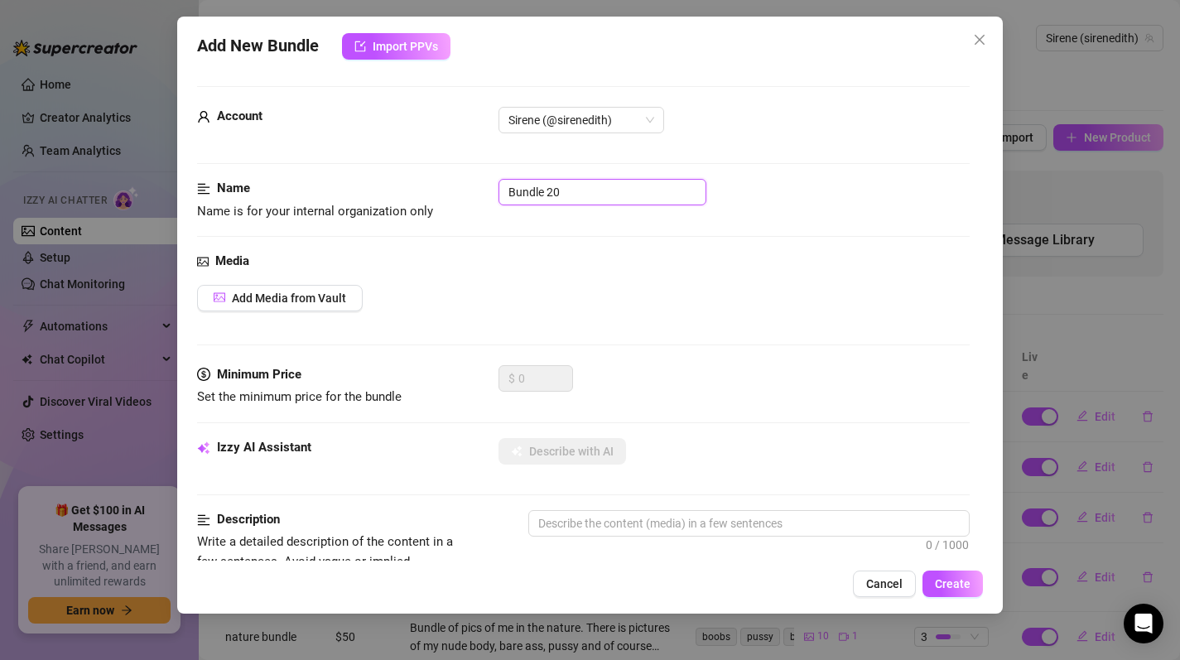
drag, startPoint x: 600, startPoint y: 181, endPoint x: 313, endPoint y: 181, distance: 287.4
click at [313, 181] on div "Name Name is for your internal organization only Bundle 20" at bounding box center [584, 200] width 774 height 42
click at [292, 305] on span "Add Media from Vault" at bounding box center [289, 298] width 114 height 13
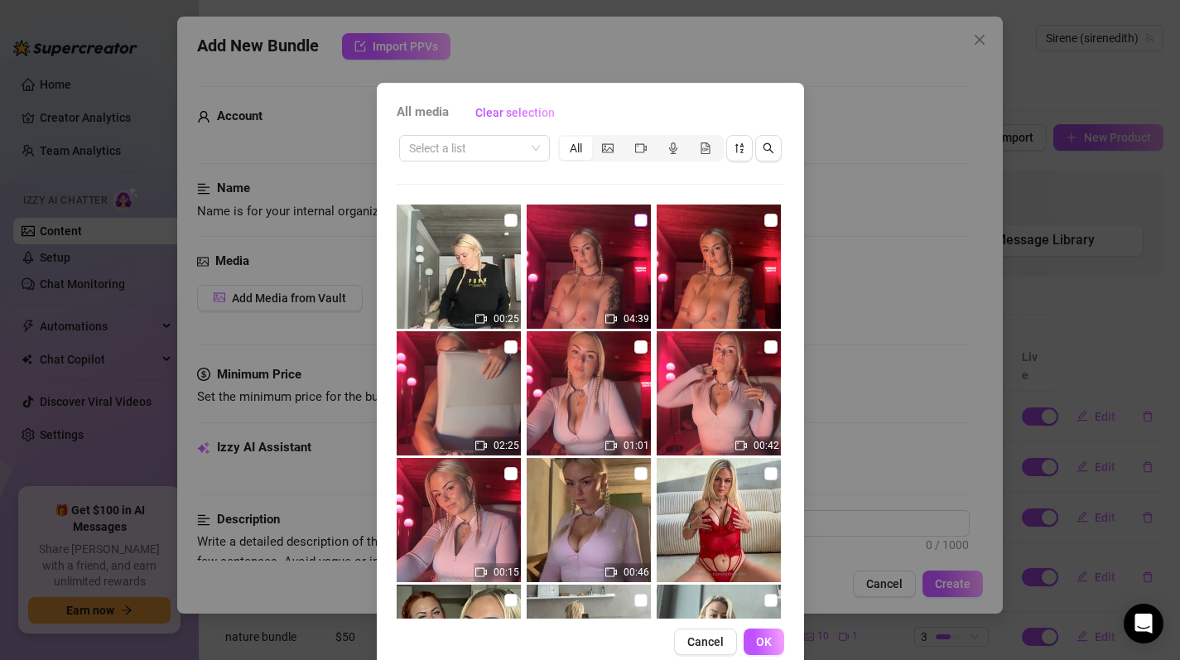
click at [620, 219] on div "04:39" at bounding box center [591, 267] width 128 height 124
click at [634, 223] on input "checkbox" at bounding box center [640, 220] width 13 height 13
click at [758, 646] on span "OK" at bounding box center [764, 641] width 16 height 13
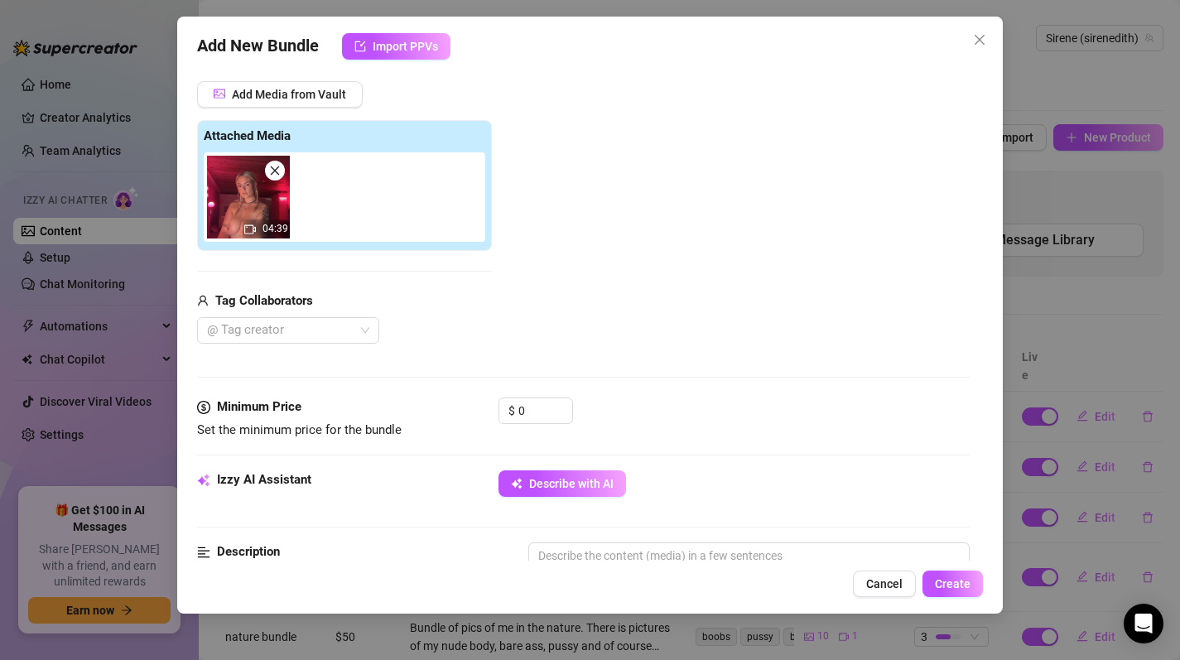
scroll to position [436, 0]
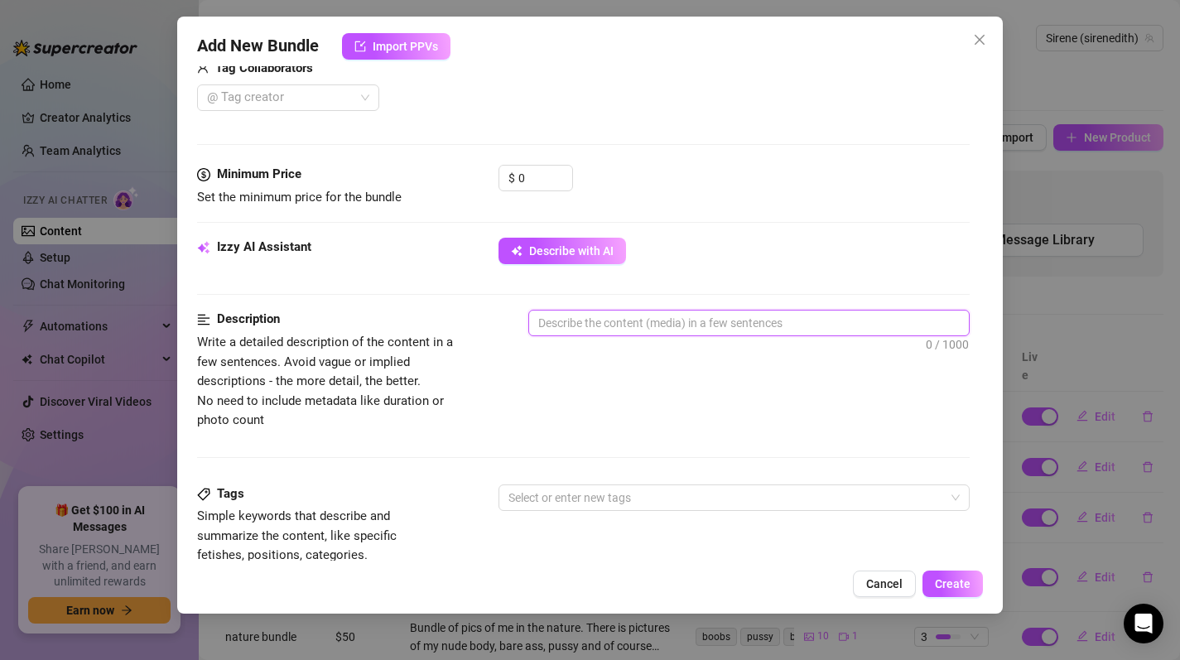
click at [591, 328] on textarea at bounding box center [749, 323] width 441 height 25
paste textarea "I’m in my computer chair, tits out and panties on, already horny and aching for…"
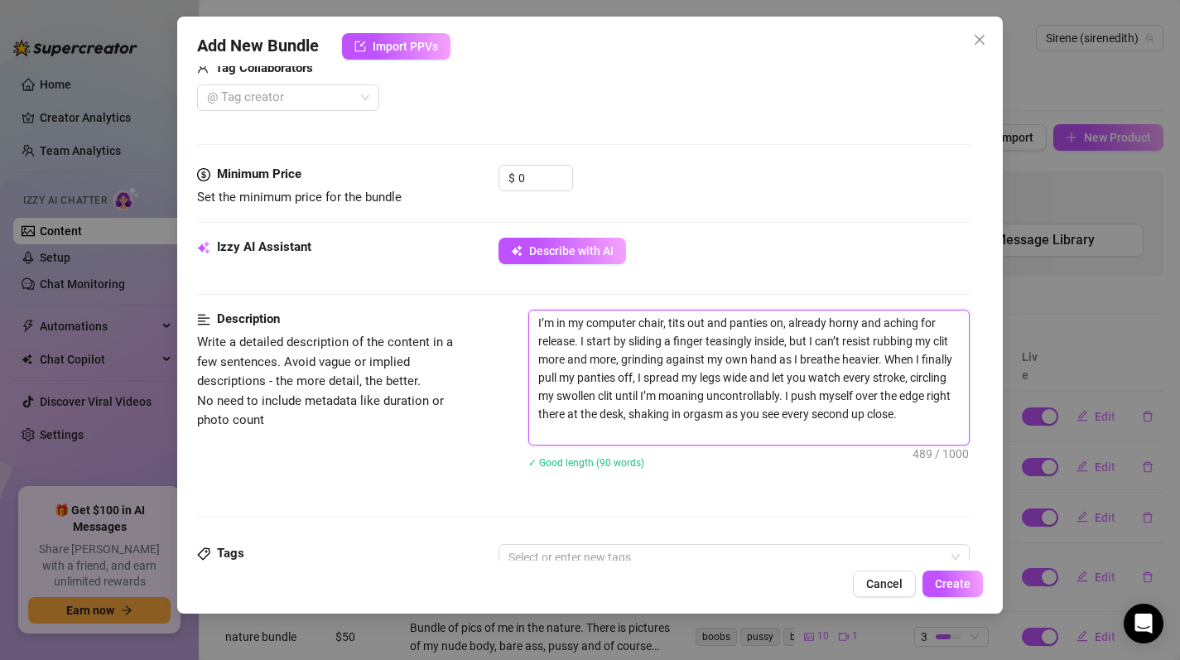
scroll to position [0, 0]
click at [778, 396] on textarea "I’m in my computer chair, tits out and panties on, already horny and aching for…" at bounding box center [749, 378] width 441 height 134
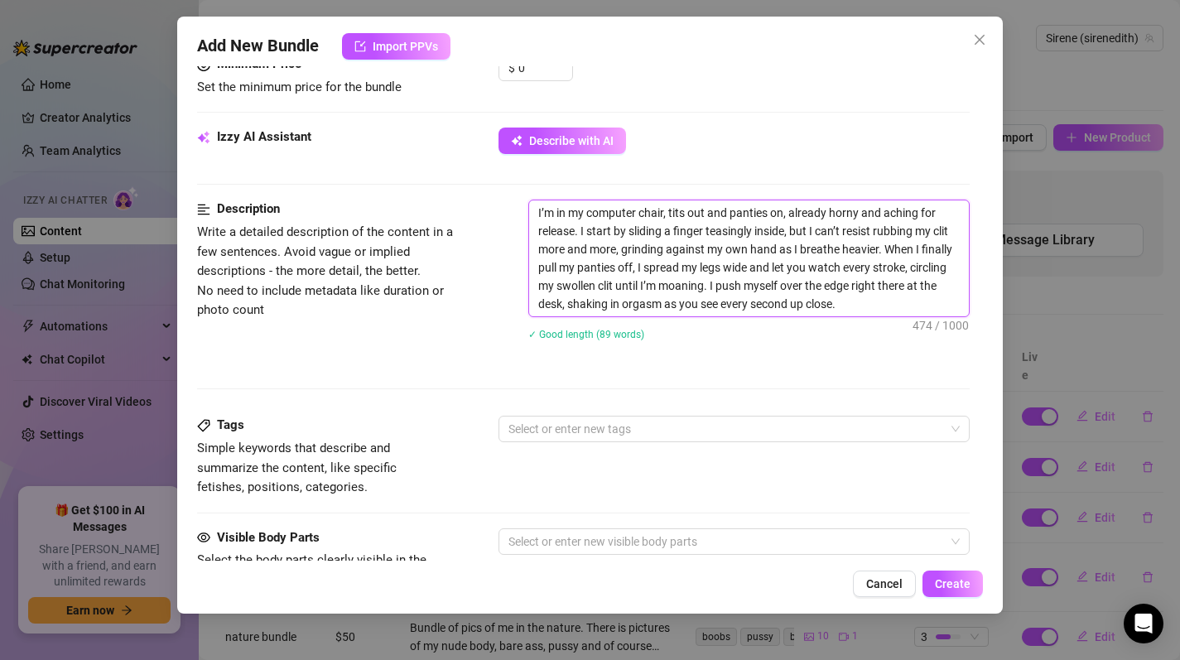
scroll to position [394, 0]
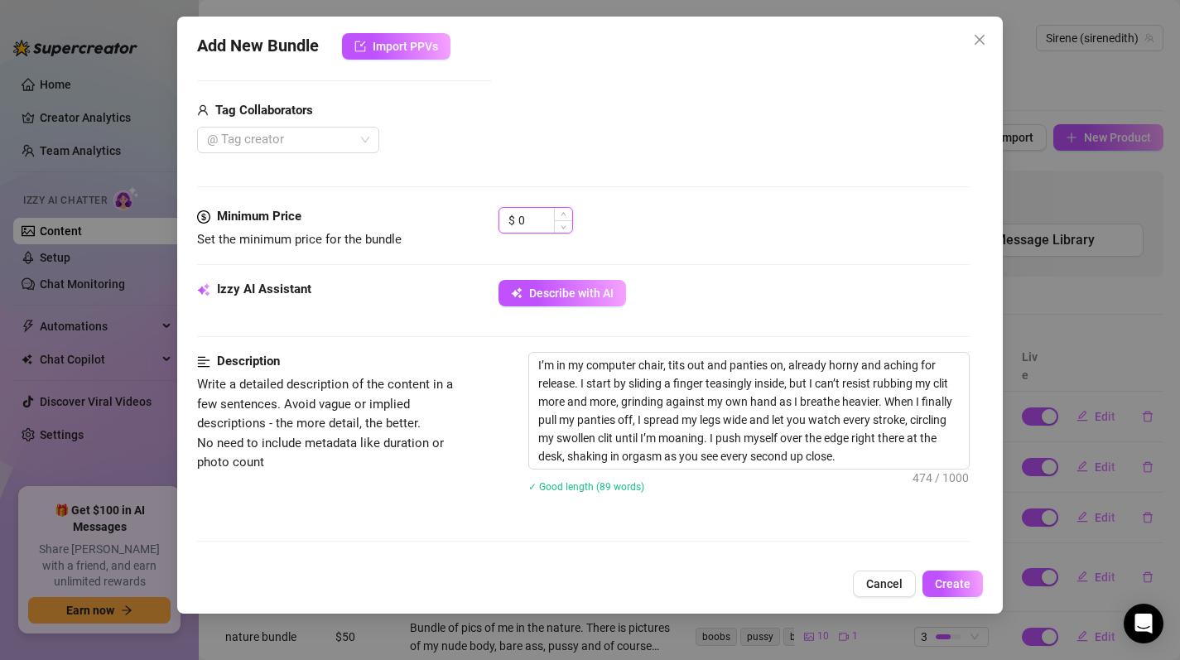
click at [544, 218] on input "0" at bounding box center [545, 220] width 54 height 25
drag, startPoint x: 848, startPoint y: 248, endPoint x: 840, endPoint y: 241, distance: 11.1
click at [847, 248] on div "$ 111" at bounding box center [735, 227] width 472 height 41
click at [922, 456] on textarea "I’m in my computer chair, tits out and panties on, already horny and aching for…" at bounding box center [749, 411] width 441 height 116
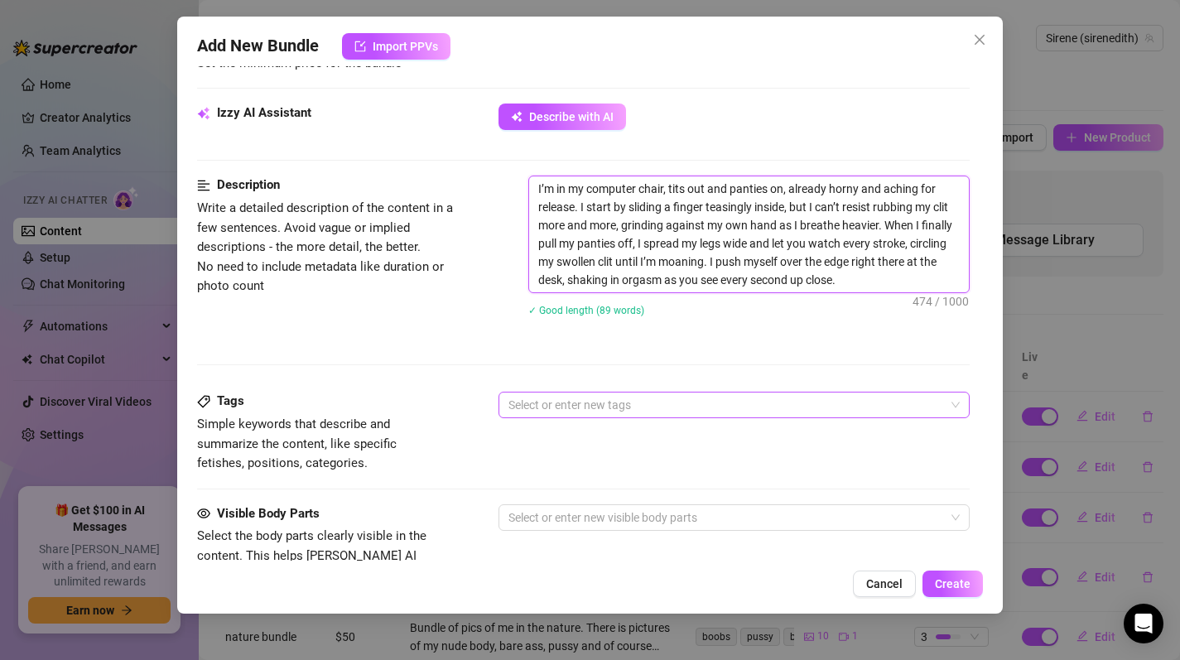
click at [562, 398] on div at bounding box center [726, 404] width 448 height 23
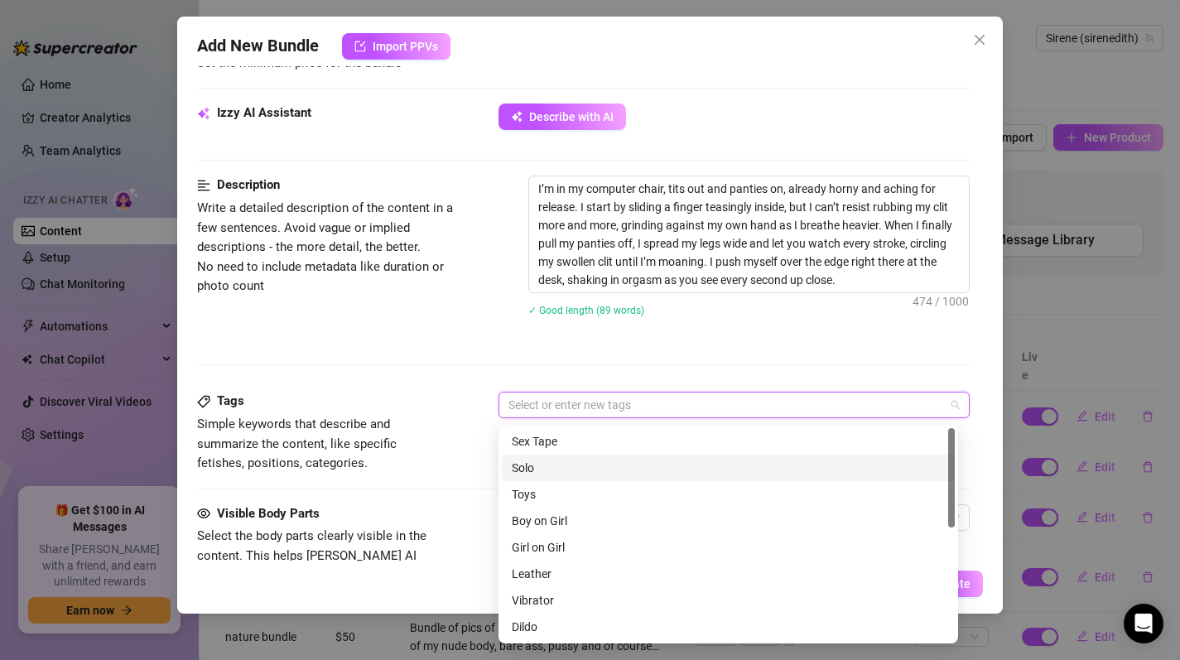
drag, startPoint x: 539, startPoint y: 465, endPoint x: 539, endPoint y: 446, distance: 19.0
click at [539, 465] on div "Solo" at bounding box center [728, 468] width 433 height 18
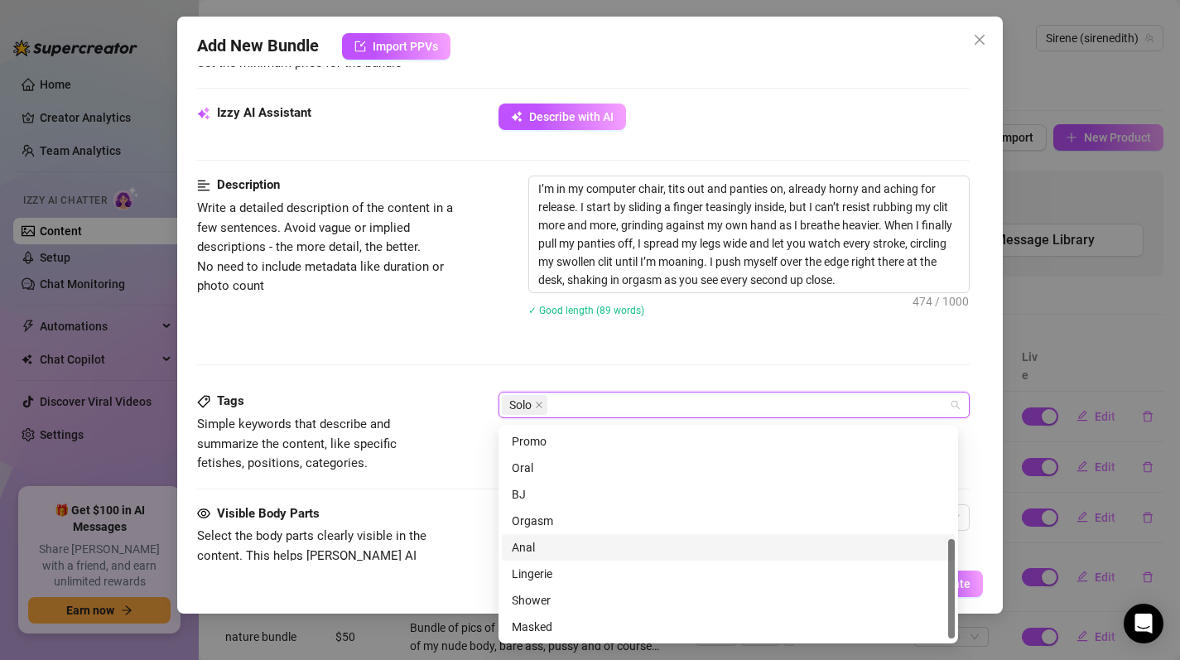
scroll to position [224, 0]
click at [543, 535] on div "Orgasm" at bounding box center [728, 535] width 433 height 18
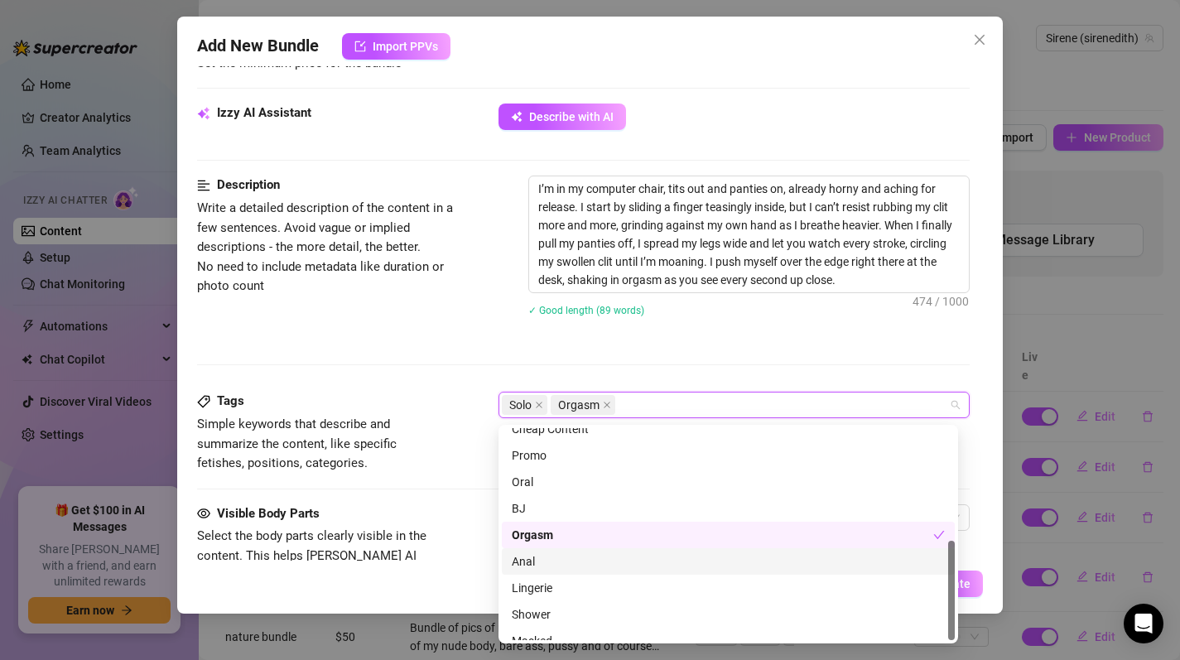
scroll to position [239, 0]
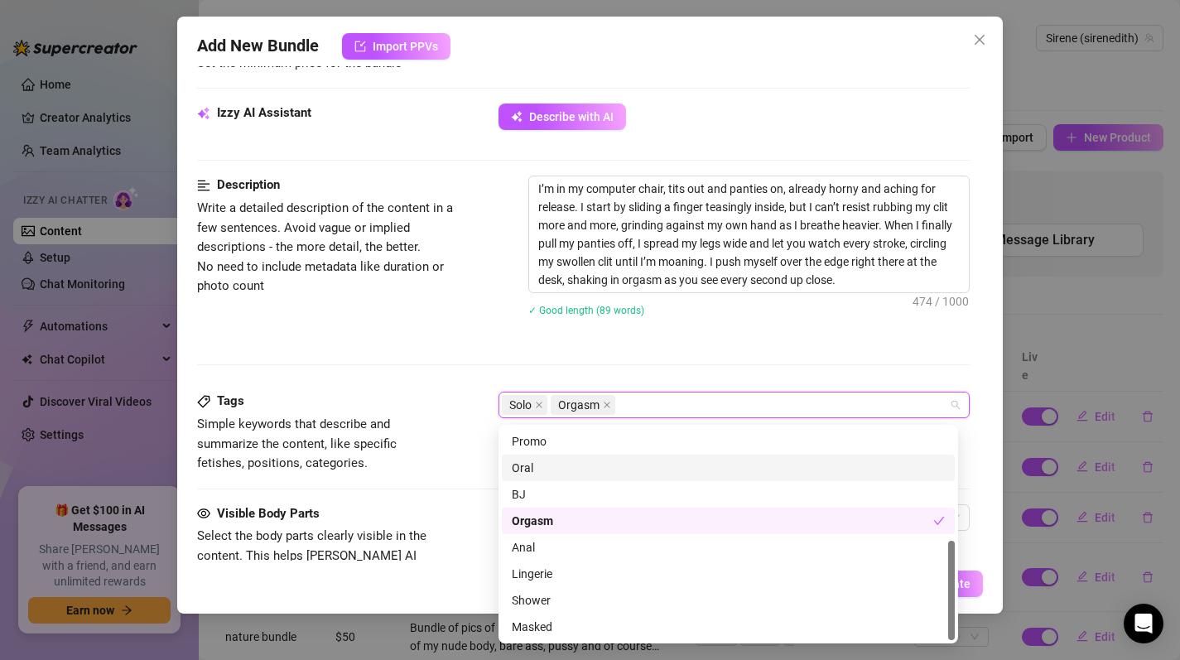
click at [415, 345] on div "Description Write a detailed description of the content in a few sentences. Avo…" at bounding box center [584, 284] width 774 height 216
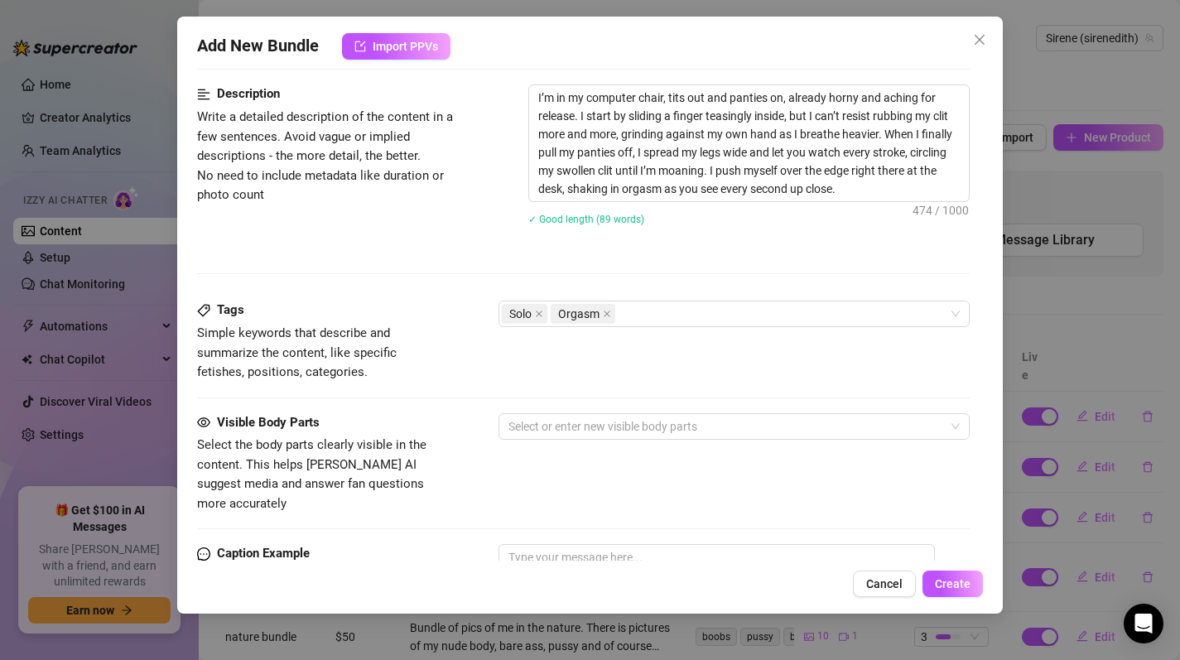
scroll to position [928, 0]
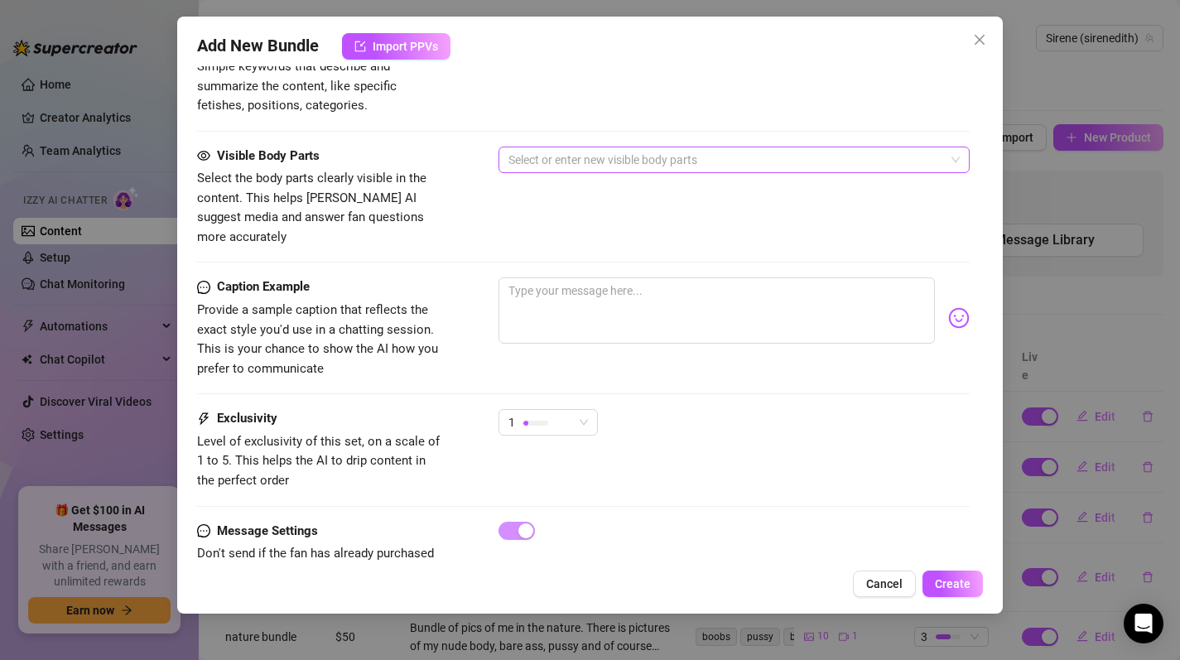
click at [542, 161] on div at bounding box center [726, 159] width 448 height 23
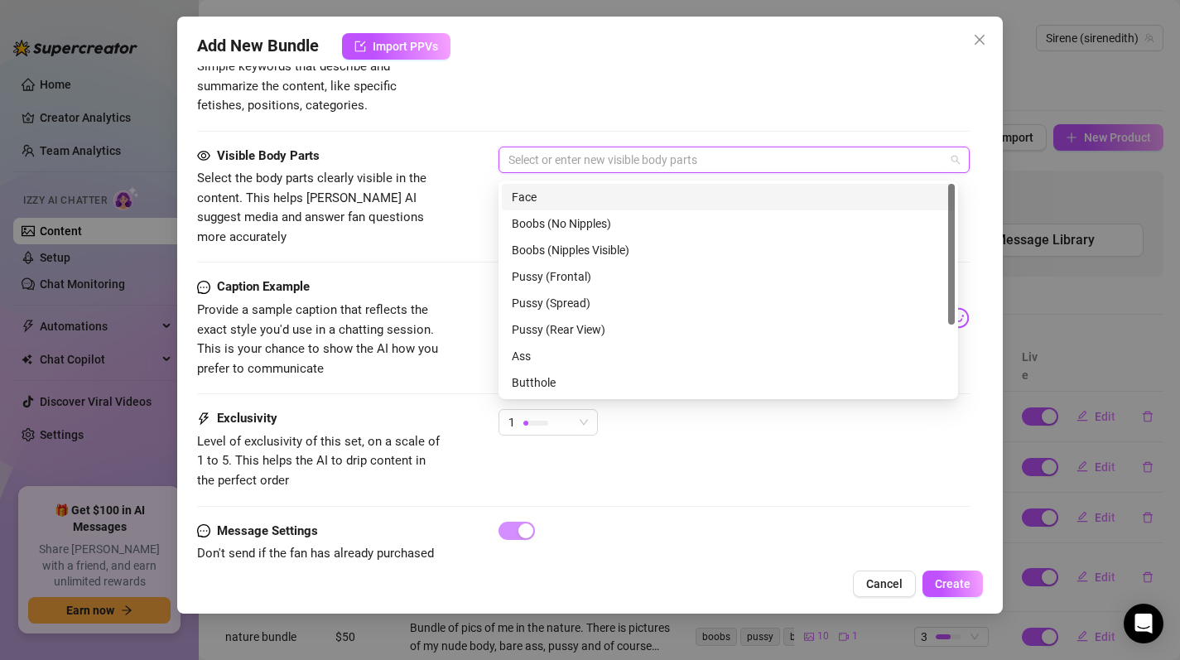
click at [557, 193] on div "Face" at bounding box center [728, 197] width 433 height 18
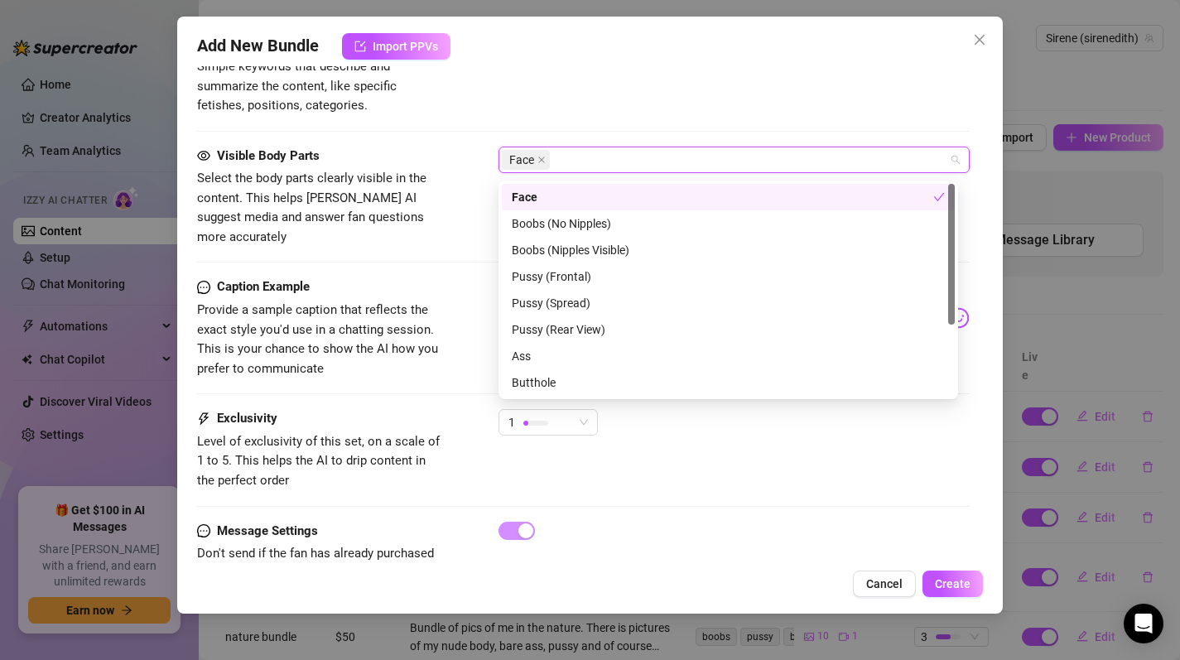
click at [624, 168] on div "Face" at bounding box center [726, 159] width 448 height 23
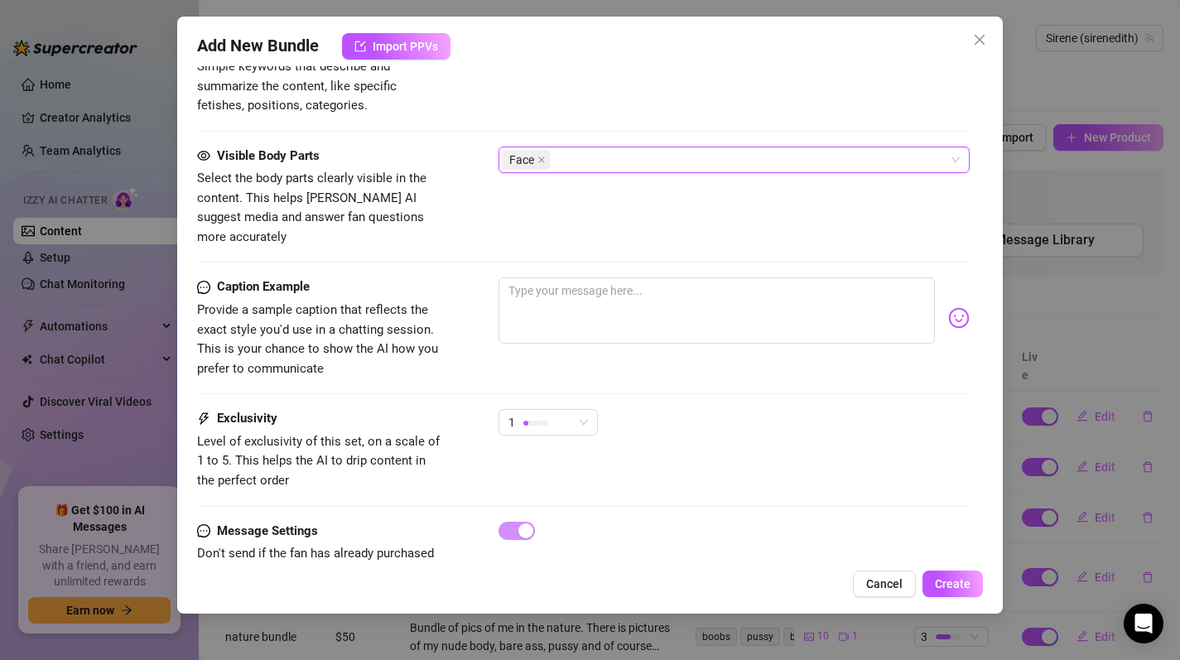
click at [598, 166] on div "Face" at bounding box center [726, 159] width 448 height 23
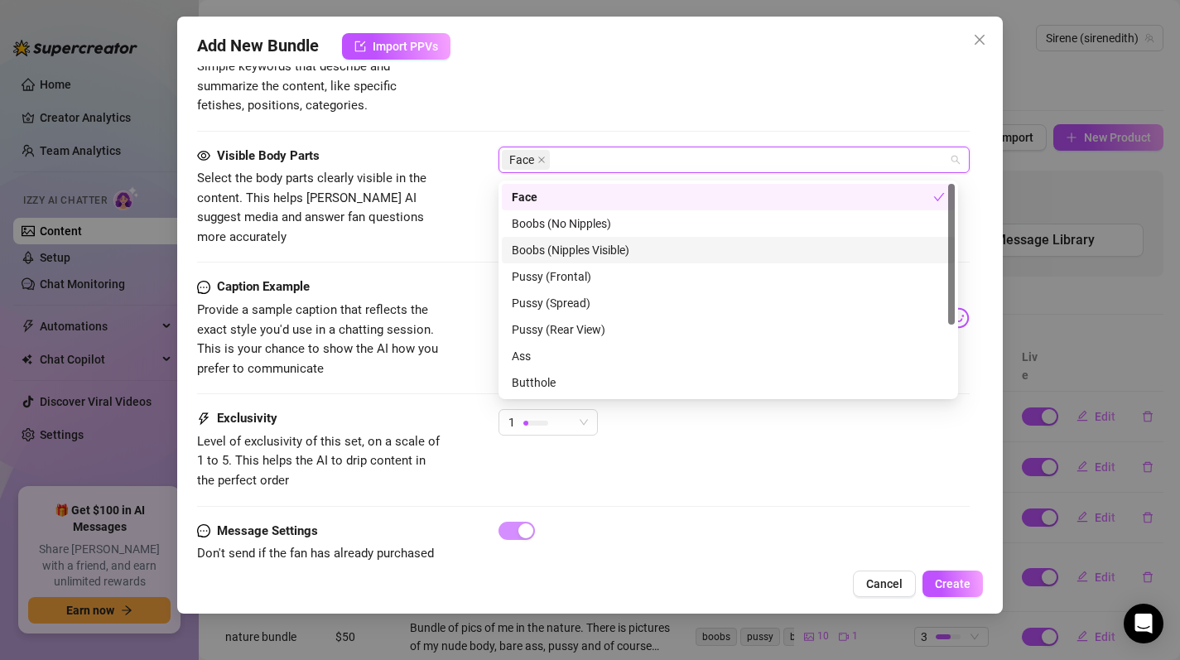
click at [606, 250] on div "Boobs (Nipples Visible)" at bounding box center [728, 250] width 433 height 18
click at [734, 171] on div "Face Boobs (Nipples Visible)" at bounding box center [726, 159] width 448 height 23
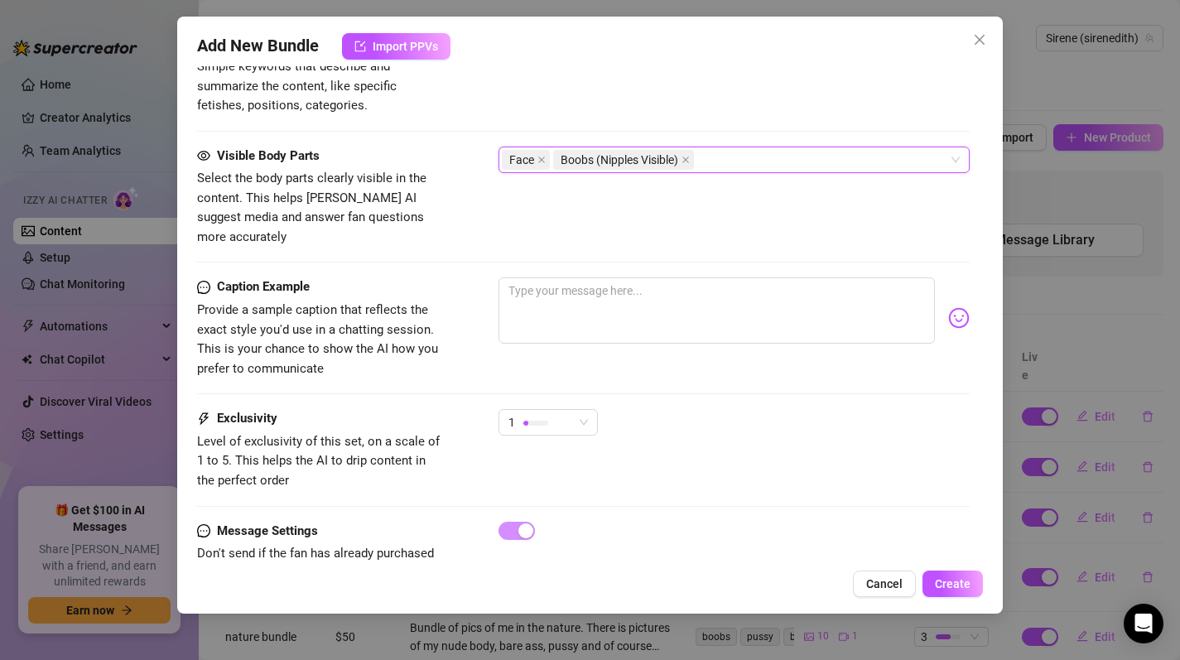
click at [727, 163] on div "Face Boobs (Nipples Visible)" at bounding box center [726, 159] width 448 height 23
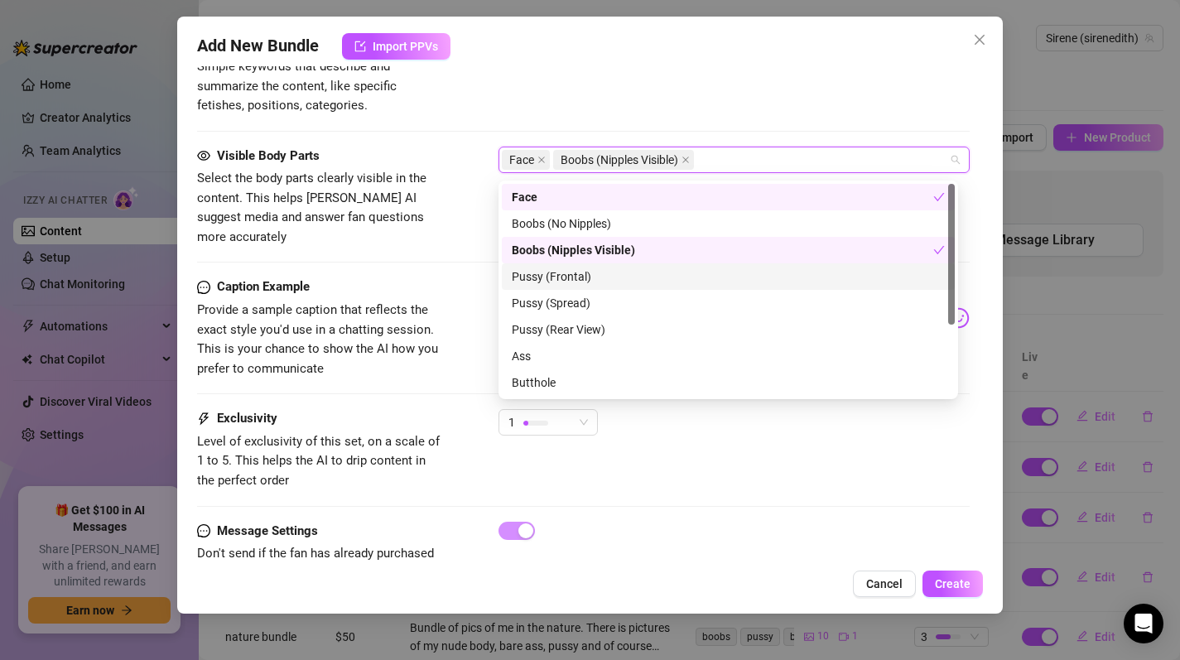
click at [595, 275] on div "Pussy (Frontal)" at bounding box center [728, 277] width 433 height 18
click at [793, 161] on icon "close" at bounding box center [792, 160] width 8 height 8
click at [559, 308] on div "Pussy (Spread)" at bounding box center [728, 303] width 433 height 18
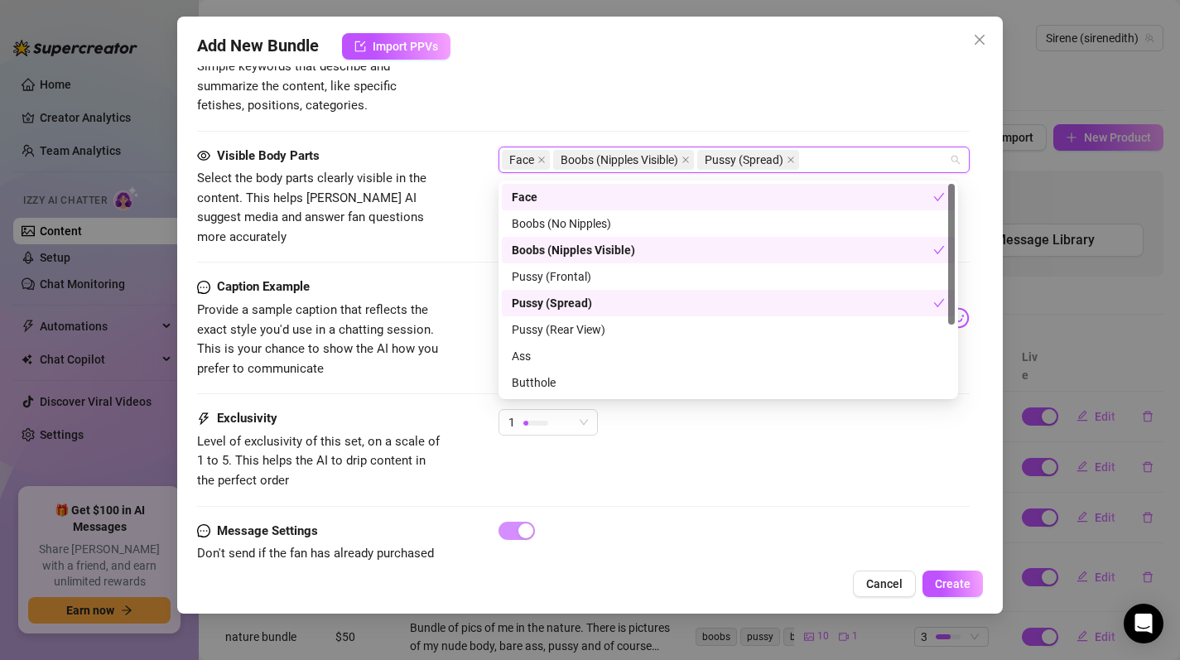
click at [720, 101] on div "Tags Simple keywords that describe and summarize the content, like specific fet…" at bounding box center [584, 74] width 774 height 81
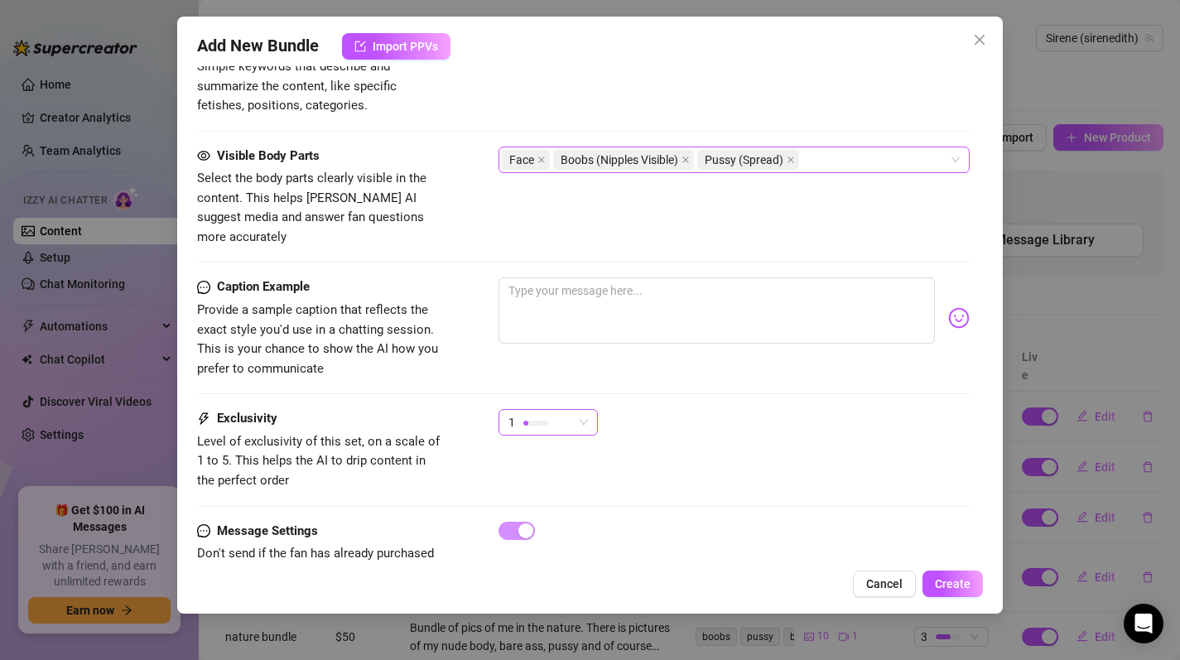
click at [564, 410] on div "1" at bounding box center [541, 422] width 65 height 25
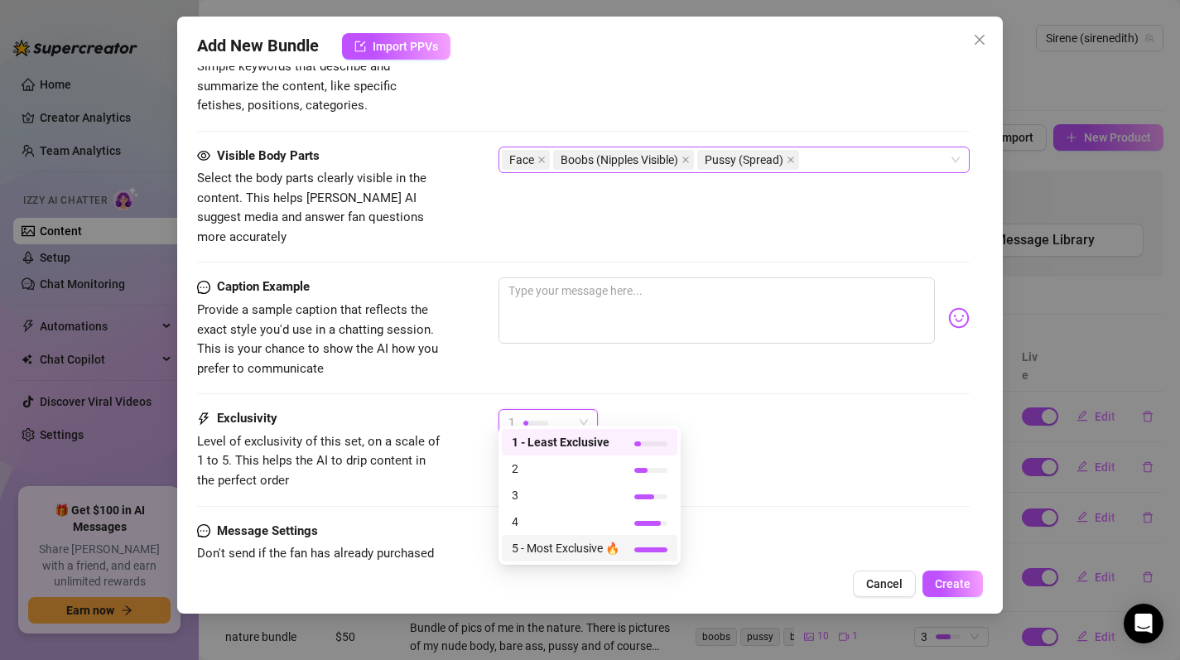
click at [592, 562] on div "1 - Least Exclusive 2 3 4 5 - Most Exclusive 🔥" at bounding box center [590, 495] width 182 height 139
click at [595, 554] on span "5 - Most Exclusive 🔥" at bounding box center [566, 548] width 108 height 18
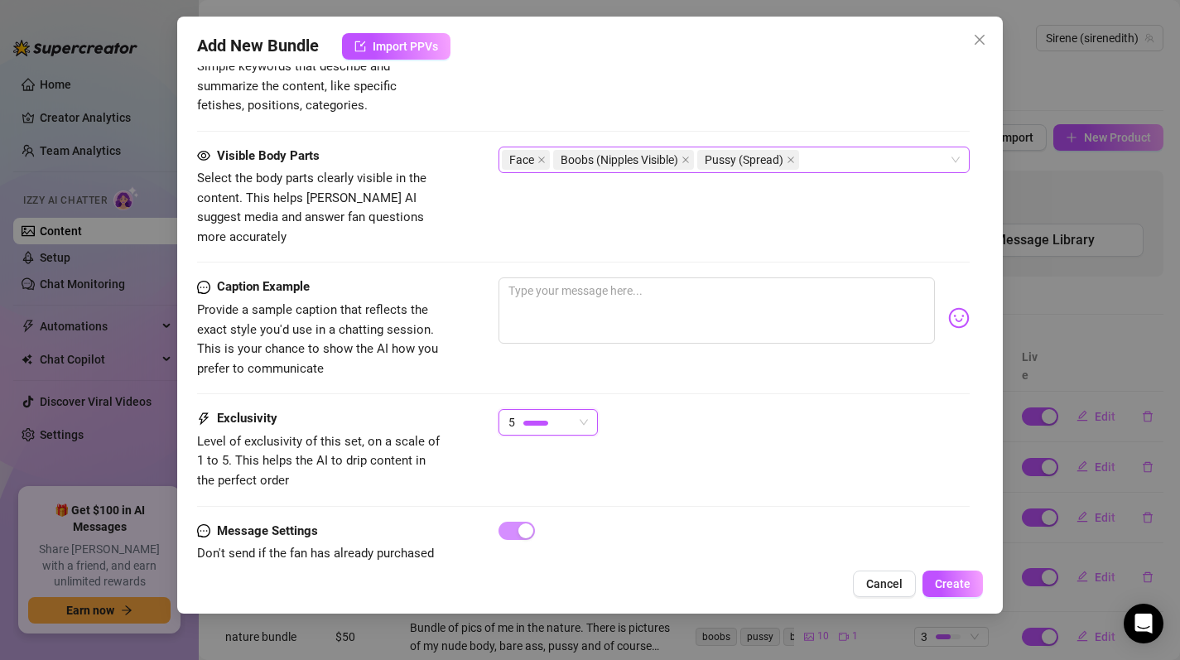
click at [794, 375] on div "Caption Example Provide a sample caption that reflects the exact style you'd us…" at bounding box center [584, 343] width 774 height 132
click at [621, 293] on textarea at bounding box center [717, 310] width 437 height 66
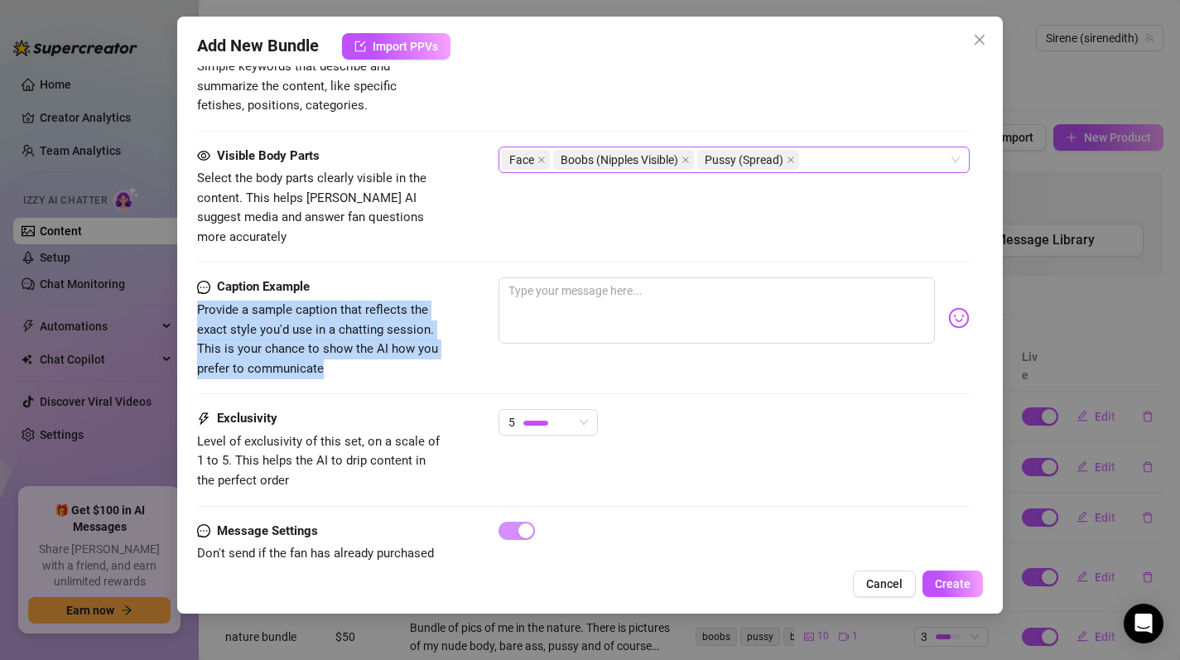
drag, startPoint x: 325, startPoint y: 354, endPoint x: 190, endPoint y: 296, distance: 146.6
click at [190, 296] on div "Add New Bundle Import PPVs Account Sirene (@sirenedith) Name Name is for your i…" at bounding box center [590, 315] width 827 height 597
copy span "Provide a sample caption that reflects the exact style you'd use in a chatting …"
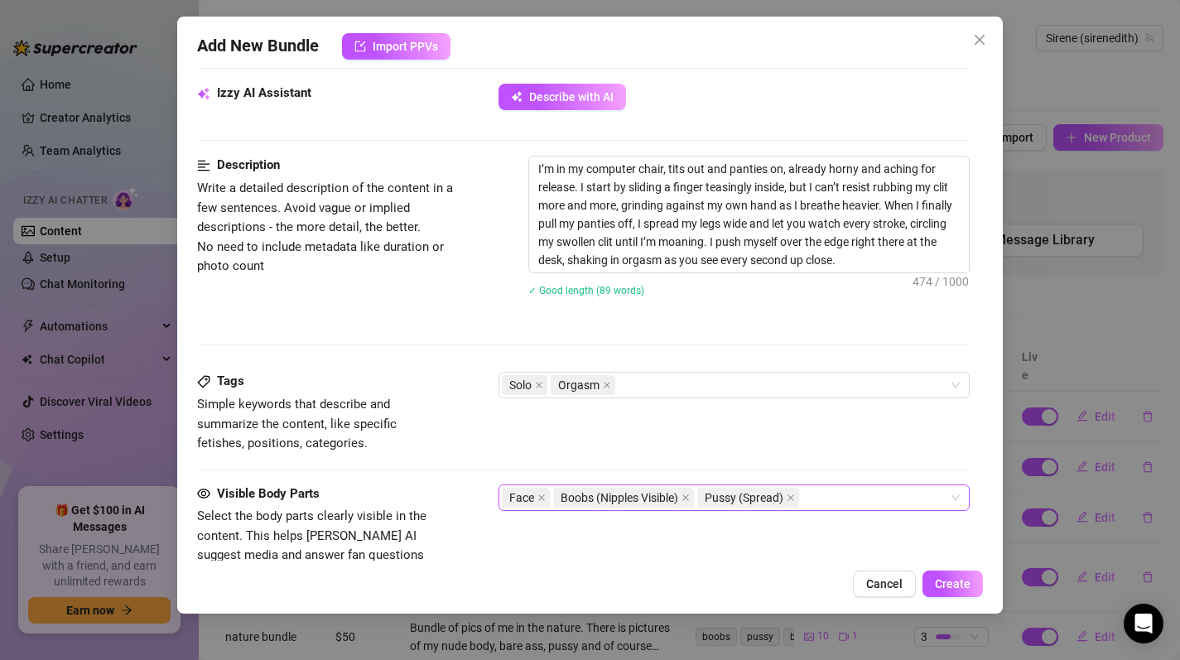
scroll to position [609, 0]
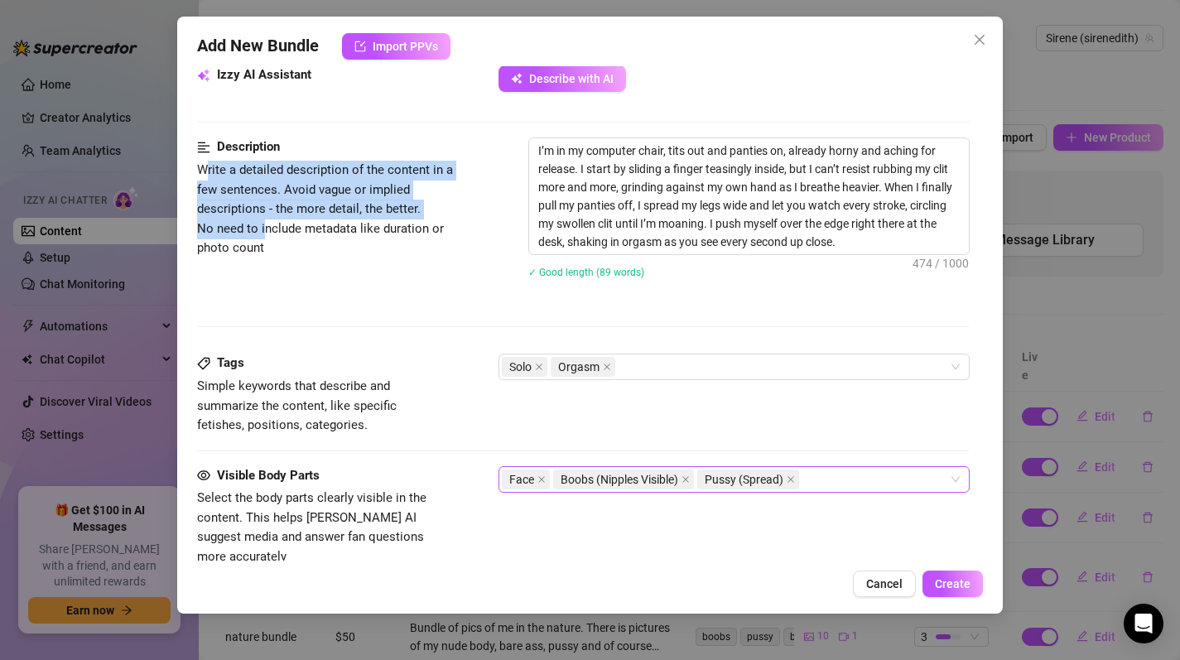
drag, startPoint x: 205, startPoint y: 170, endPoint x: 265, endPoint y: 240, distance: 92.3
click at [265, 240] on span "Write a detailed description of the content in a few sentences. Avoid vague or …" at bounding box center [325, 208] width 256 height 93
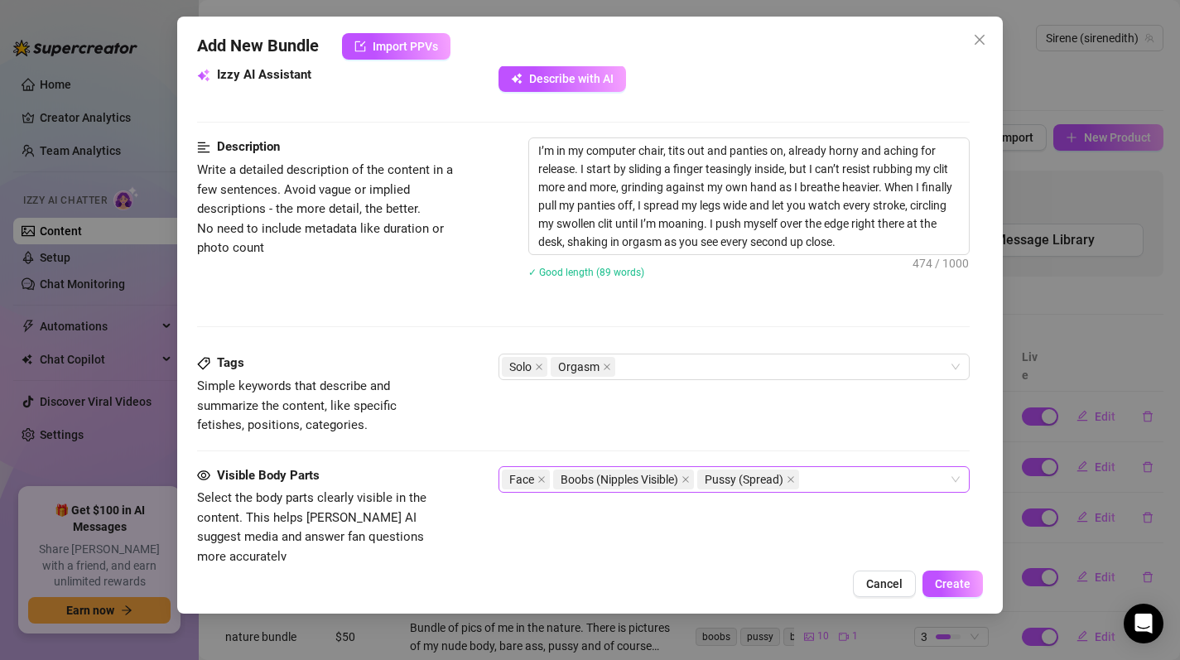
click at [282, 263] on div "Description Write a detailed description of the content in a few sentences. Avo…" at bounding box center [584, 218] width 774 height 162
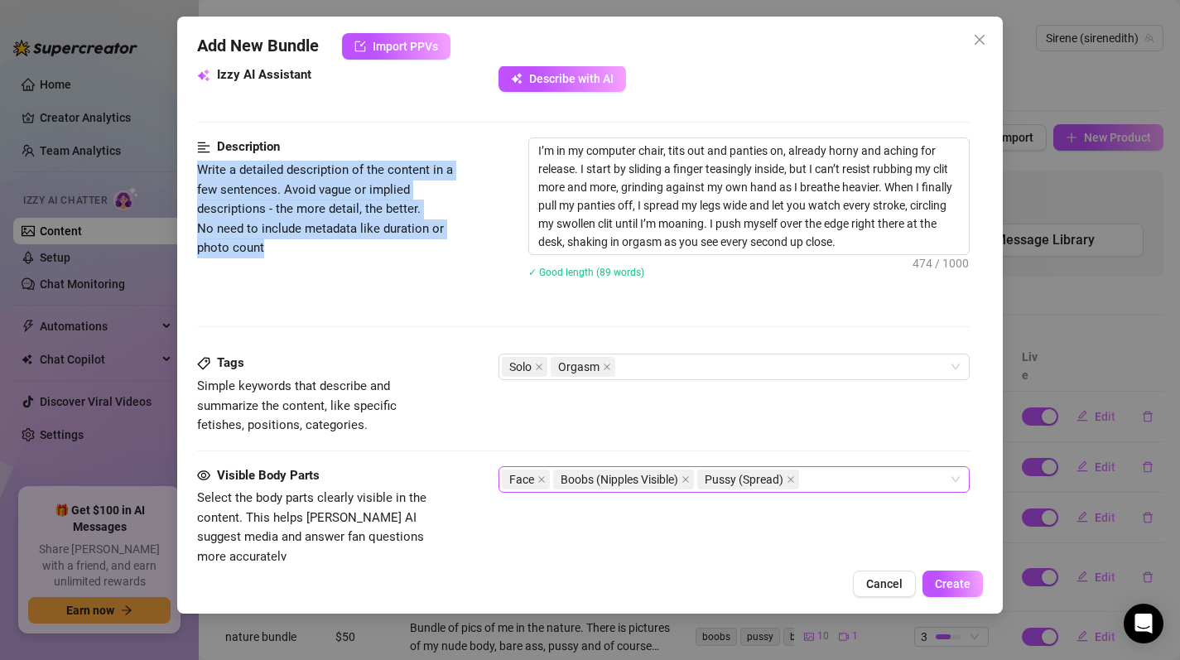
drag, startPoint x: 266, startPoint y: 249, endPoint x: 186, endPoint y: 176, distance: 108.4
click at [186, 176] on div "Add New Bundle Import PPVs Account Sirene (@sirenedith) Name Name is for your i…" at bounding box center [590, 315] width 827 height 597
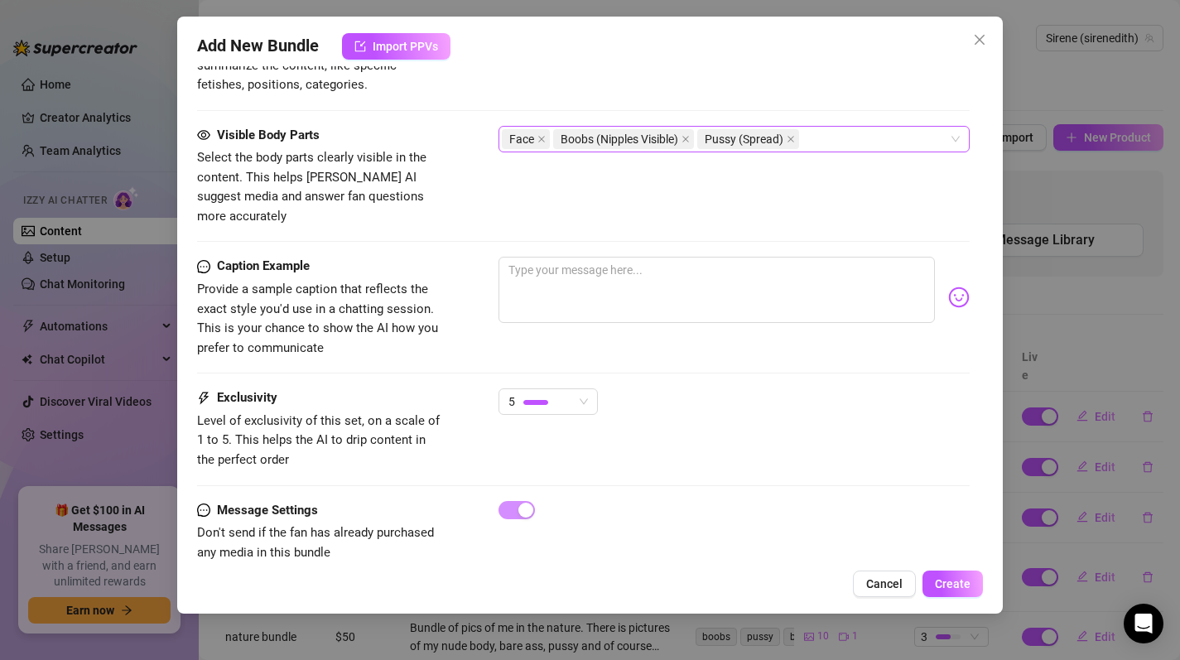
scroll to position [912, 0]
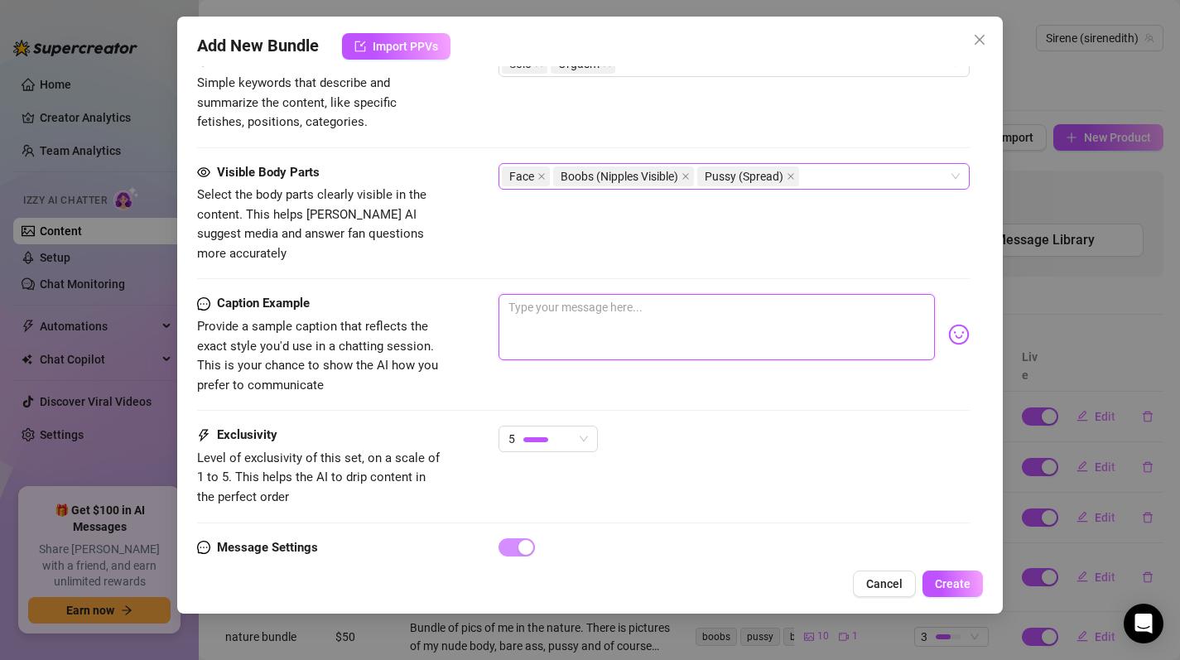
click at [544, 299] on textarea at bounding box center [717, 327] width 437 height 66
paste textarea "mmm baby I’m so horny sitting at my desk right now… tits out, panties getting w…"
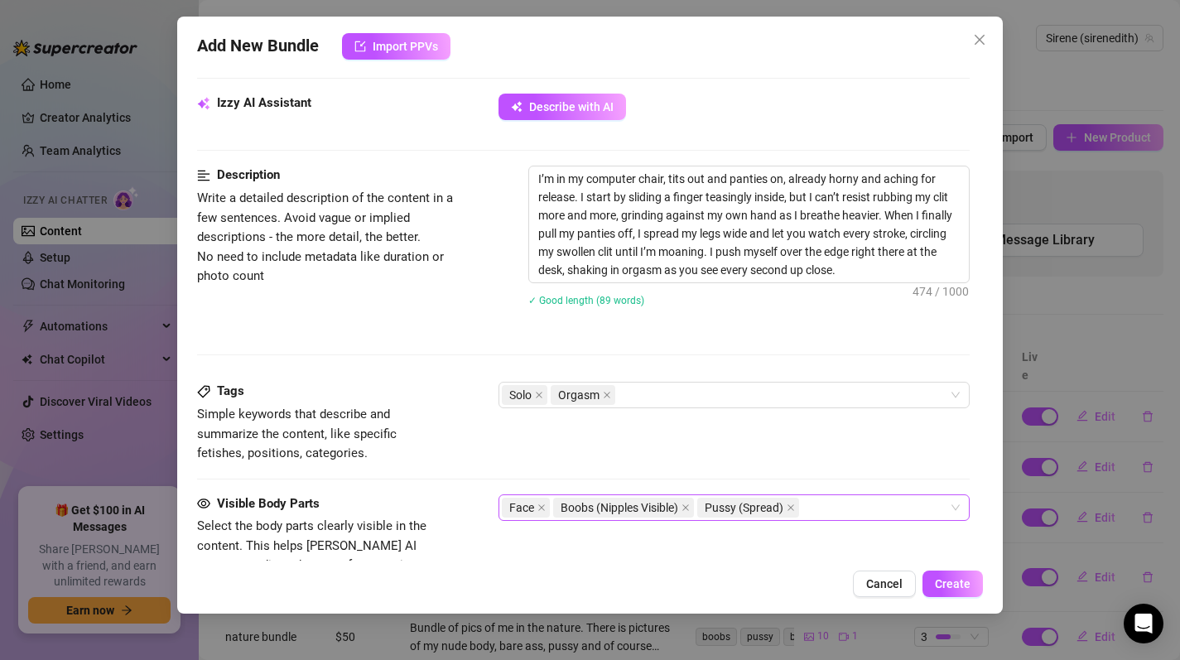
scroll to position [637, 0]
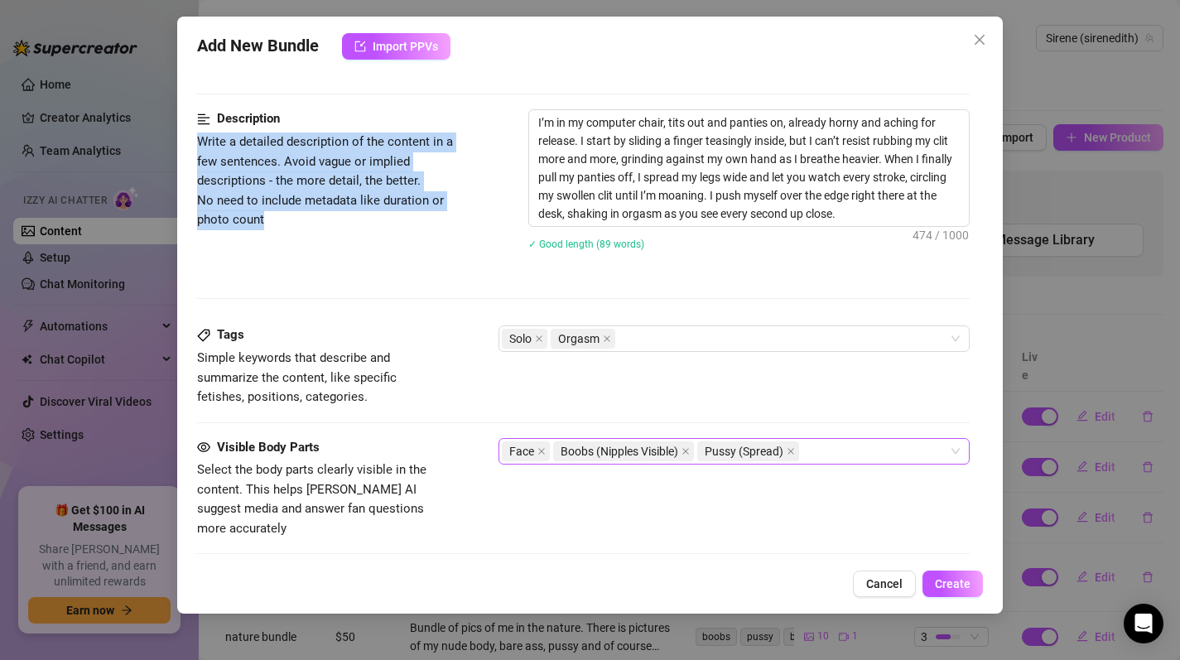
drag, startPoint x: 197, startPoint y: 142, endPoint x: 268, endPoint y: 223, distance: 106.8
click at [268, 223] on span "Write a detailed description of the content in a few sentences. Avoid vague or …" at bounding box center [336, 182] width 278 height 98
copy span "Write a detailed description of the content in a few sentences. Avoid vague or …"
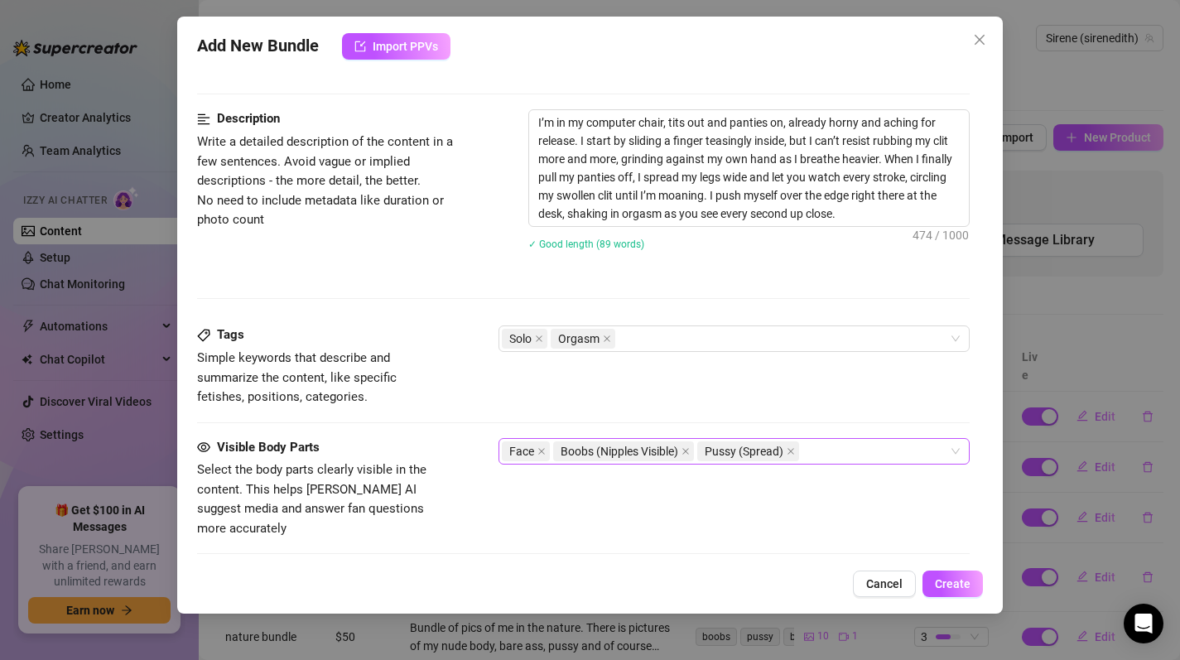
click at [768, 282] on div "Description Write a detailed description of the content in a few sentences. Avo…" at bounding box center [584, 217] width 774 height 216
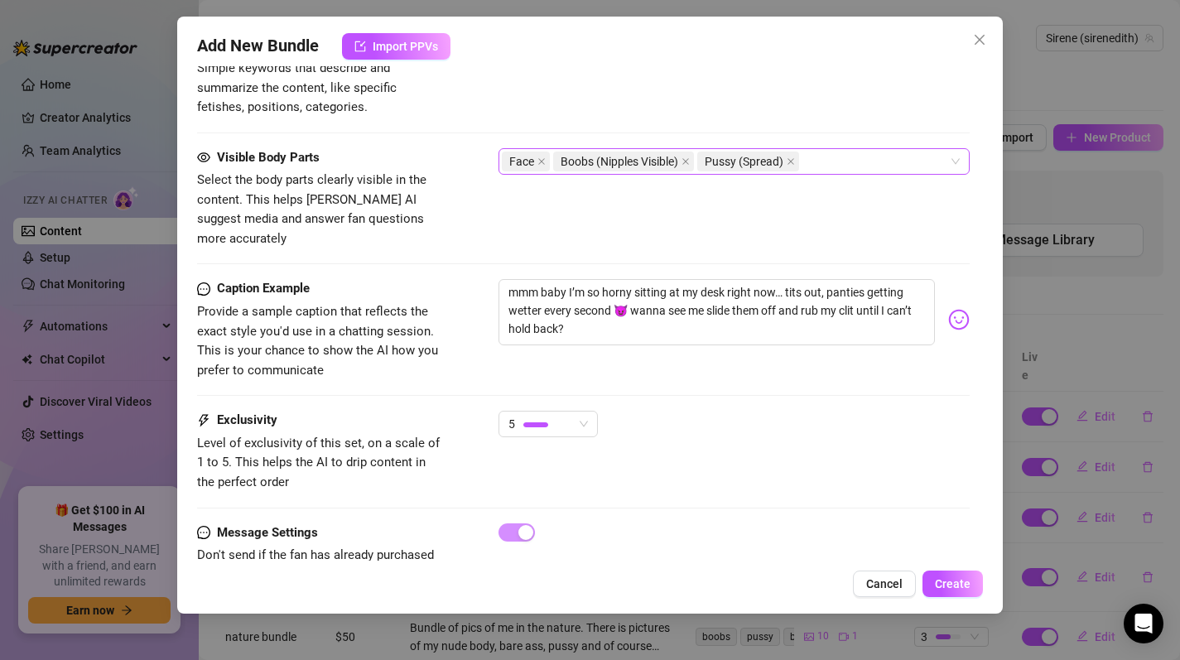
scroll to position [970, 0]
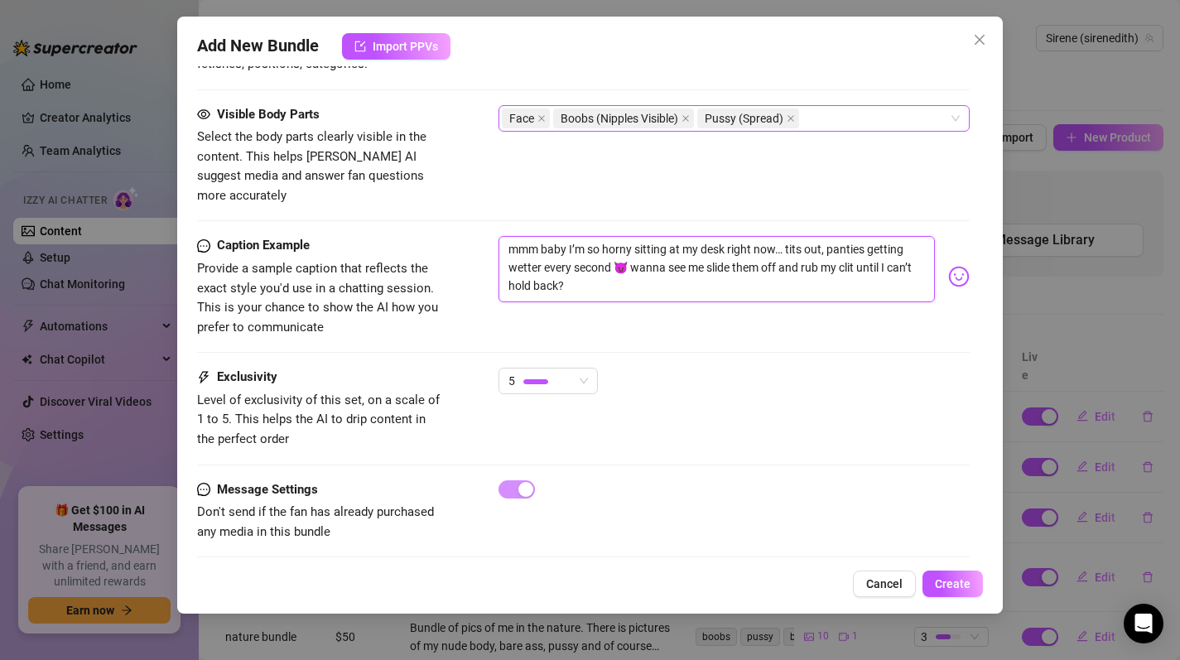
drag, startPoint x: 629, startPoint y: 248, endPoint x: 620, endPoint y: 250, distance: 10.1
click at [620, 250] on textarea "mmm baby I’m so horny sitting at my desk right now… tits out, panties getting w…" at bounding box center [717, 269] width 437 height 66
click at [964, 588] on span "Create" at bounding box center [953, 583] width 36 height 13
